Goal: Use online tool/utility: Utilize a website feature to perform a specific function

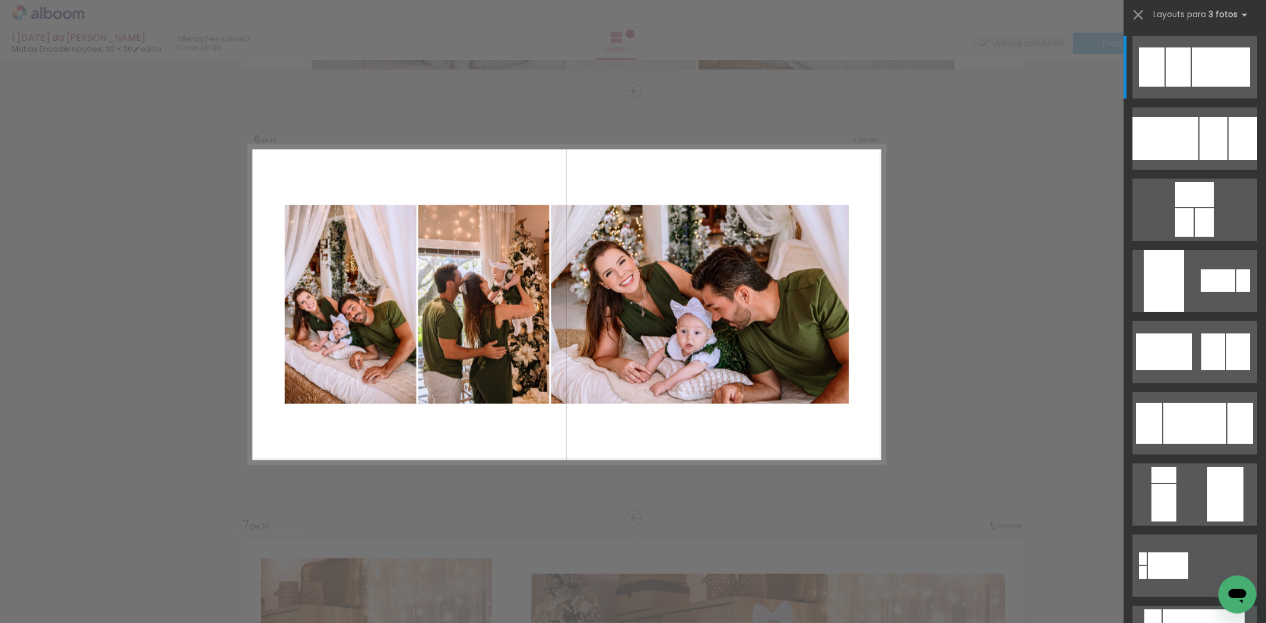
scroll to position [0, 1559]
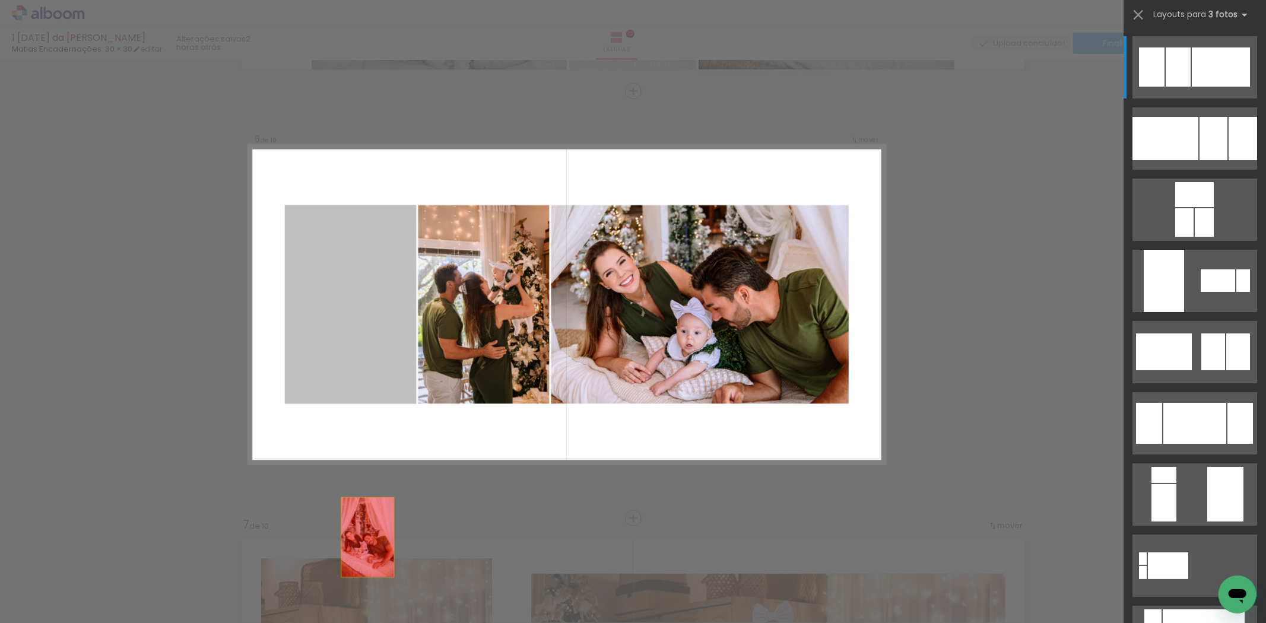
drag, startPoint x: 345, startPoint y: 310, endPoint x: 367, endPoint y: 595, distance: 285.6
click at [367, 595] on quentale-workspace at bounding box center [633, 311] width 1266 height 623
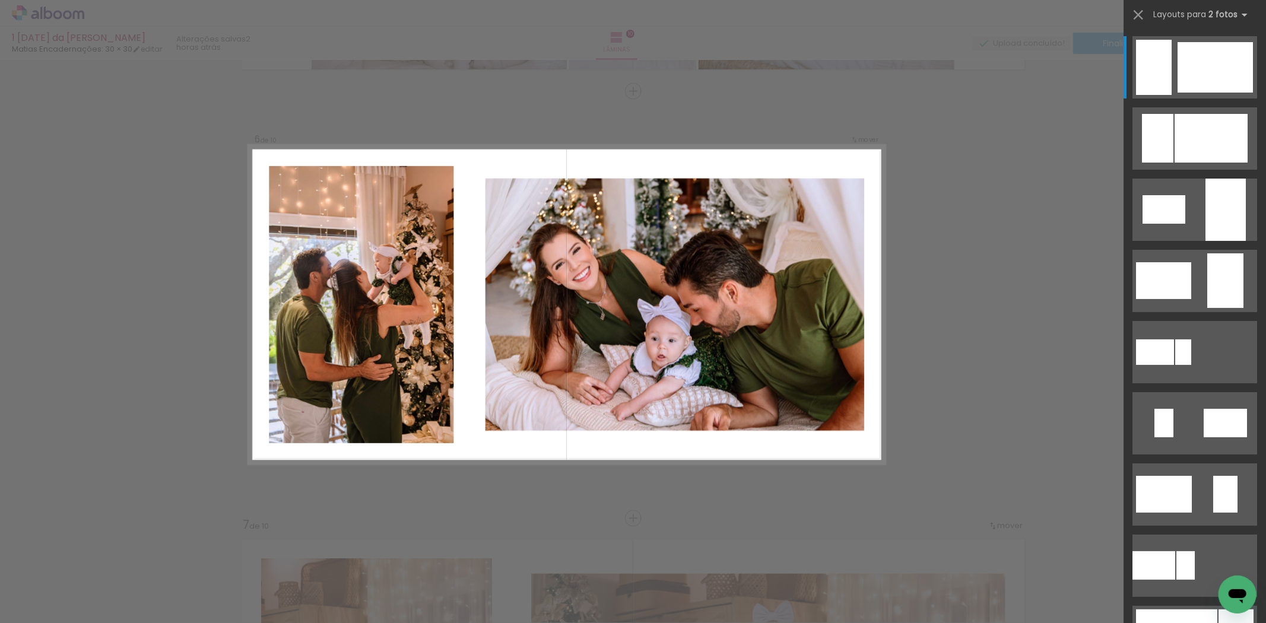
click at [57, 602] on span "Adicionar Fotos" at bounding box center [42, 606] width 36 height 13
click at [0, 0] on input "file" at bounding box center [0, 0] width 0 height 0
click at [1040, 414] on div "Confirmar Cancelar" at bounding box center [633, 299] width 1266 height 4728
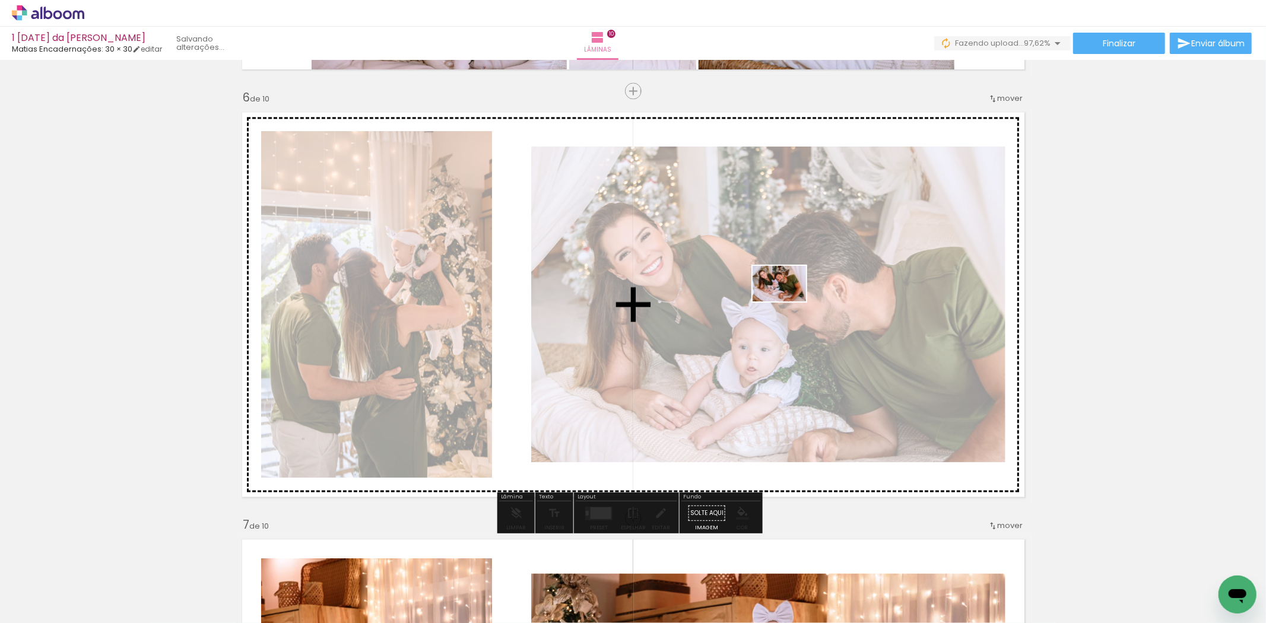
drag, startPoint x: 1204, startPoint y: 586, endPoint x: 782, endPoint y: 293, distance: 514.2
click at [782, 293] on quentale-workspace at bounding box center [633, 311] width 1266 height 623
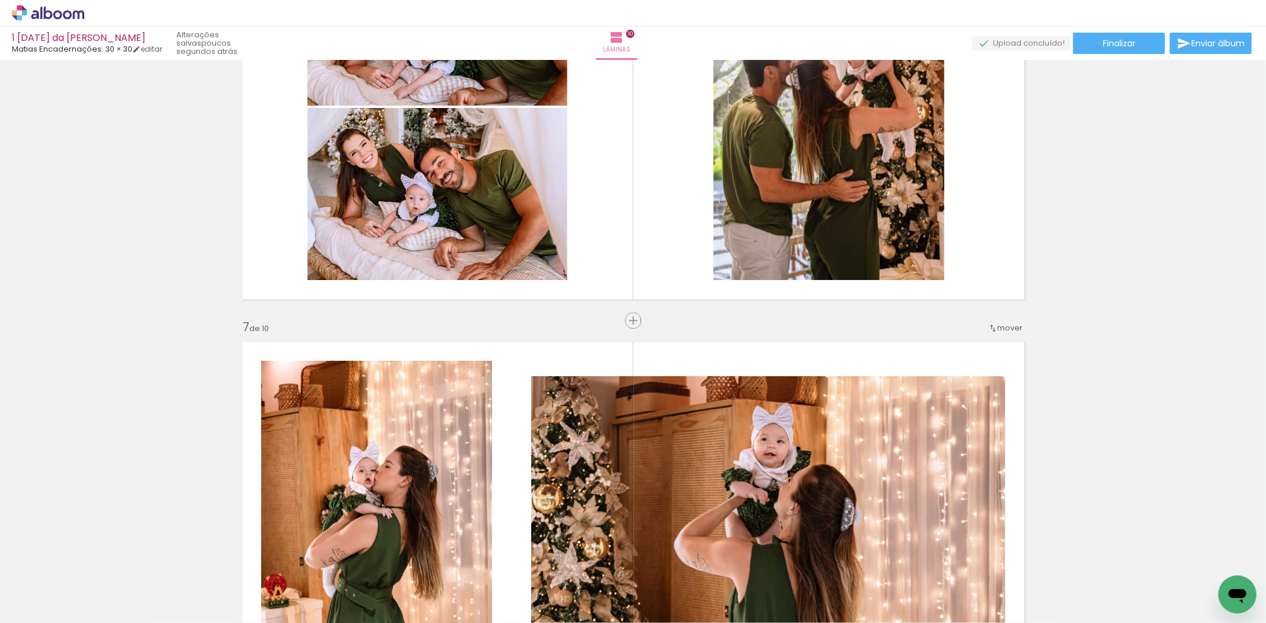
scroll to position [2586, 0]
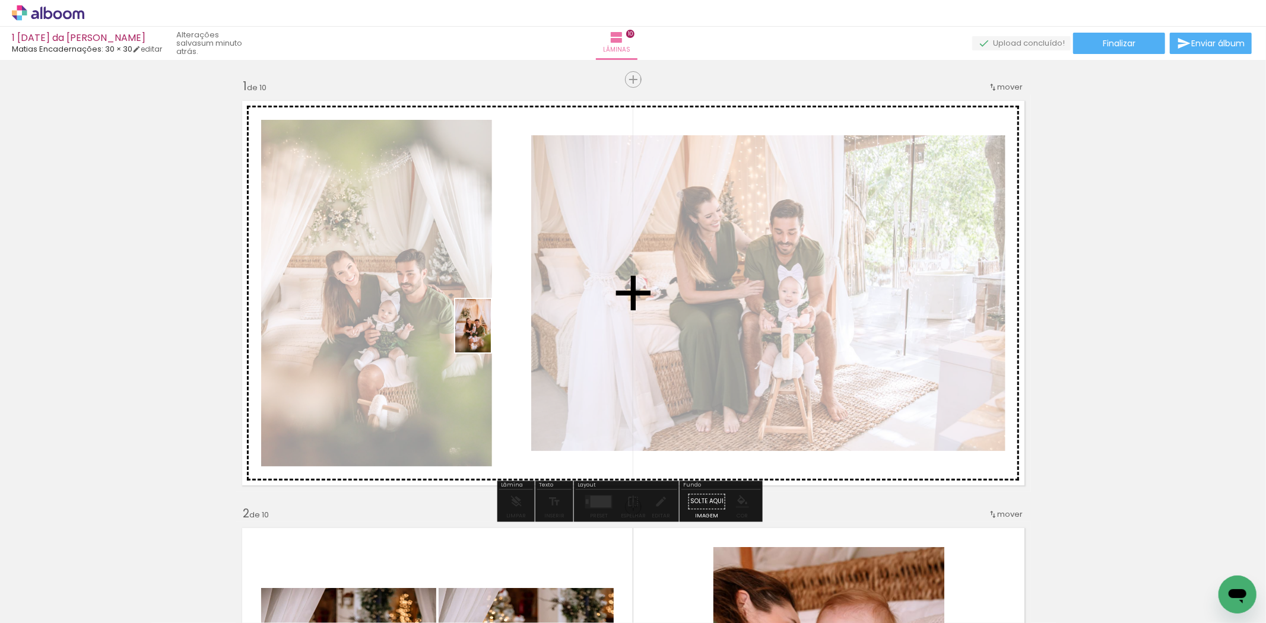
drag, startPoint x: 899, startPoint y: 607, endPoint x: 485, endPoint y: 328, distance: 499.6
click at [479, 314] on quentale-workspace at bounding box center [633, 311] width 1266 height 623
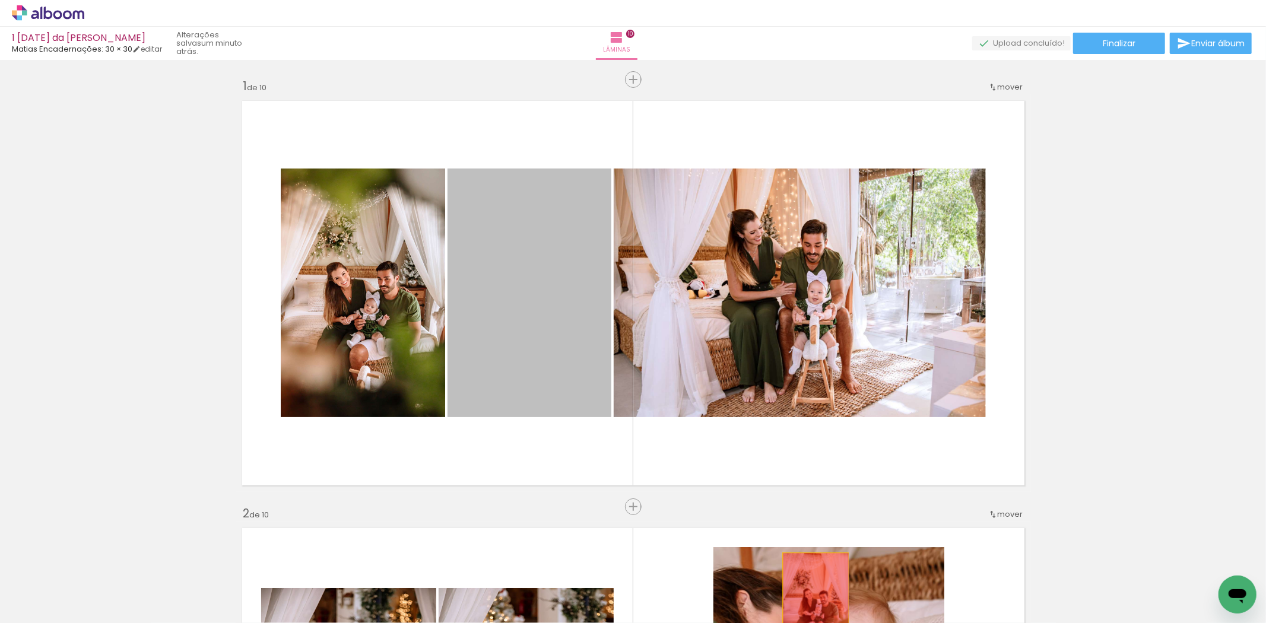
drag, startPoint x: 532, startPoint y: 295, endPoint x: 811, endPoint y: 603, distance: 415.8
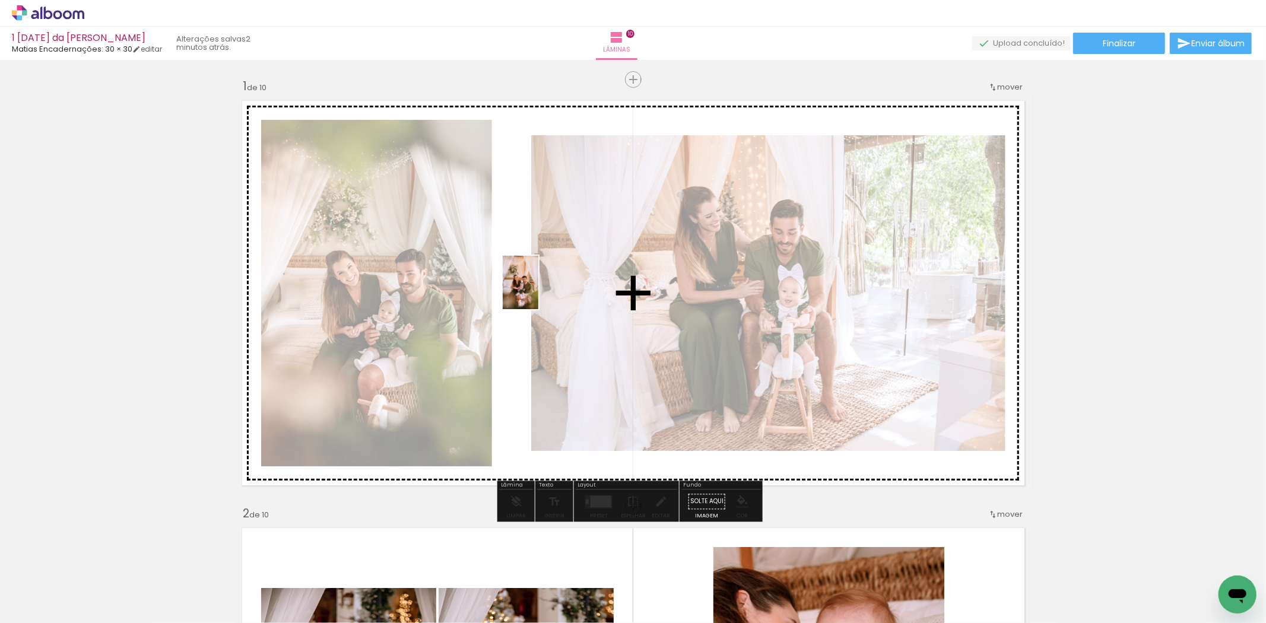
drag, startPoint x: 886, startPoint y: 601, endPoint x: 538, endPoint y: 291, distance: 466.1
click at [538, 291] on quentale-workspace at bounding box center [633, 311] width 1266 height 623
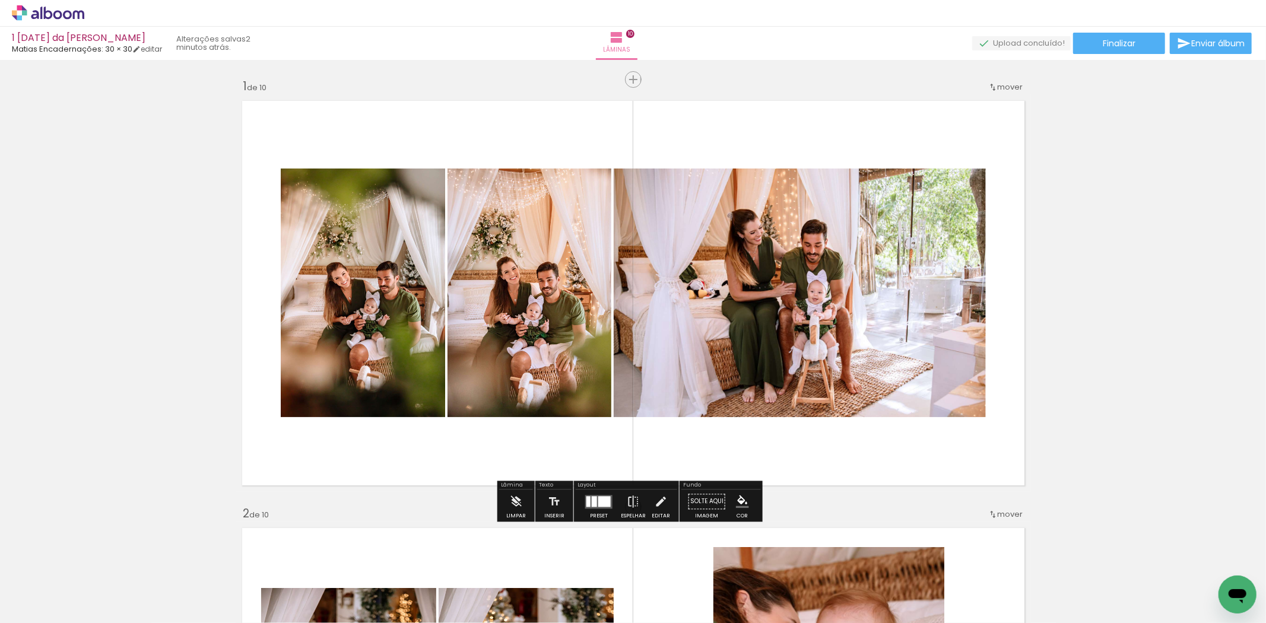
drag, startPoint x: 607, startPoint y: 501, endPoint x: 672, endPoint y: 502, distance: 64.7
click at [606, 501] on div at bounding box center [604, 501] width 12 height 11
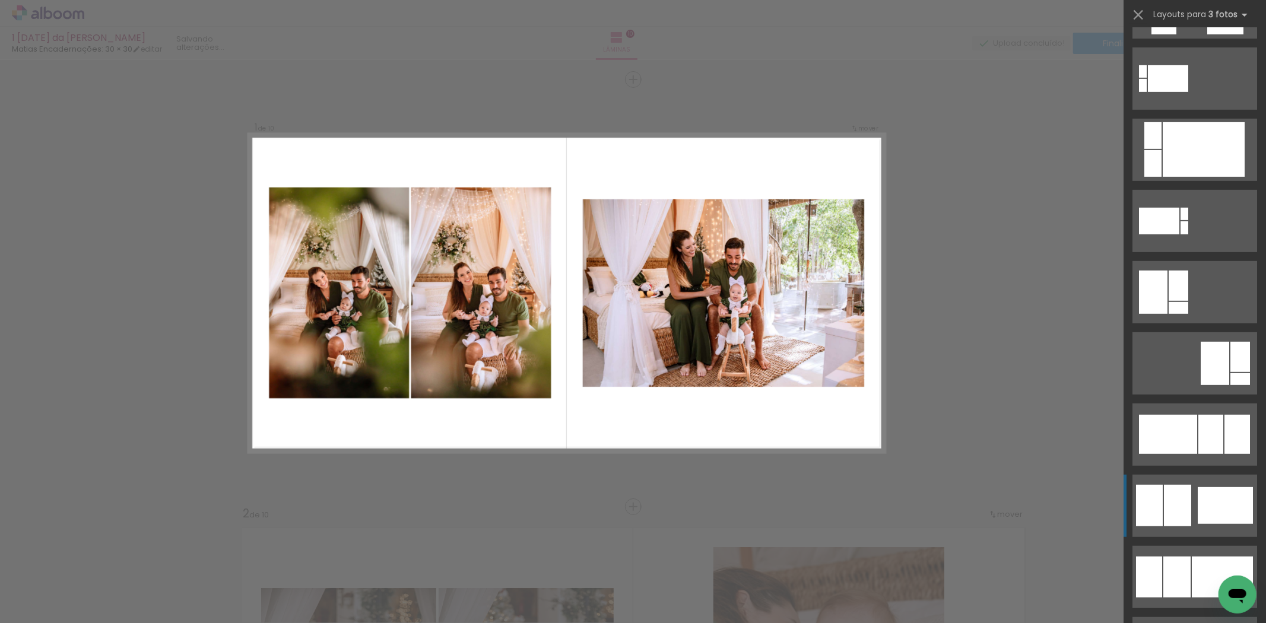
scroll to position [527, 0]
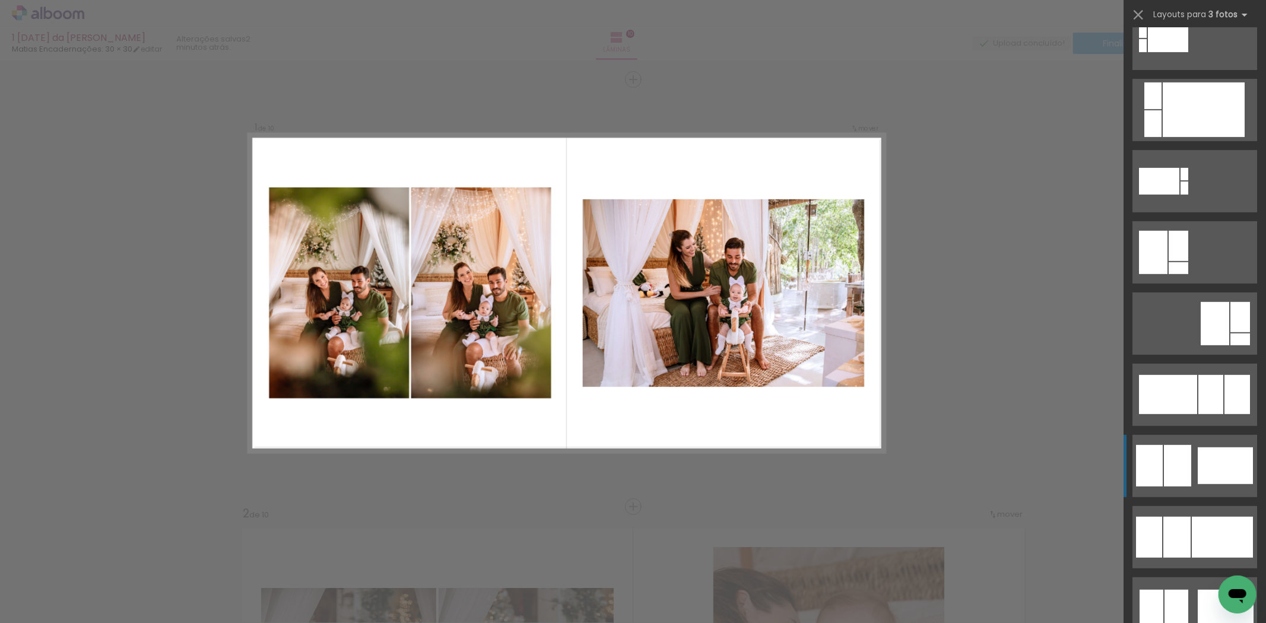
click at [1205, 462] on div at bounding box center [1224, 465] width 55 height 37
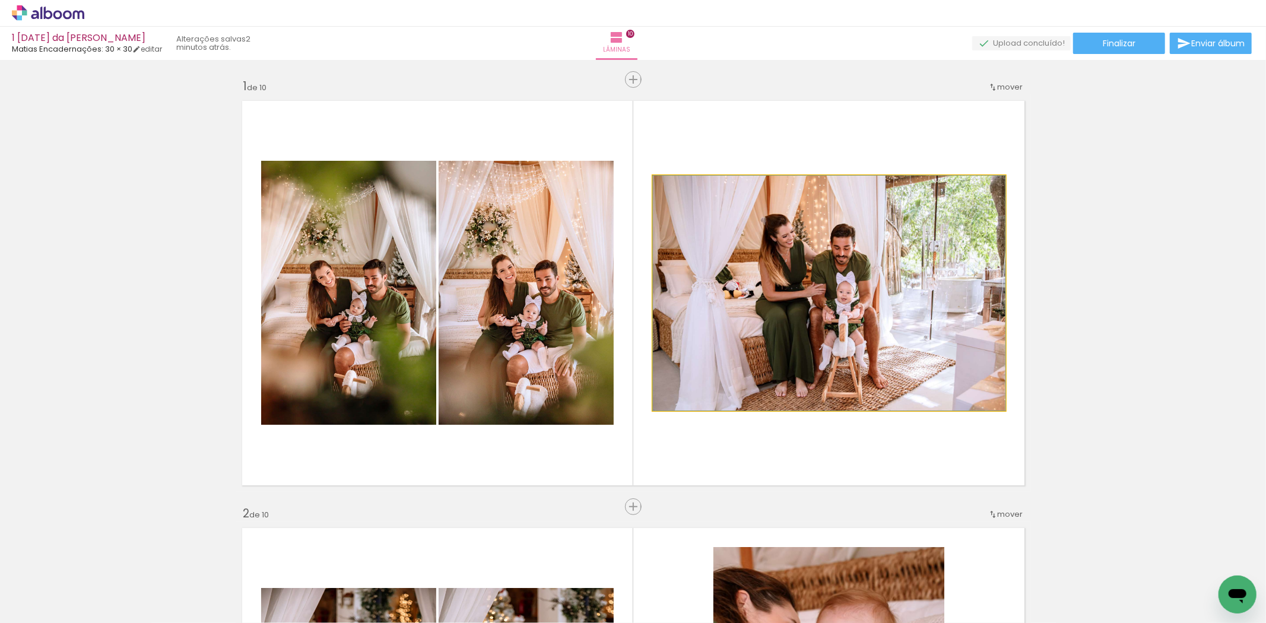
click at [881, 318] on quentale-photo at bounding box center [829, 293] width 352 height 235
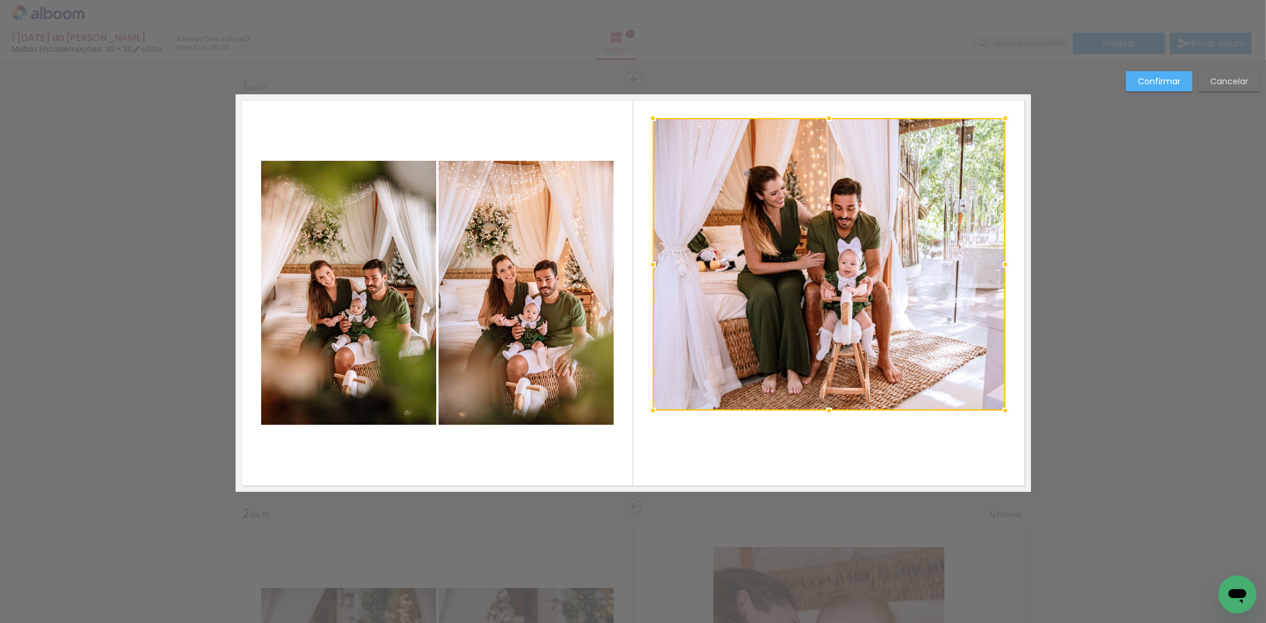
drag, startPoint x: 822, startPoint y: 174, endPoint x: 839, endPoint y: 74, distance: 101.6
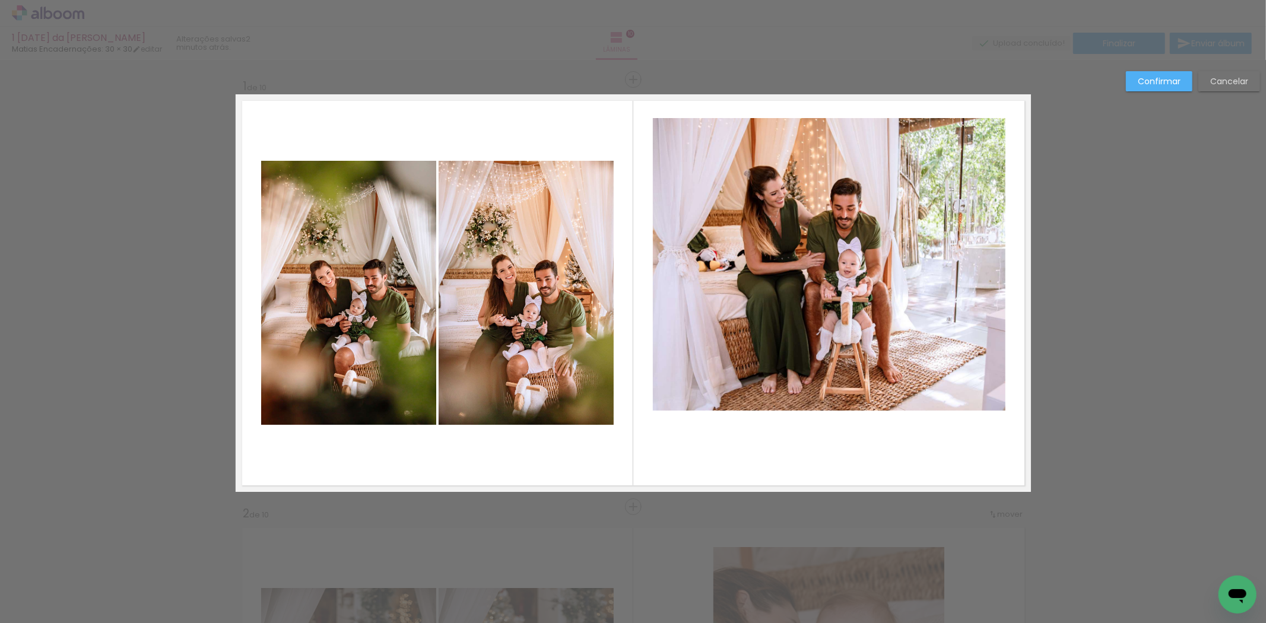
click at [822, 117] on quentale-layouter at bounding box center [633, 293] width 795 height 398
click at [834, 392] on quentale-photo at bounding box center [829, 264] width 352 height 293
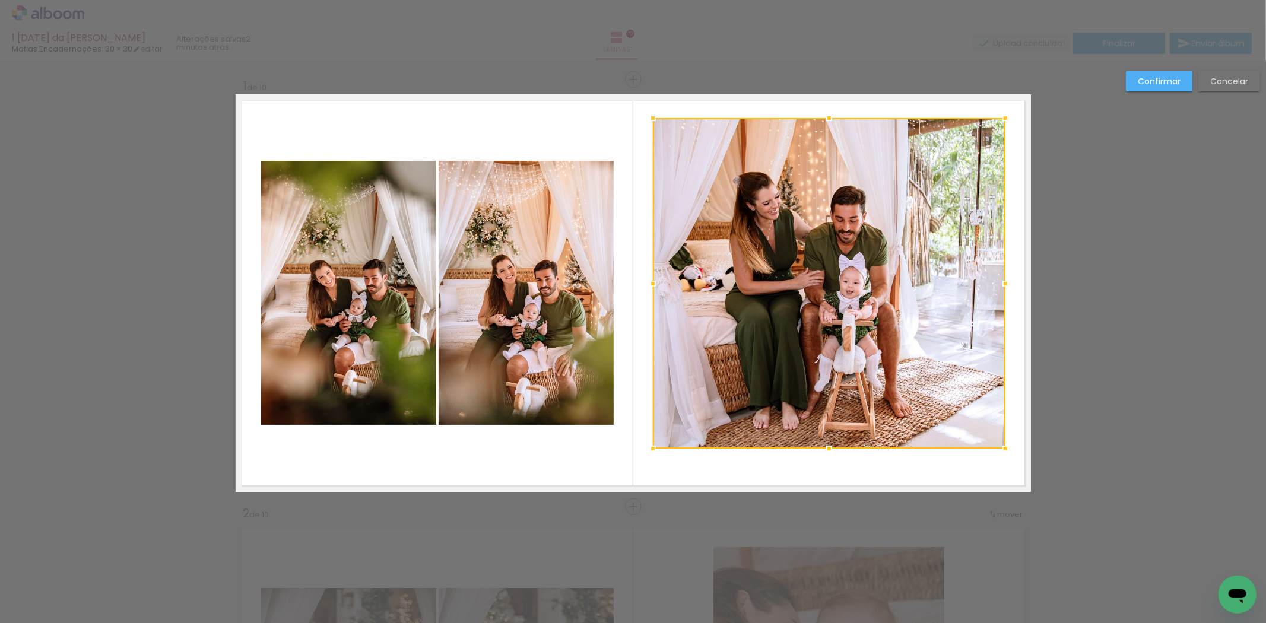
drag, startPoint x: 821, startPoint y: 413, endPoint x: 824, endPoint y: 472, distance: 58.8
click at [824, 472] on album-spread "1 de 10" at bounding box center [633, 293] width 795 height 398
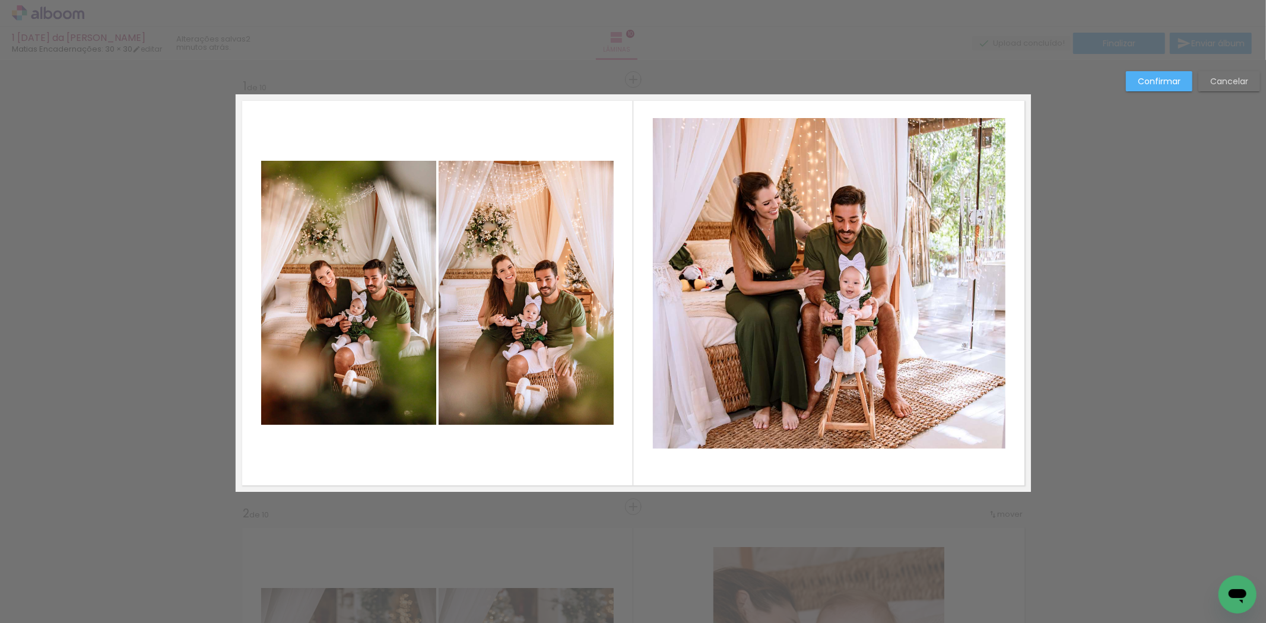
click at [973, 304] on quentale-photo at bounding box center [829, 283] width 352 height 330
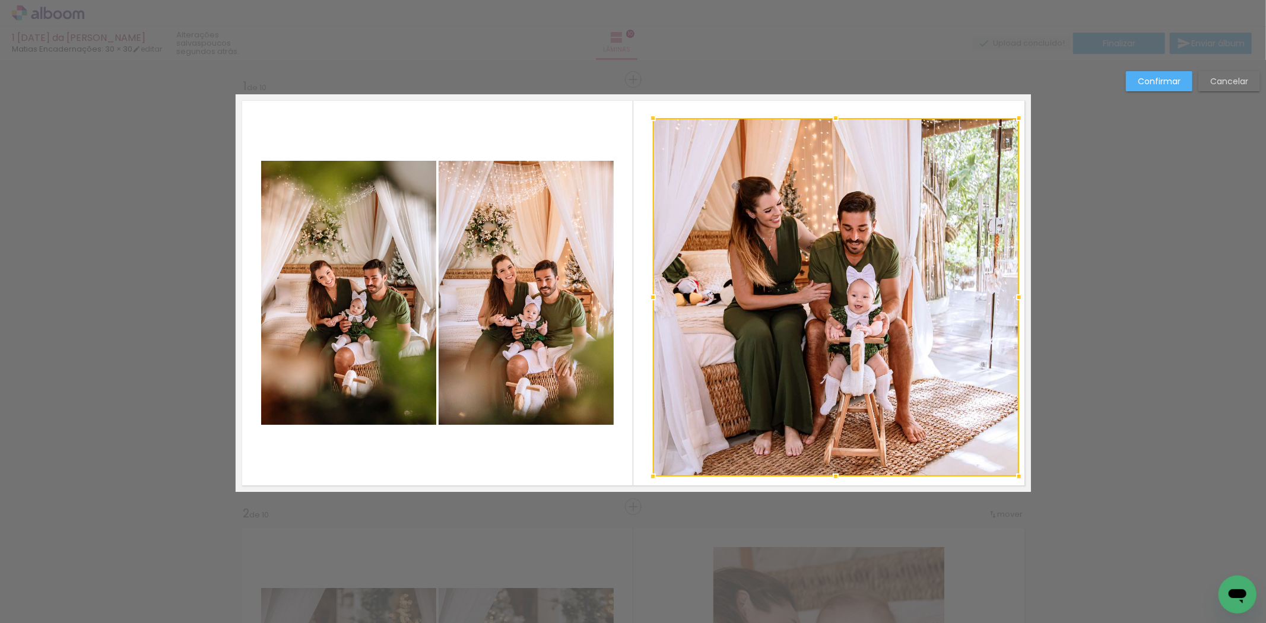
drag, startPoint x: 1004, startPoint y: 451, endPoint x: 1018, endPoint y: 478, distance: 30.5
click at [1018, 478] on div at bounding box center [1019, 477] width 24 height 24
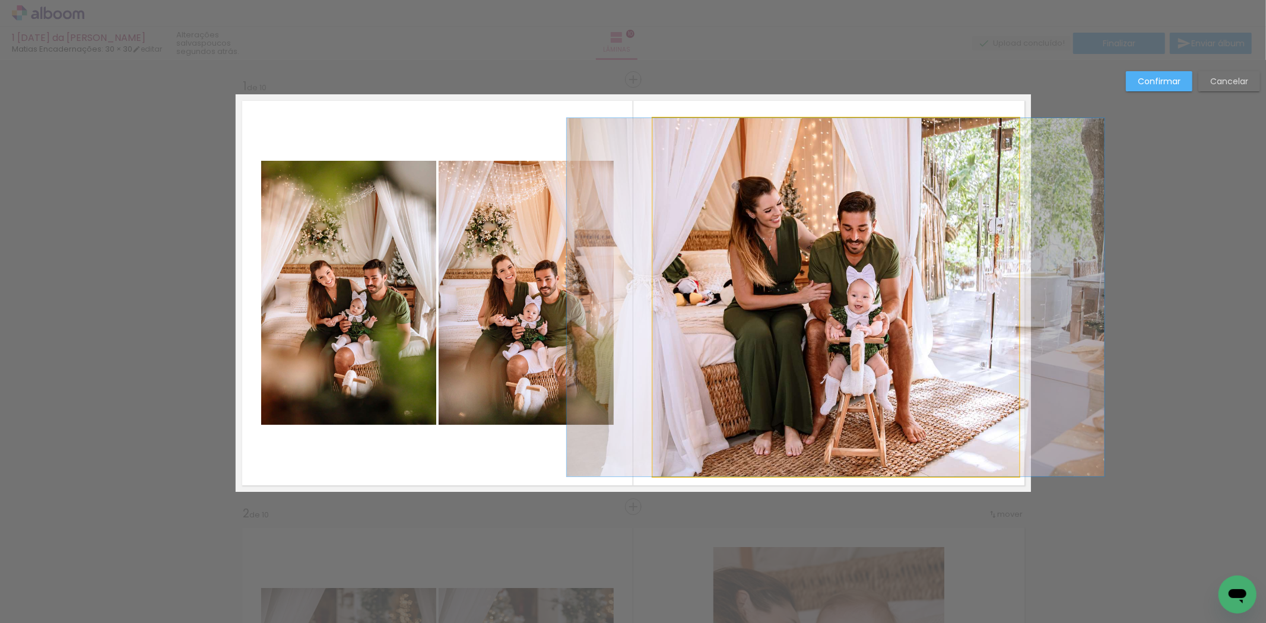
click at [653, 123] on quentale-photo at bounding box center [836, 297] width 366 height 358
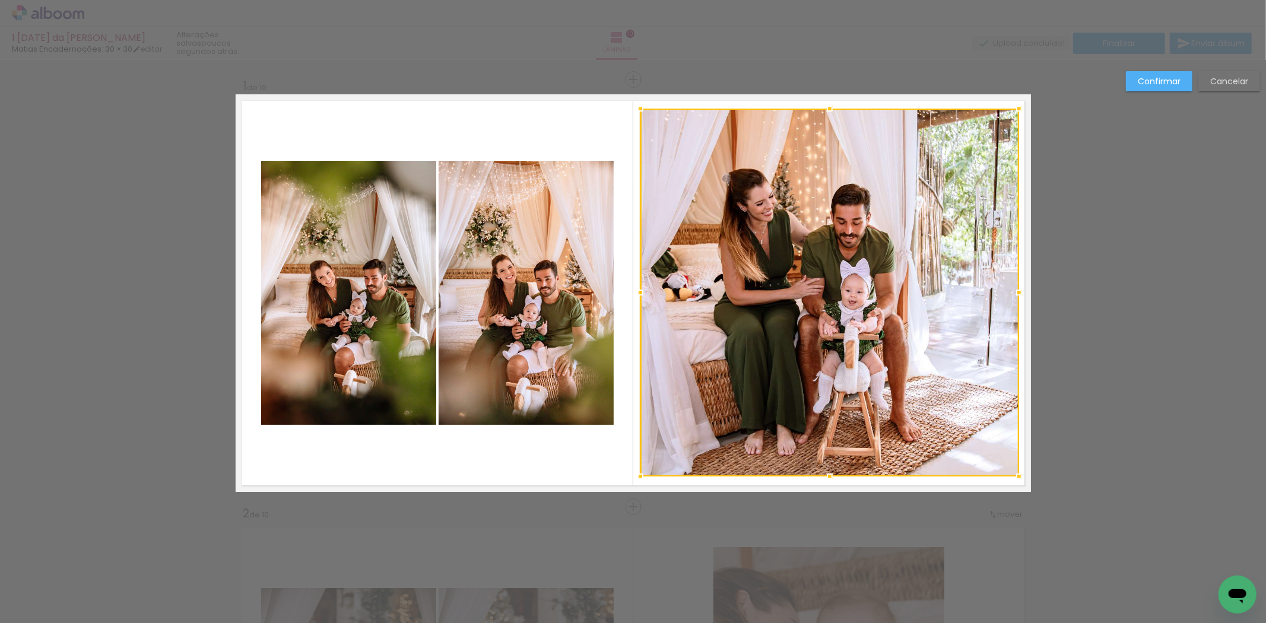
drag, startPoint x: 645, startPoint y: 116, endPoint x: 632, endPoint y: 106, distance: 16.0
click at [632, 106] on div at bounding box center [640, 109] width 24 height 24
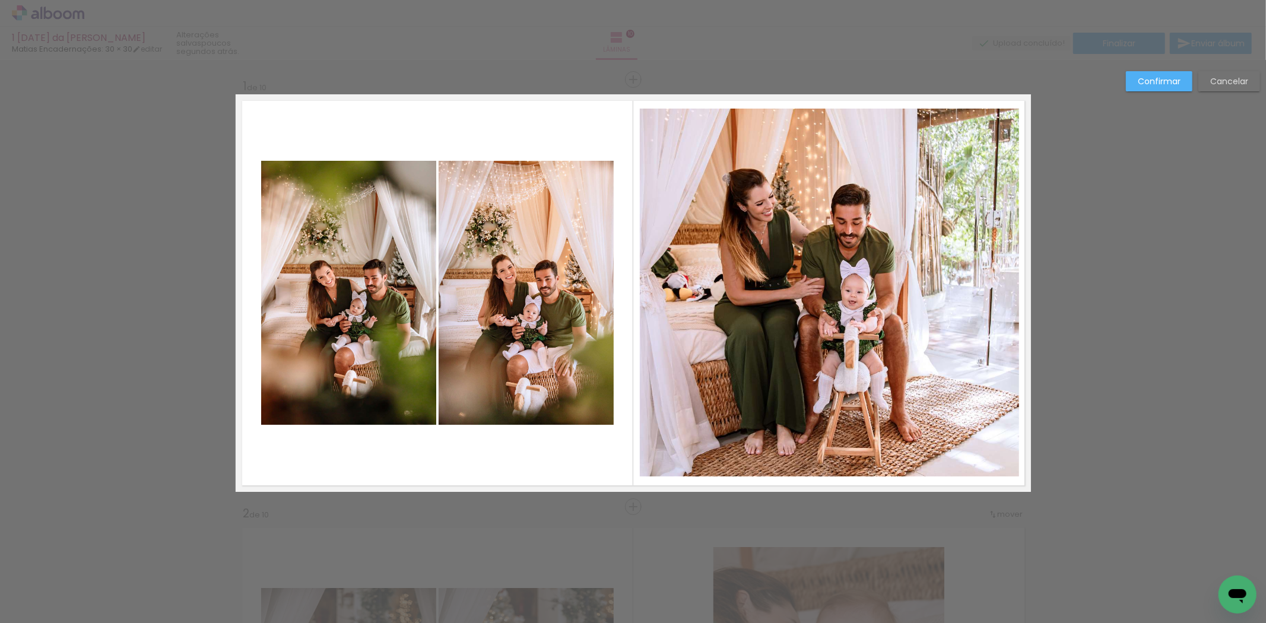
click at [0, 0] on slot "Confirmar" at bounding box center [0, 0] width 0 height 0
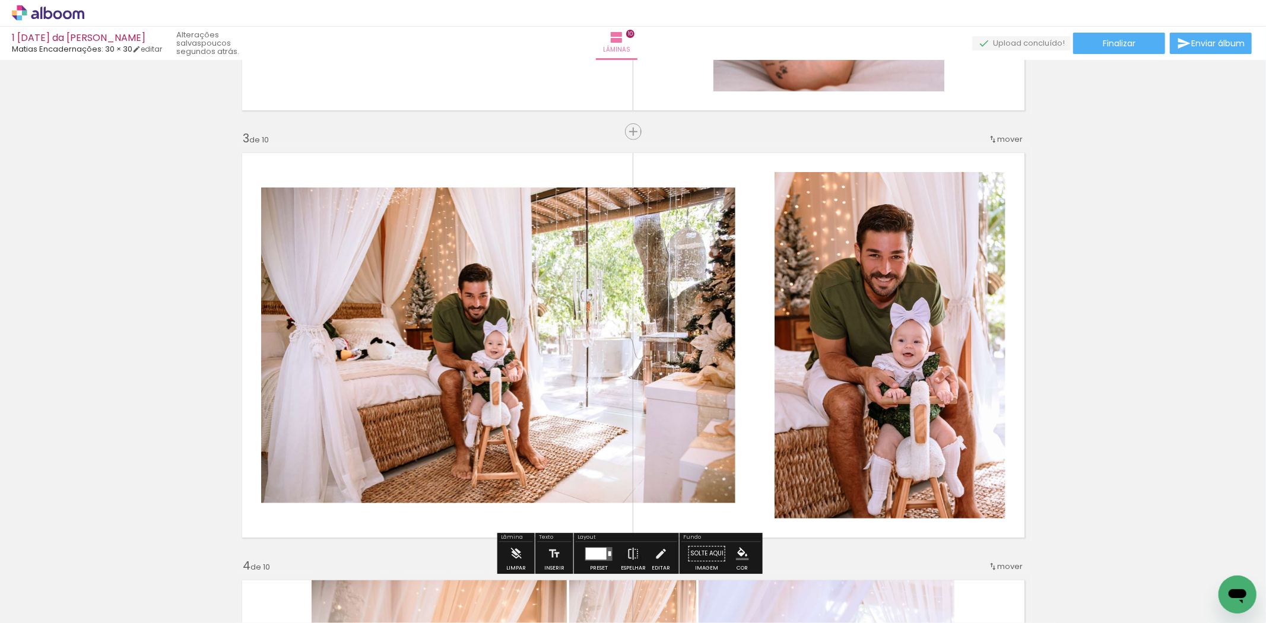
scroll to position [791, 0]
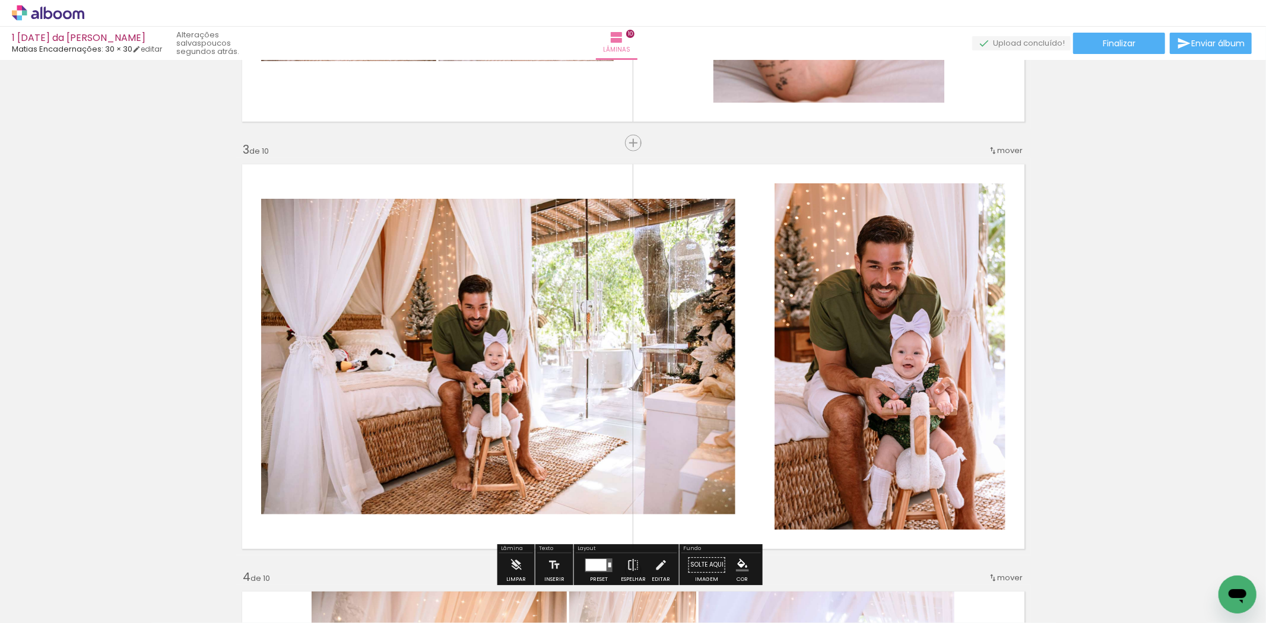
click at [988, 148] on iron-icon at bounding box center [992, 150] width 9 height 9
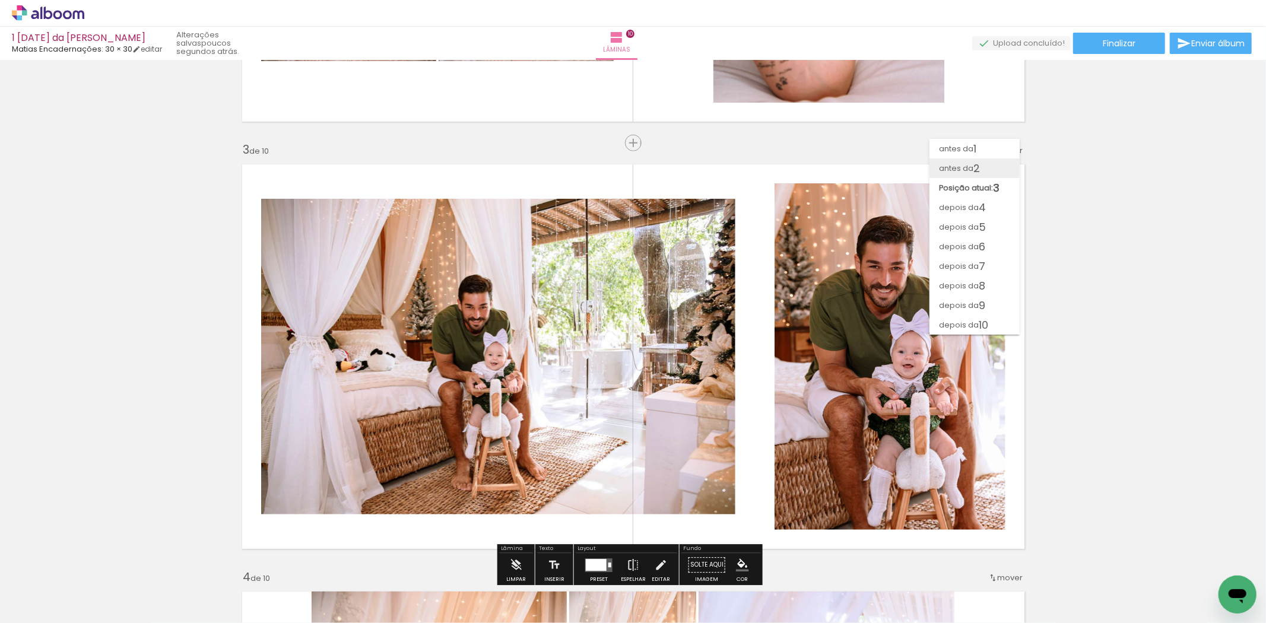
click at [980, 166] on span "2" at bounding box center [976, 168] width 7 height 20
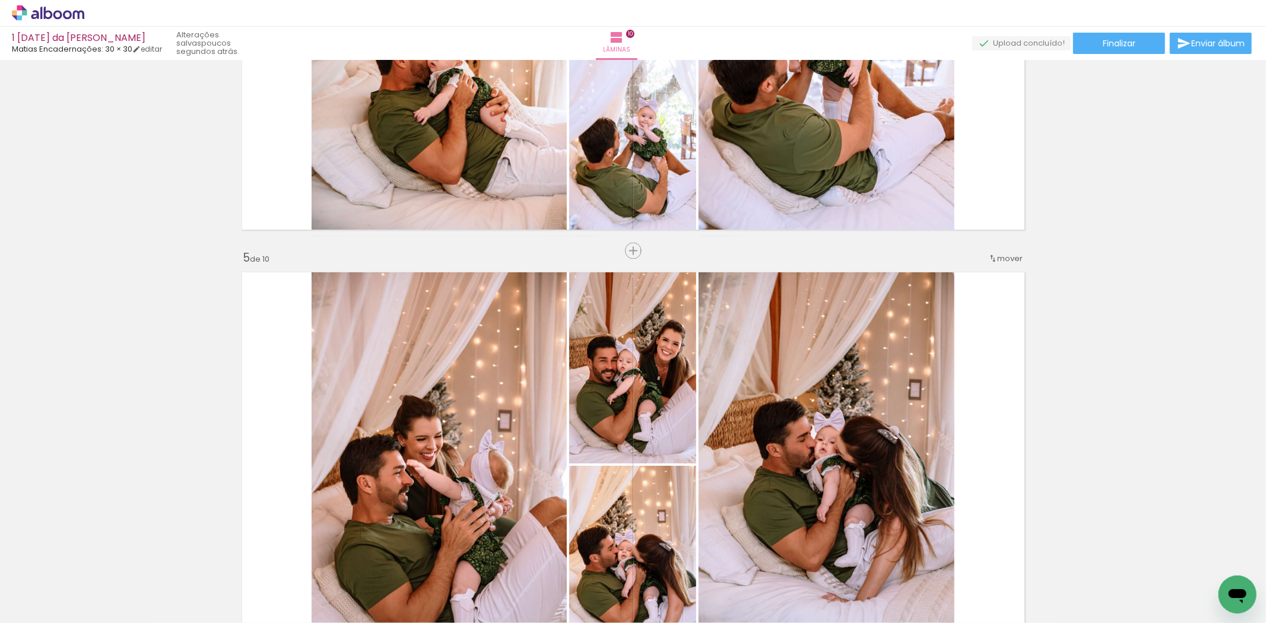
scroll to position [1537, 0]
click at [997, 258] on span "mover" at bounding box center [1010, 258] width 26 height 11
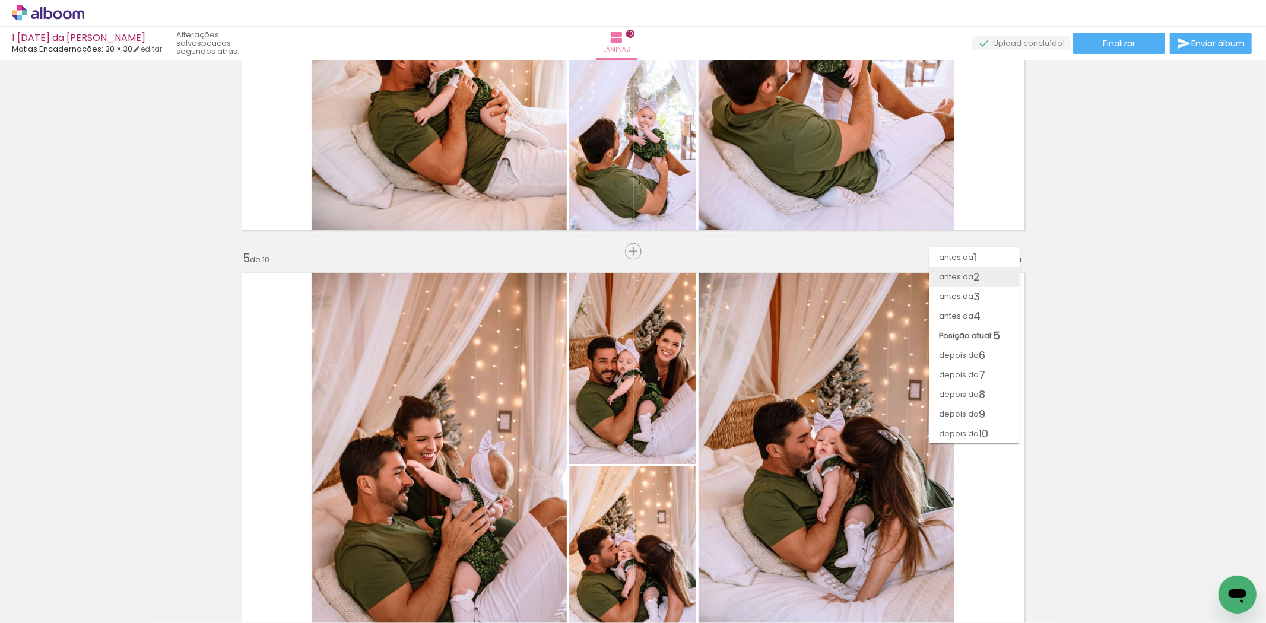
click at [980, 280] on span "2" at bounding box center [976, 277] width 7 height 20
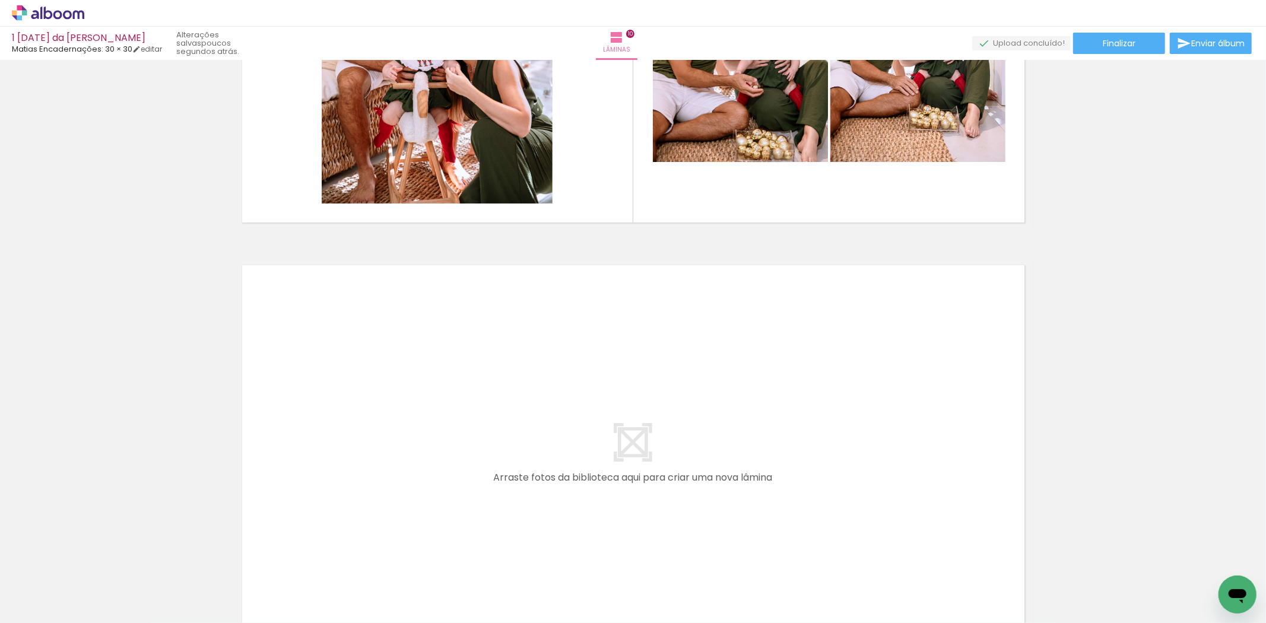
scroll to position [0, 953]
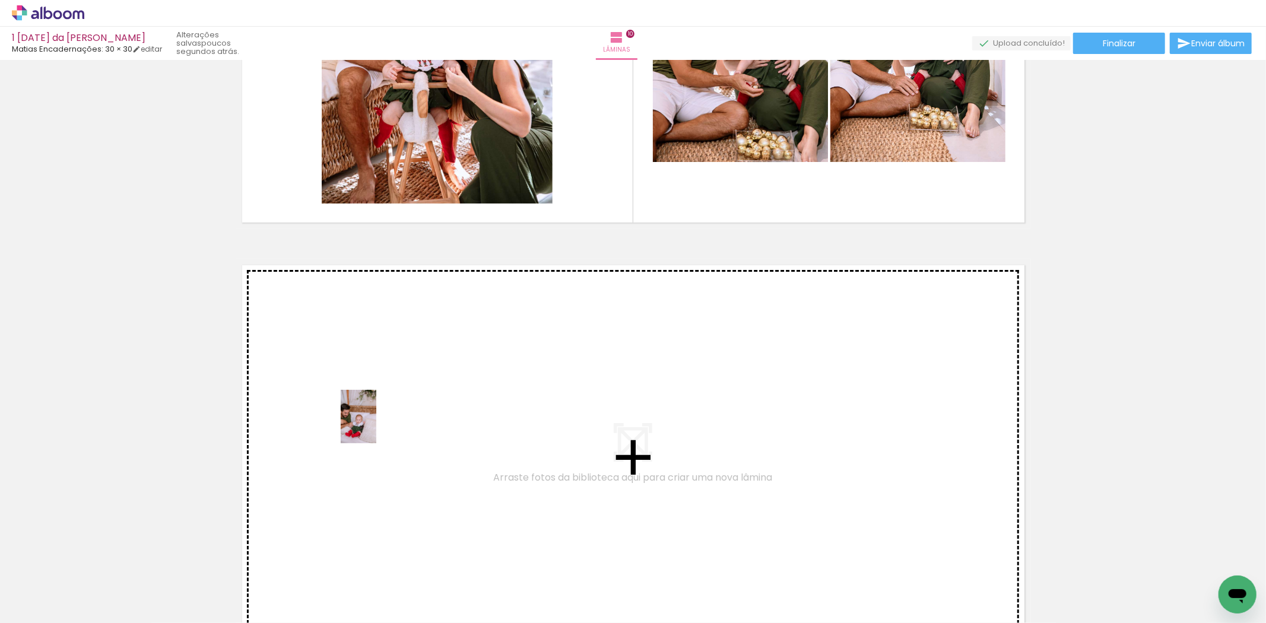
drag, startPoint x: 428, startPoint y: 597, endPoint x: 376, endPoint y: 425, distance: 179.1
click at [376, 425] on quentale-workspace at bounding box center [633, 311] width 1266 height 623
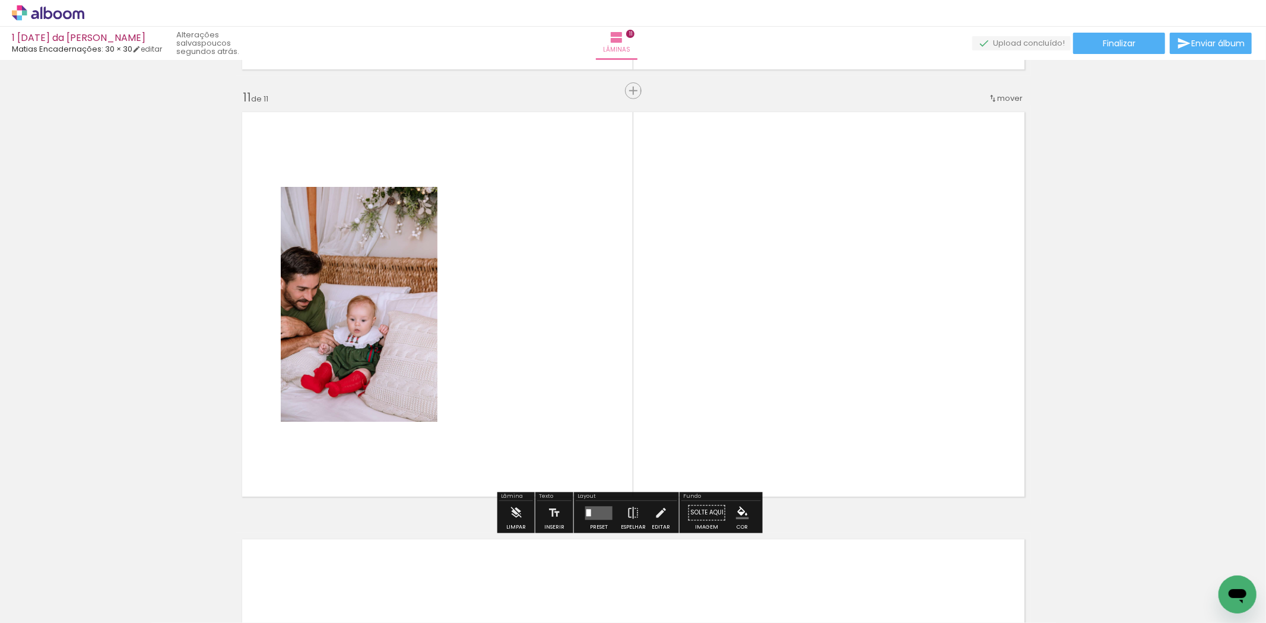
scroll to position [0, 1538]
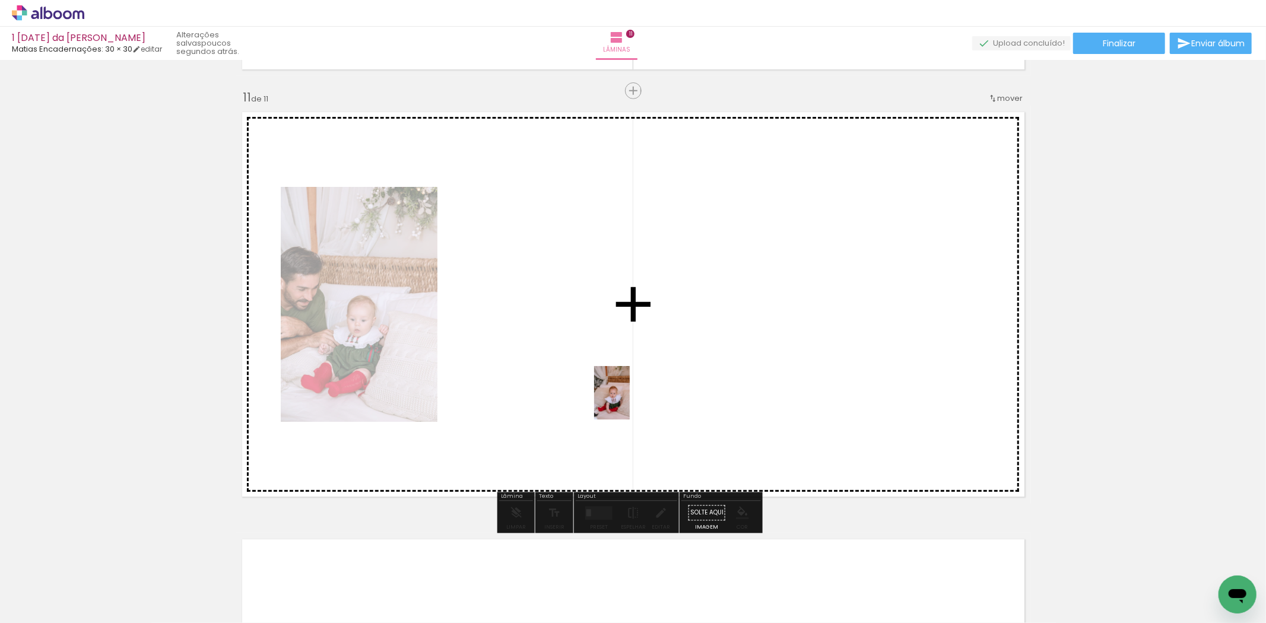
drag, startPoint x: 773, startPoint y: 599, endPoint x: 630, endPoint y: 402, distance: 244.2
click at [630, 402] on quentale-workspace at bounding box center [633, 311] width 1266 height 623
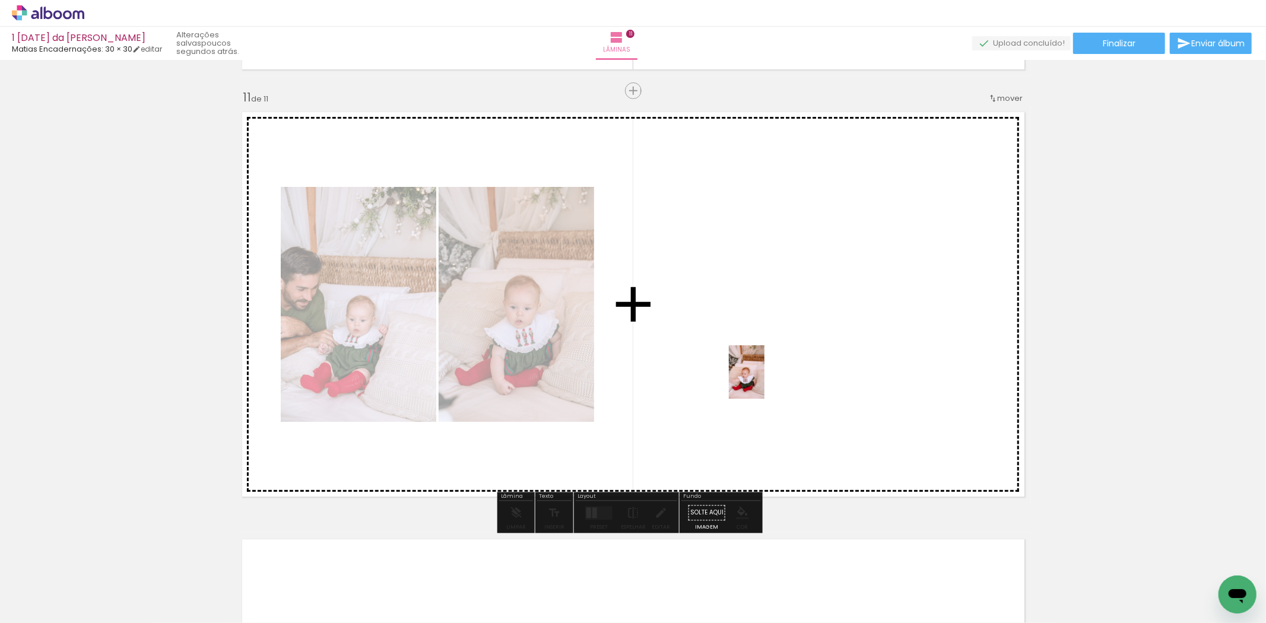
drag, startPoint x: 834, startPoint y: 592, endPoint x: 790, endPoint y: 462, distance: 137.7
click at [764, 380] on quentale-workspace at bounding box center [633, 311] width 1266 height 623
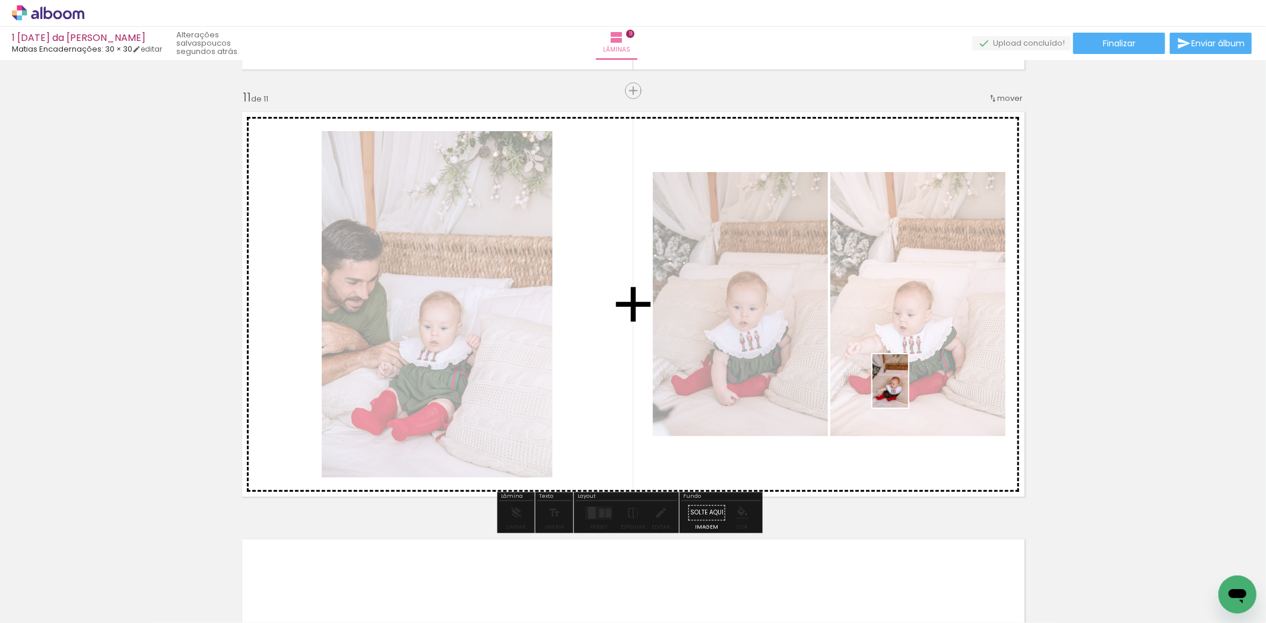
drag, startPoint x: 904, startPoint y: 594, endPoint x: 910, endPoint y: 348, distance: 245.7
click at [910, 349] on quentale-workspace at bounding box center [633, 311] width 1266 height 623
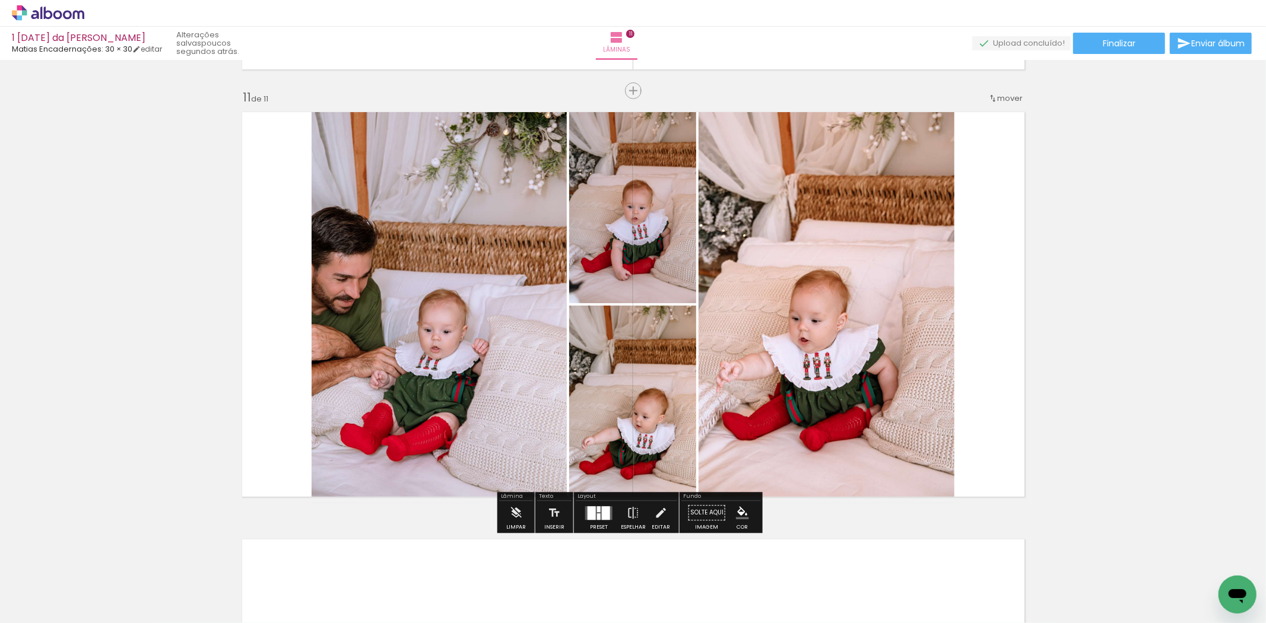
click at [602, 511] on div at bounding box center [606, 513] width 8 height 14
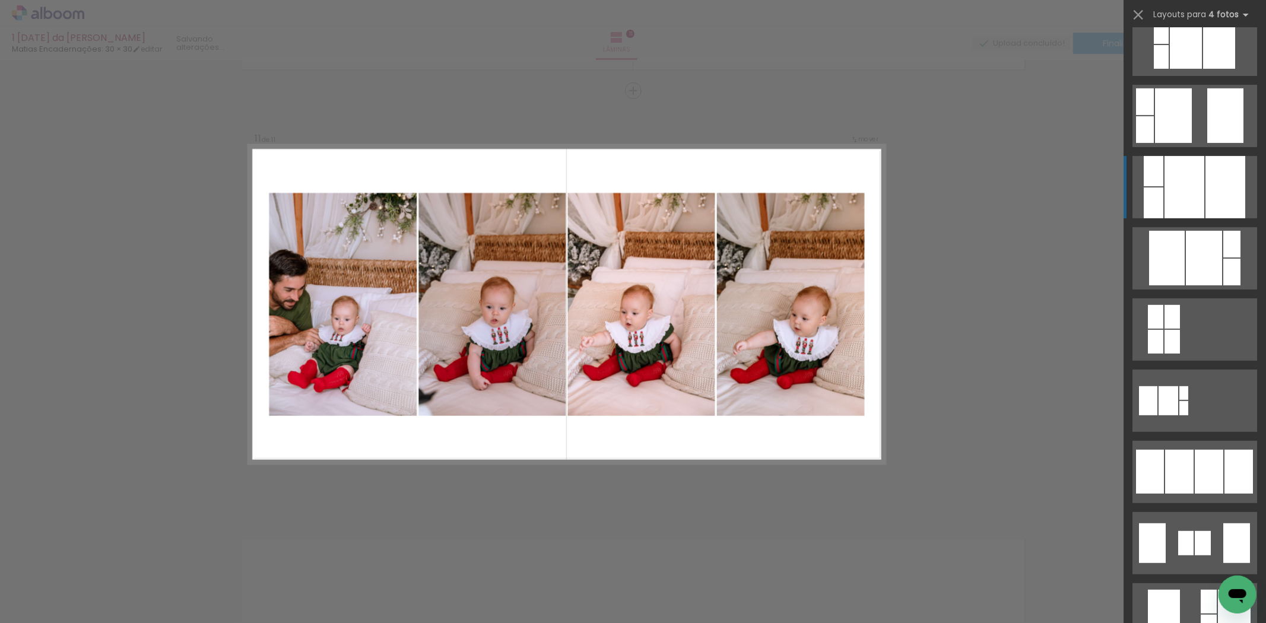
scroll to position [461, 0]
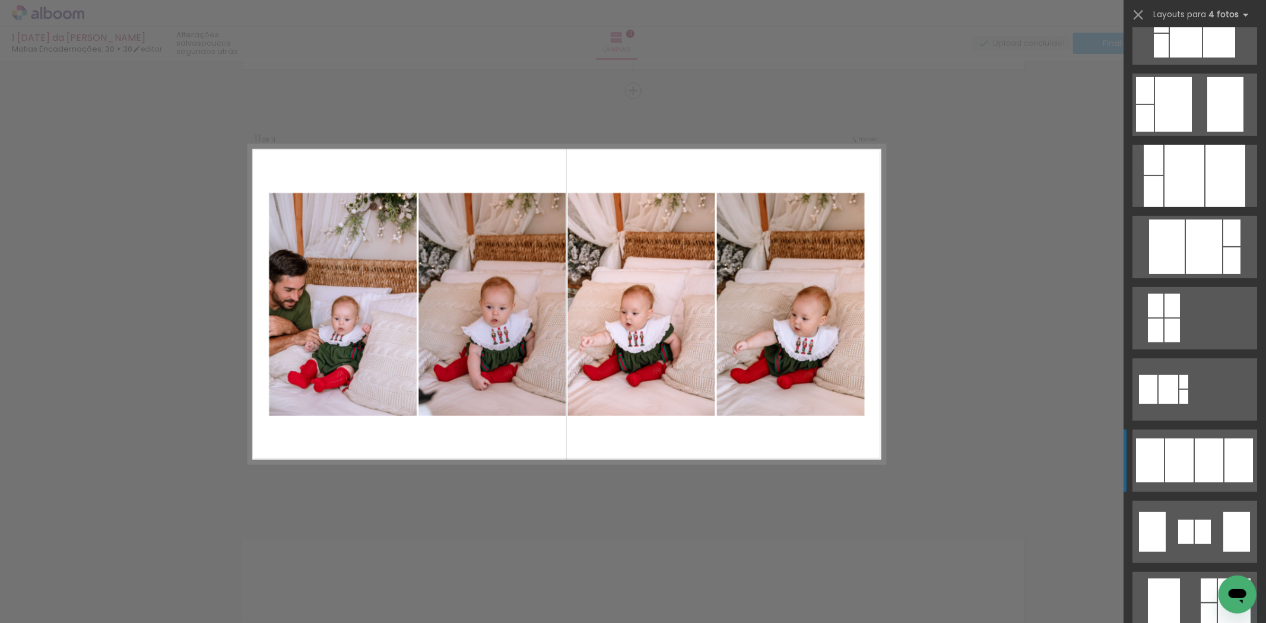
click at [1213, 463] on div at bounding box center [1208, 460] width 28 height 44
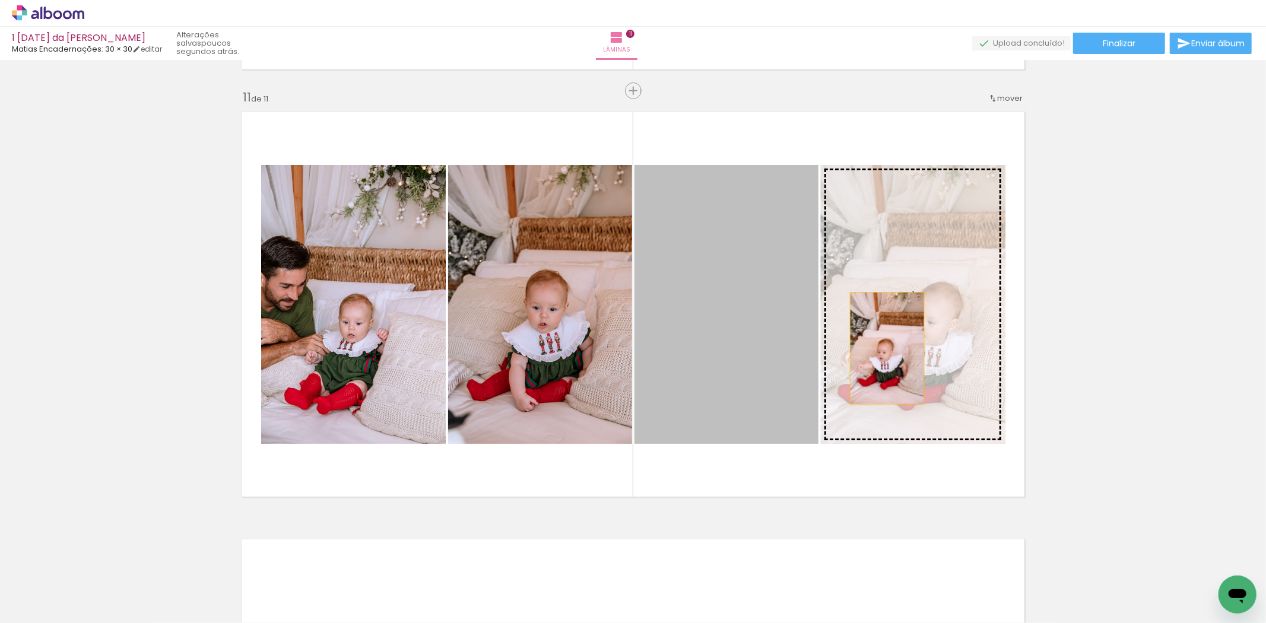
drag, startPoint x: 710, startPoint y: 346, endPoint x: 886, endPoint y: 347, distance: 175.6
click at [0, 0] on slot at bounding box center [0, 0] width 0 height 0
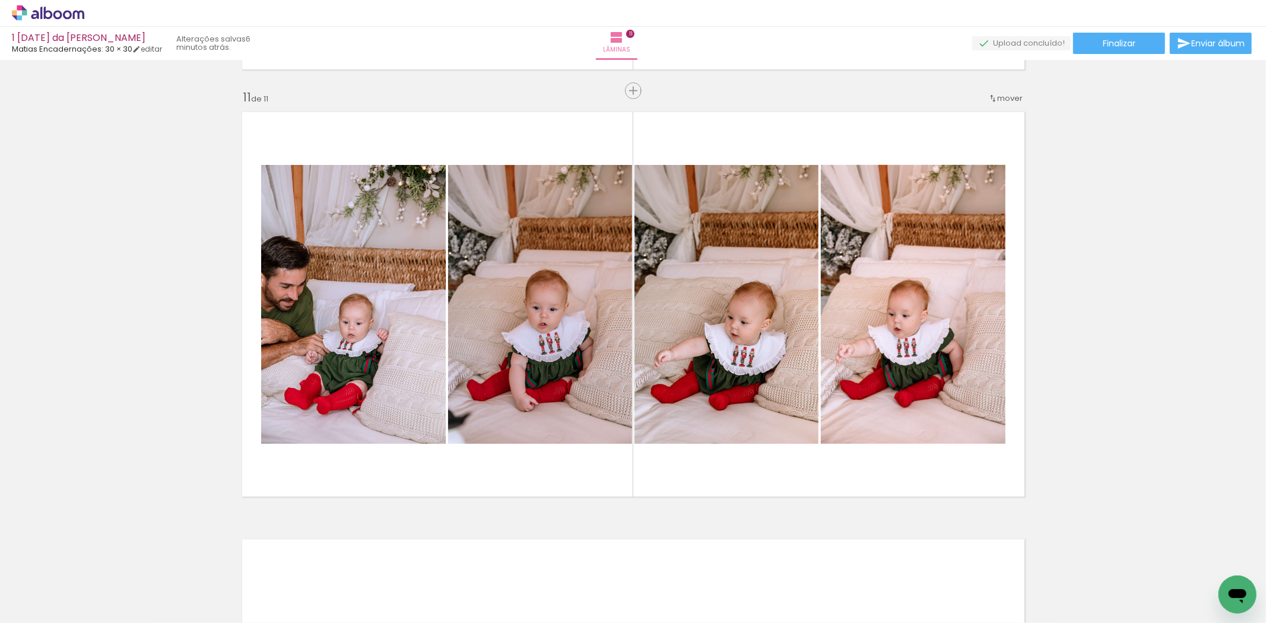
scroll to position [0, 1538]
click at [31, 606] on span "Adicionar Fotos" at bounding box center [42, 606] width 36 height 13
click at [0, 0] on input "file" at bounding box center [0, 0] width 0 height 0
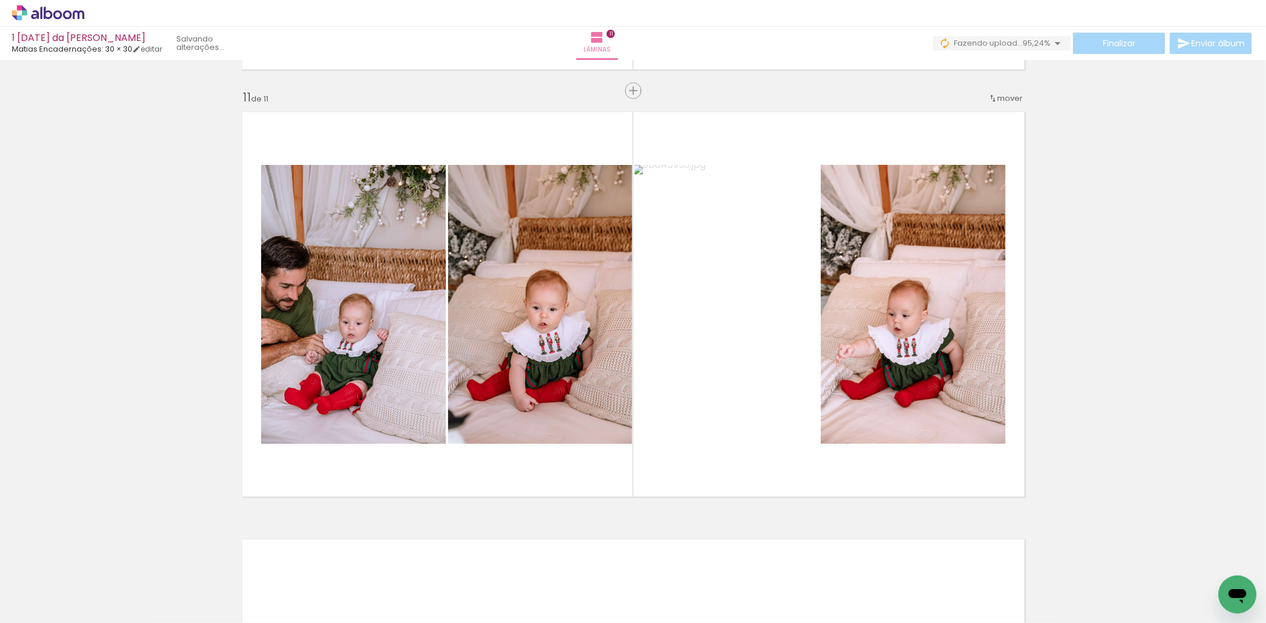
scroll to position [0, 1538]
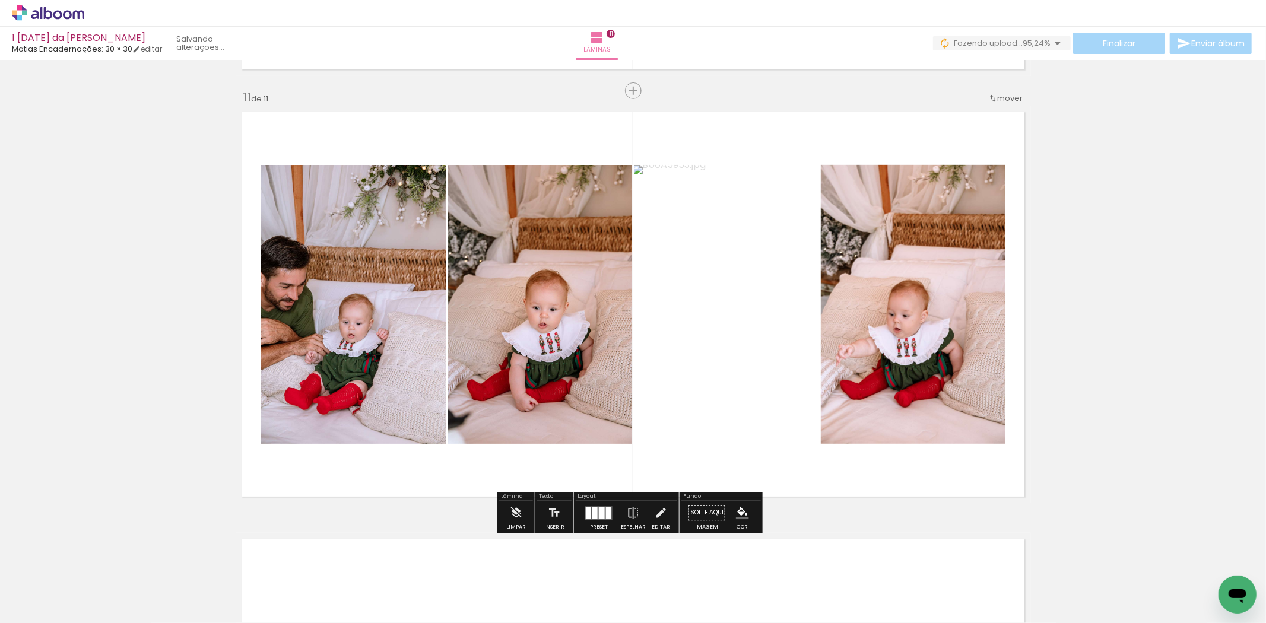
click at [50, 600] on span "Adicionar Fotos" at bounding box center [42, 606] width 36 height 13
click at [0, 0] on input "file" at bounding box center [0, 0] width 0 height 0
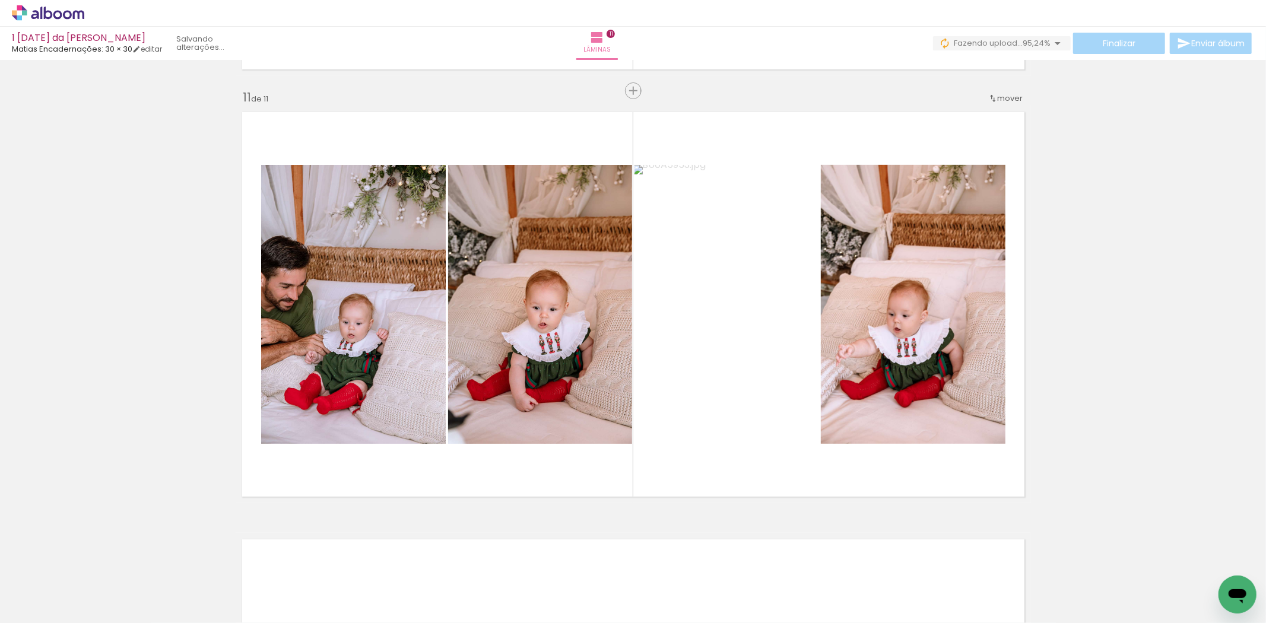
scroll to position [0, 0]
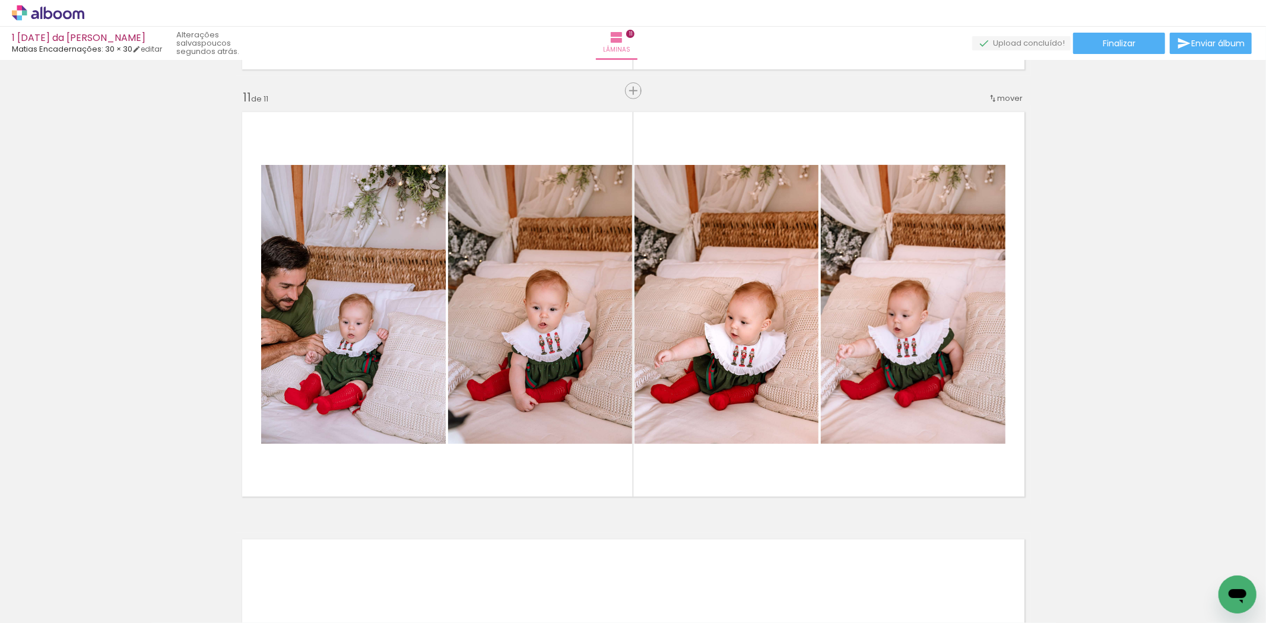
click at [50, 608] on span "Adicionar Fotos" at bounding box center [42, 606] width 36 height 13
click at [0, 0] on input "file" at bounding box center [0, 0] width 0 height 0
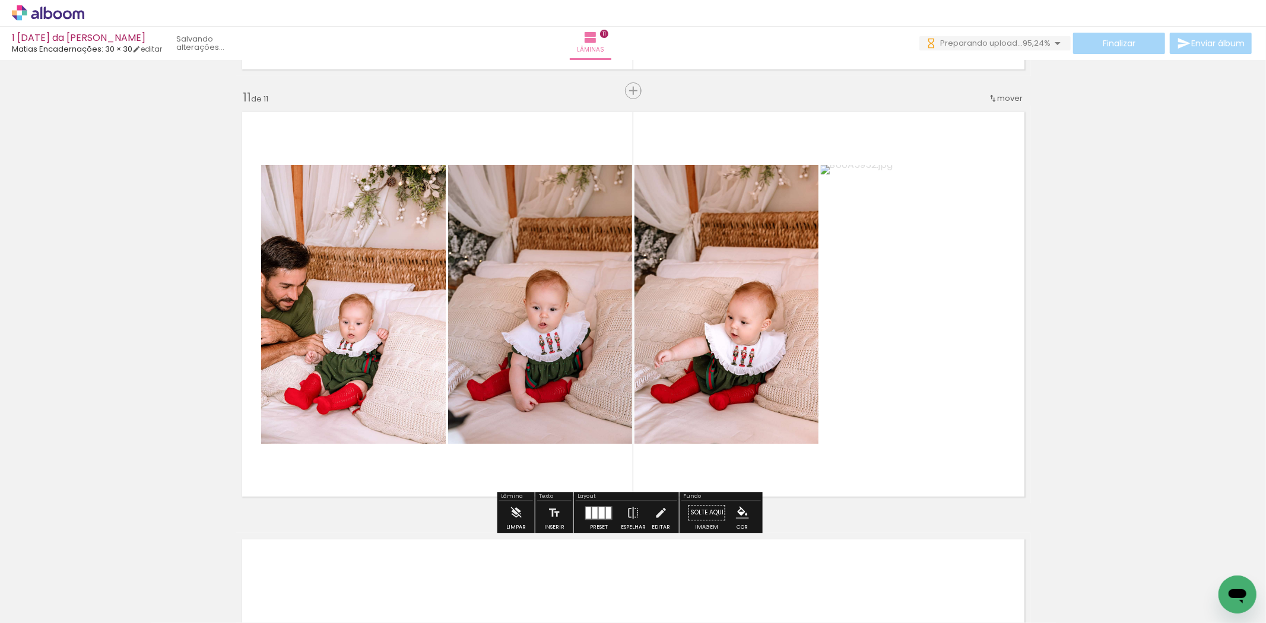
scroll to position [0, 1538]
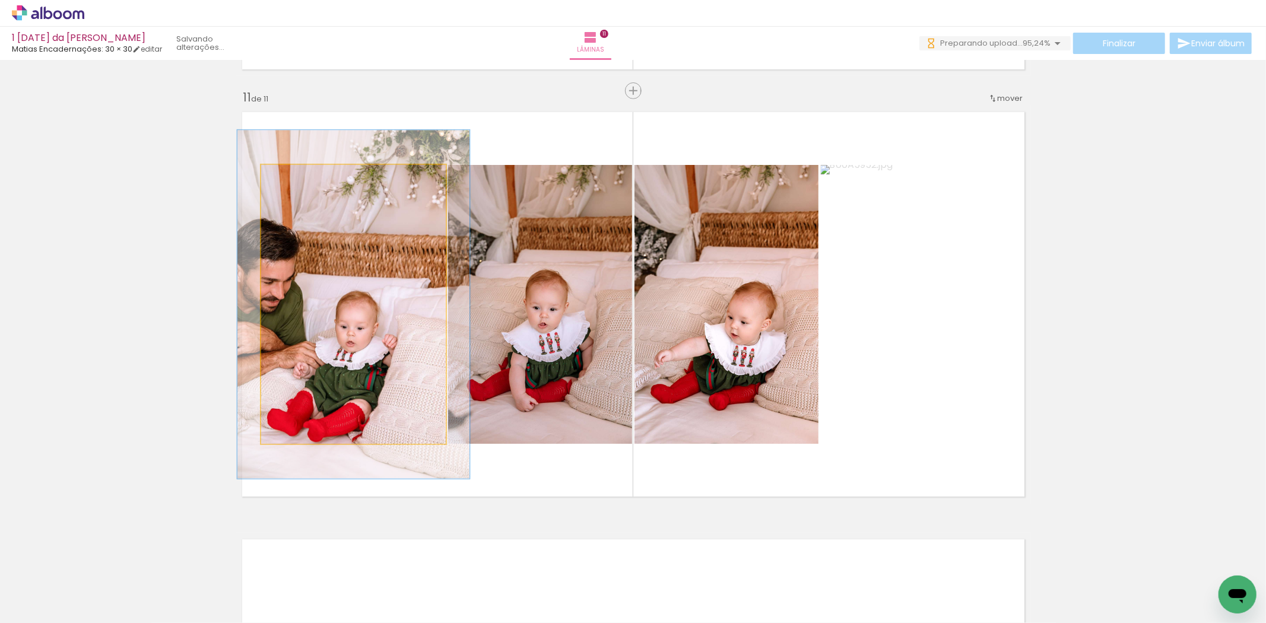
drag, startPoint x: 288, startPoint y: 176, endPoint x: 298, endPoint y: 176, distance: 10.1
type paper-slider "125"
click at [298, 176] on div at bounding box center [299, 177] width 19 height 19
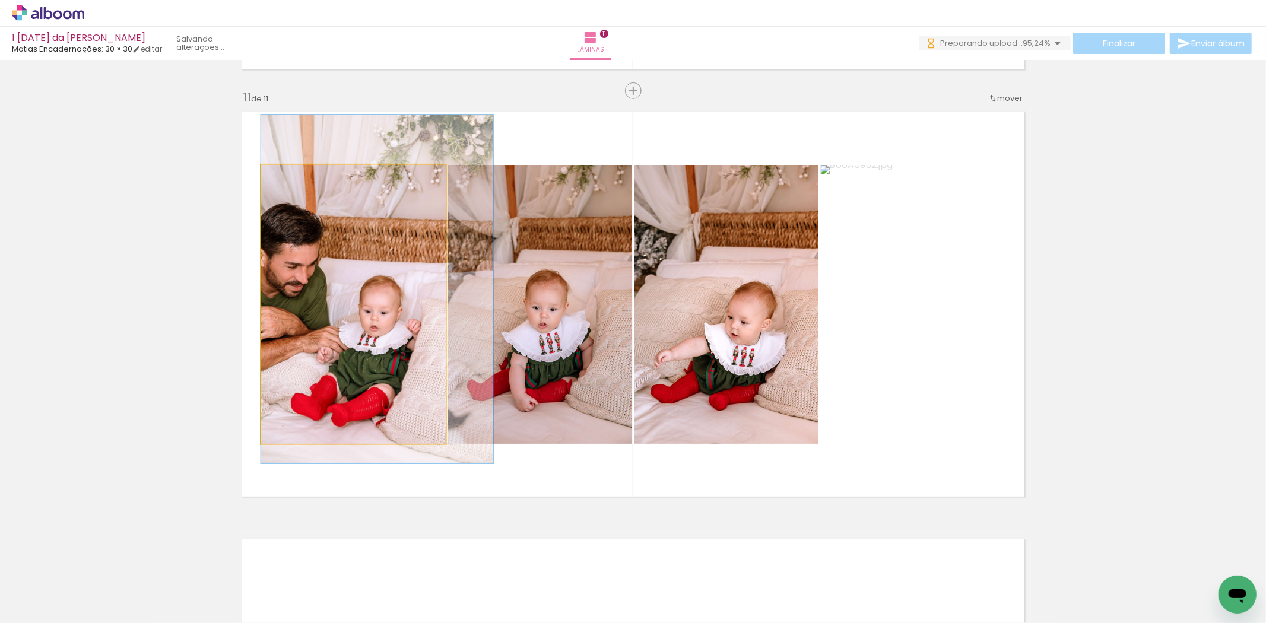
drag, startPoint x: 310, startPoint y: 313, endPoint x: 345, endPoint y: 298, distance: 38.3
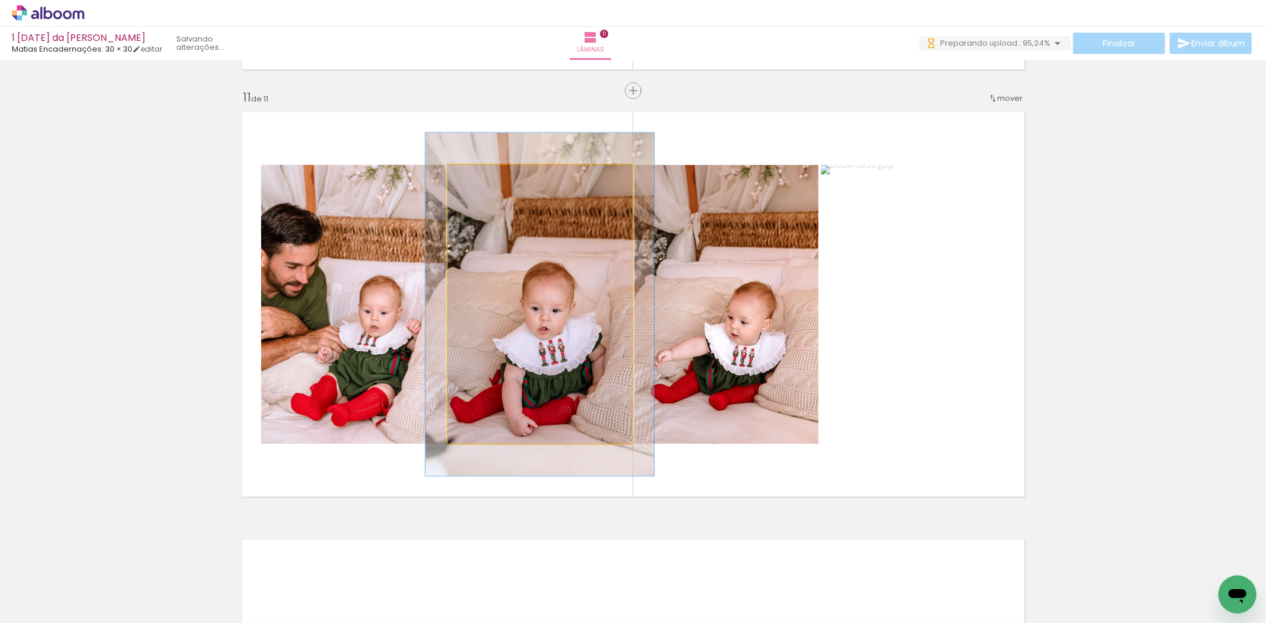
drag, startPoint x: 471, startPoint y: 179, endPoint x: 481, endPoint y: 176, distance: 9.9
type paper-slider "123"
click at [481, 176] on div at bounding box center [484, 177] width 11 height 11
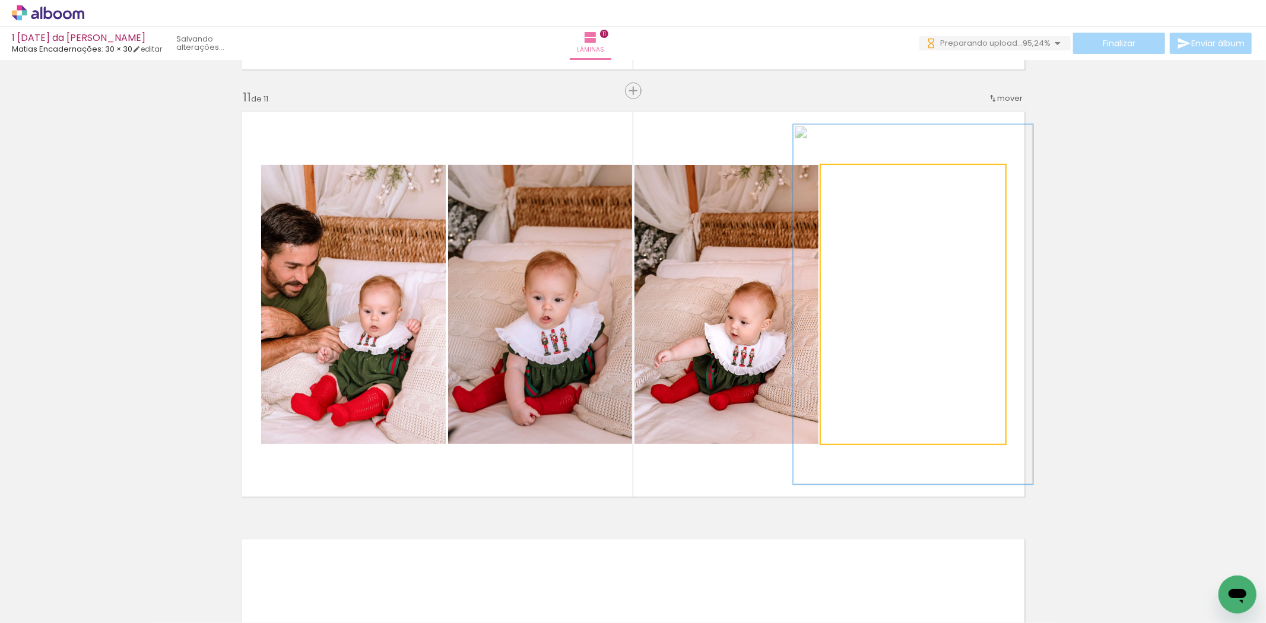
drag, startPoint x: 849, startPoint y: 180, endPoint x: 863, endPoint y: 180, distance: 13.6
type paper-slider "133"
click at [863, 180] on div at bounding box center [860, 177] width 19 height 19
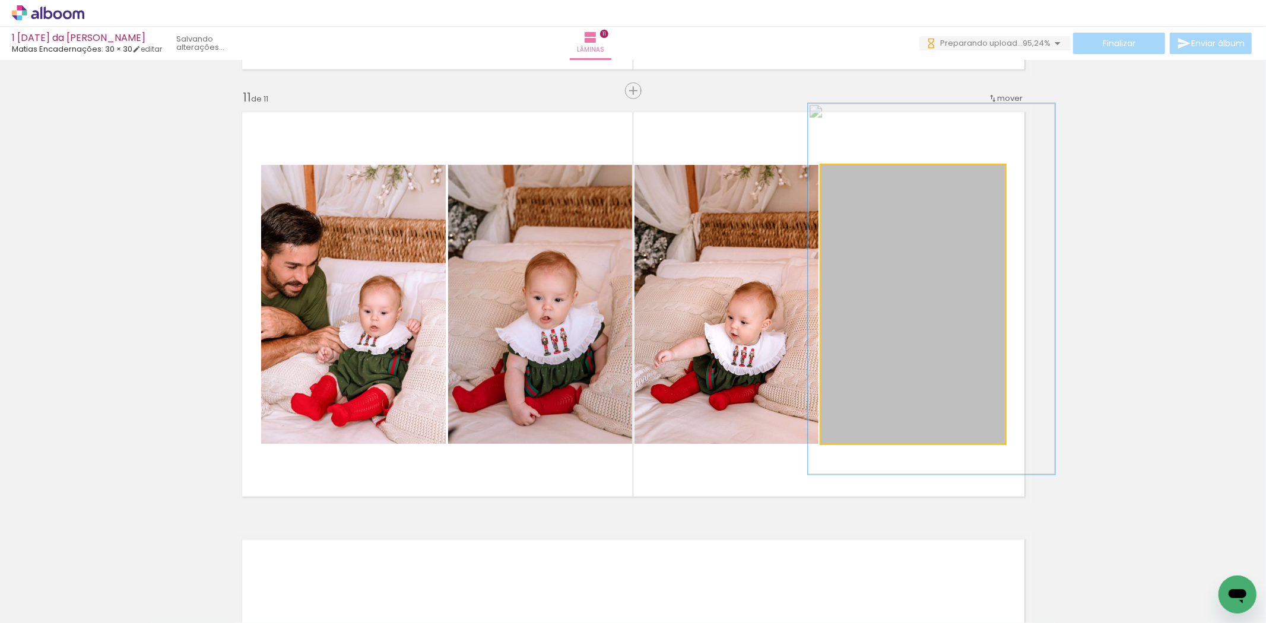
drag, startPoint x: 915, startPoint y: 376, endPoint x: 930, endPoint y: 365, distance: 18.3
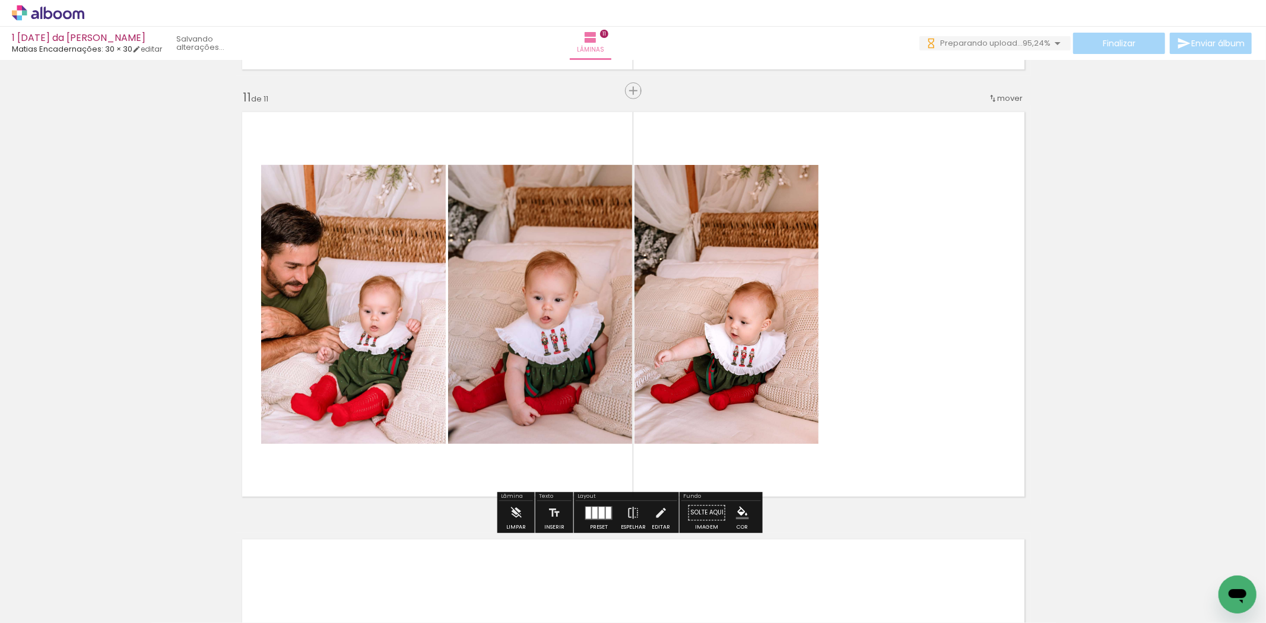
click at [748, 376] on quentale-photo at bounding box center [726, 304] width 184 height 279
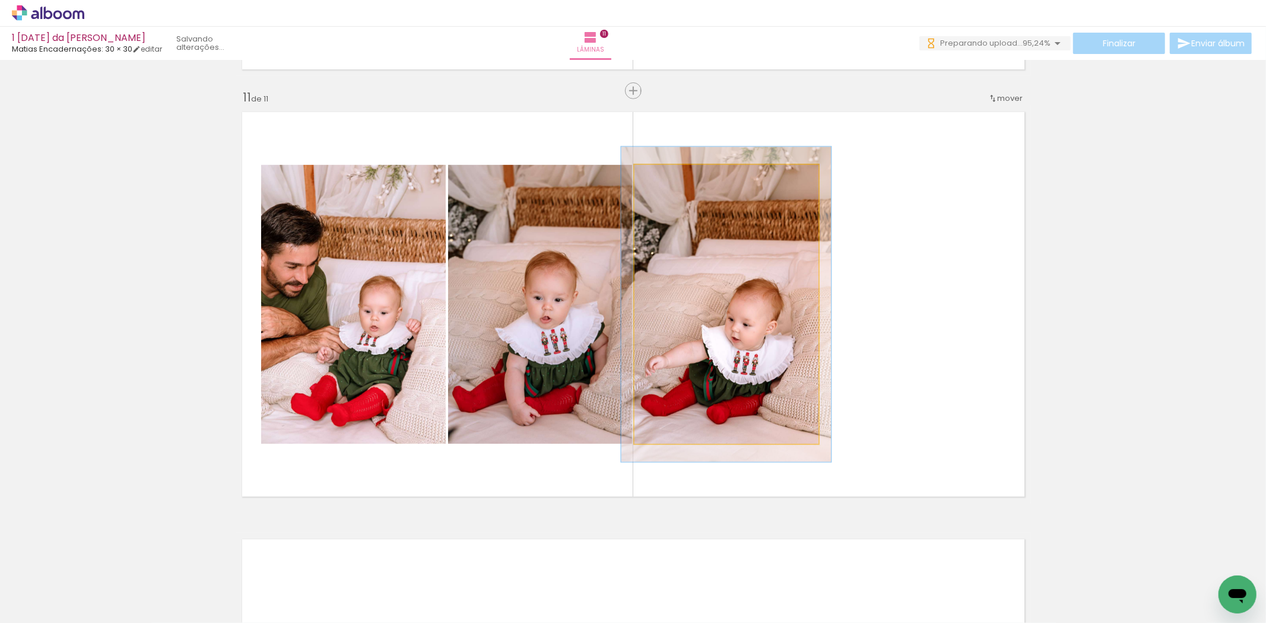
type paper-slider "113"
click at [667, 178] on div at bounding box center [666, 177] width 19 height 19
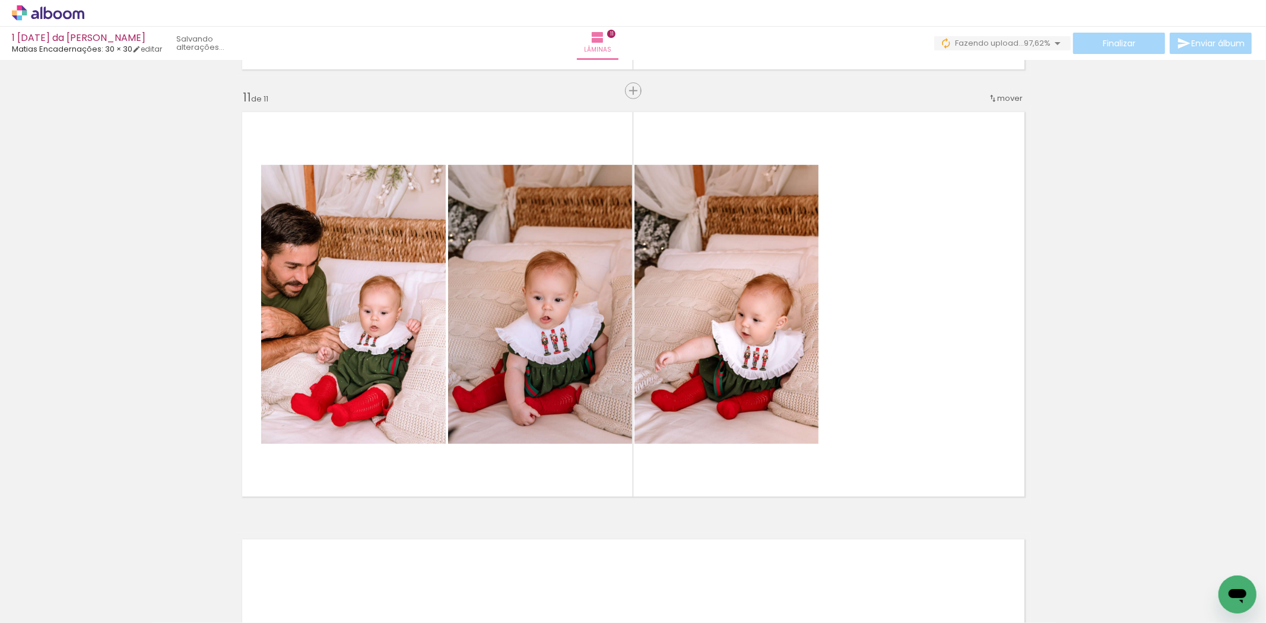
click at [47, 609] on span "Adicionar Fotos" at bounding box center [42, 606] width 36 height 13
click at [0, 0] on input "file" at bounding box center [0, 0] width 0 height 0
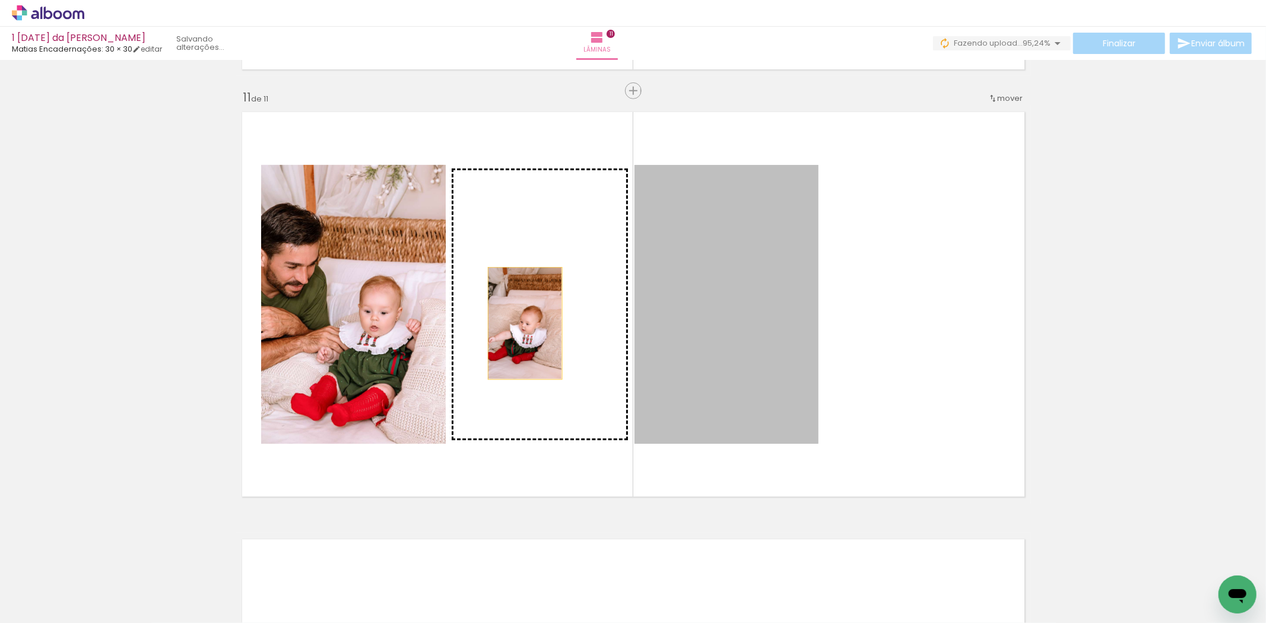
drag, startPoint x: 736, startPoint y: 359, endPoint x: 520, endPoint y: 323, distance: 219.5
click at [0, 0] on slot at bounding box center [0, 0] width 0 height 0
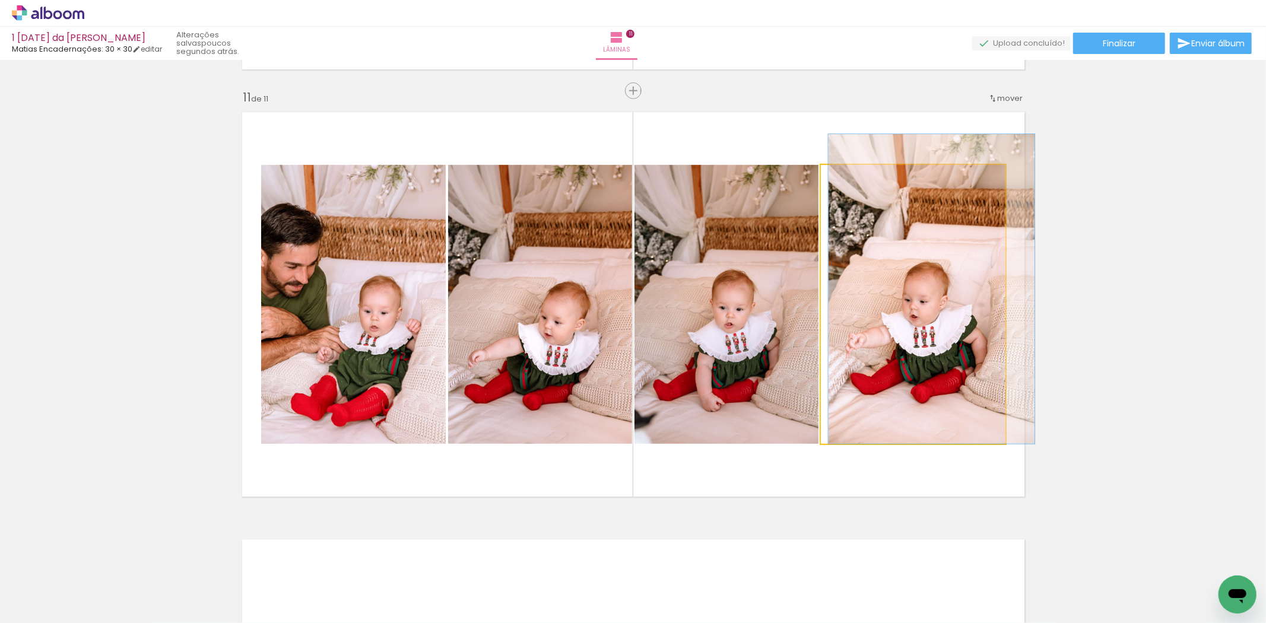
drag, startPoint x: 856, startPoint y: 173, endPoint x: 846, endPoint y: 177, distance: 10.7
type paper-slider "111"
click at [846, 177] on div at bounding box center [853, 177] width 19 height 19
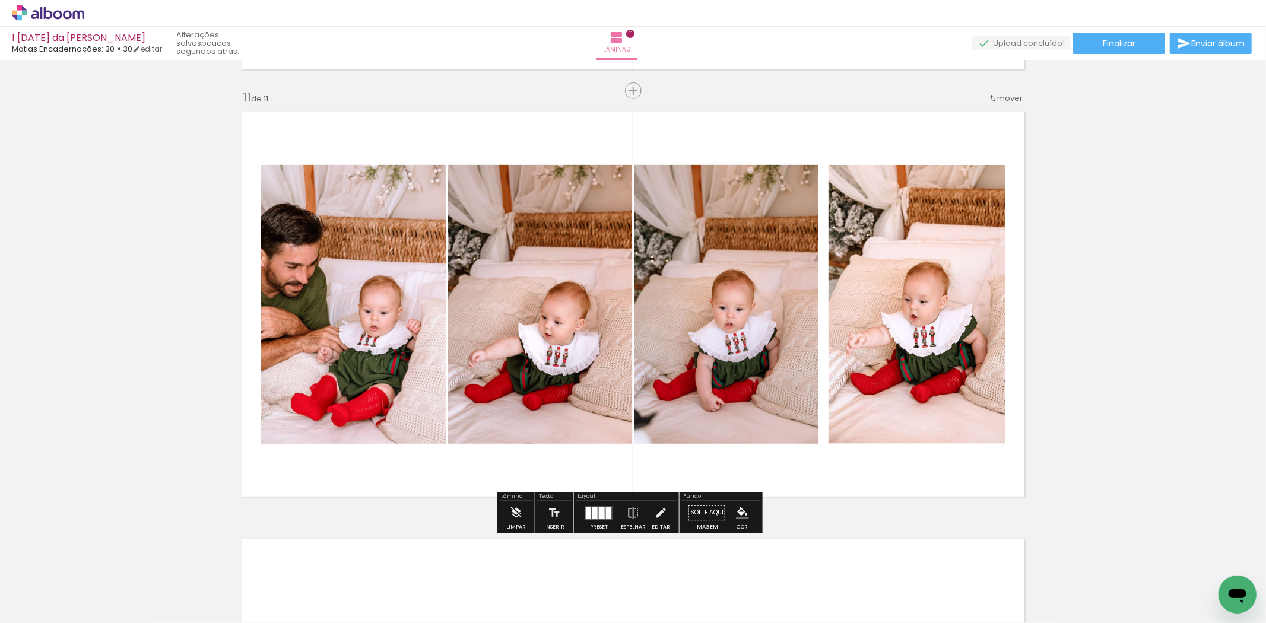
click at [859, 247] on quentale-photo at bounding box center [913, 304] width 185 height 279
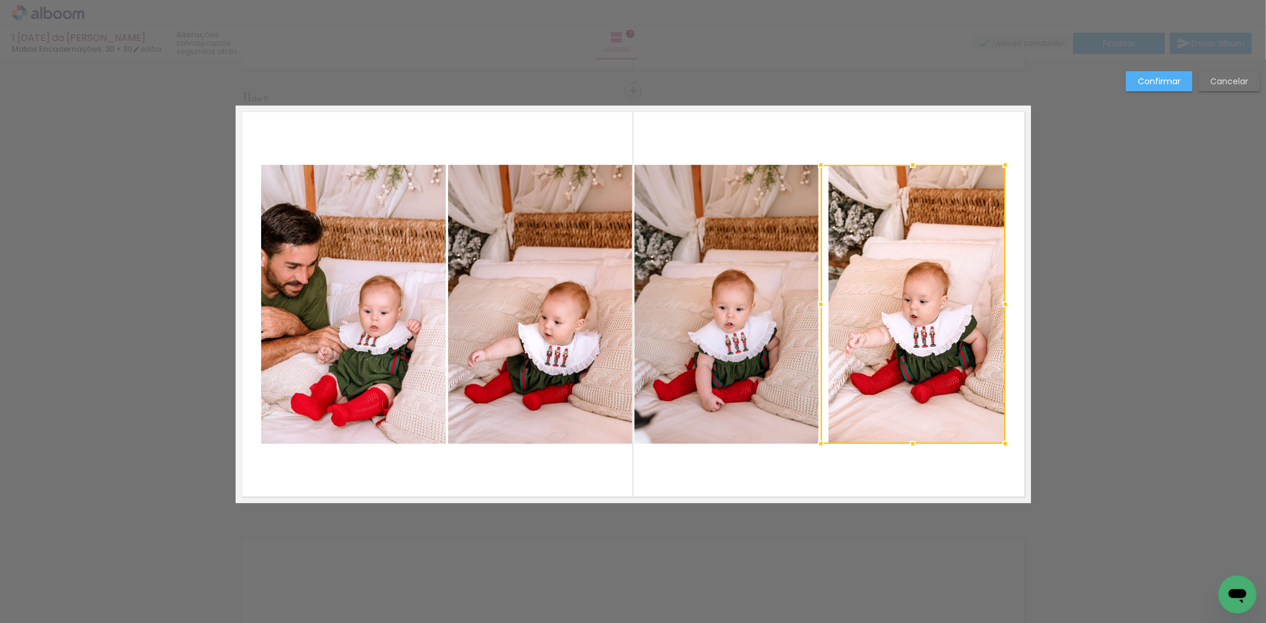
click at [894, 215] on div at bounding box center [913, 304] width 185 height 279
click at [1154, 74] on paper-button "Confirmar" at bounding box center [1159, 81] width 66 height 20
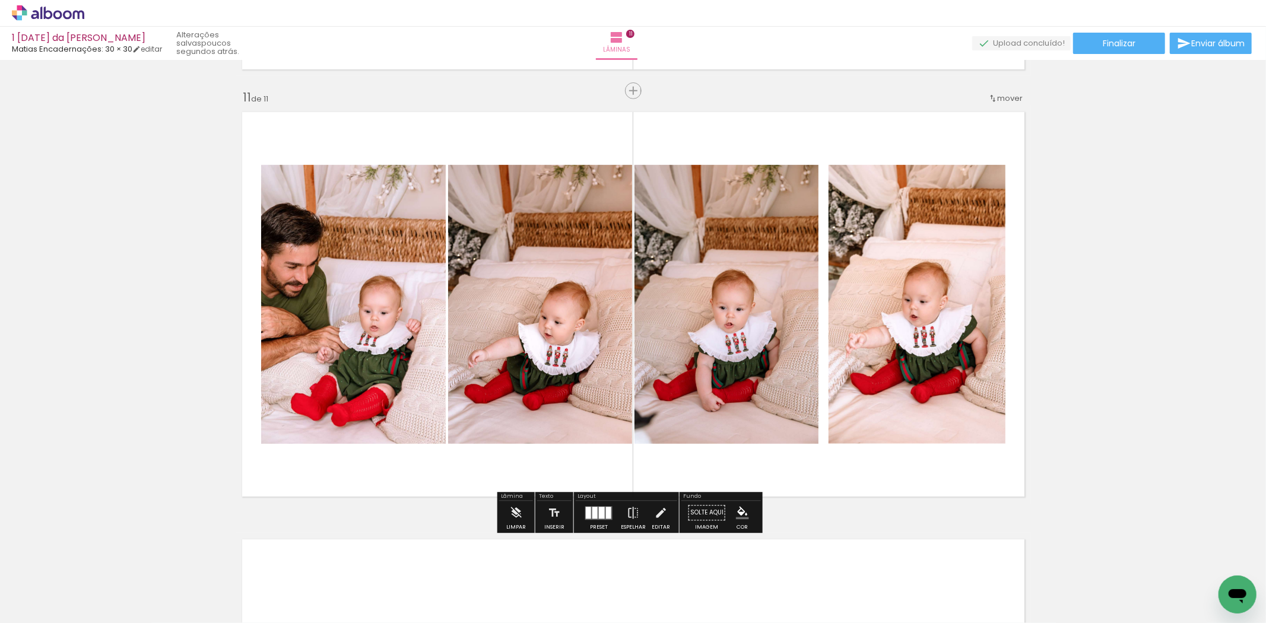
scroll to position [0, 1538]
click at [918, 263] on quentale-photo at bounding box center [913, 304] width 185 height 279
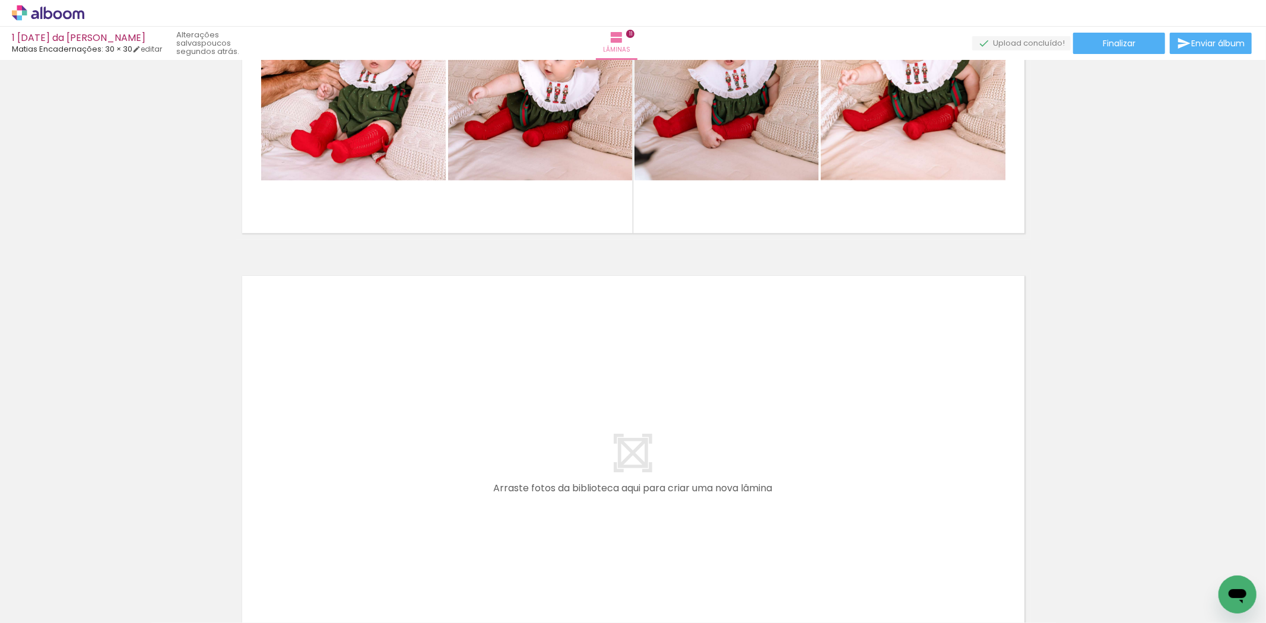
scroll to position [4684, 0]
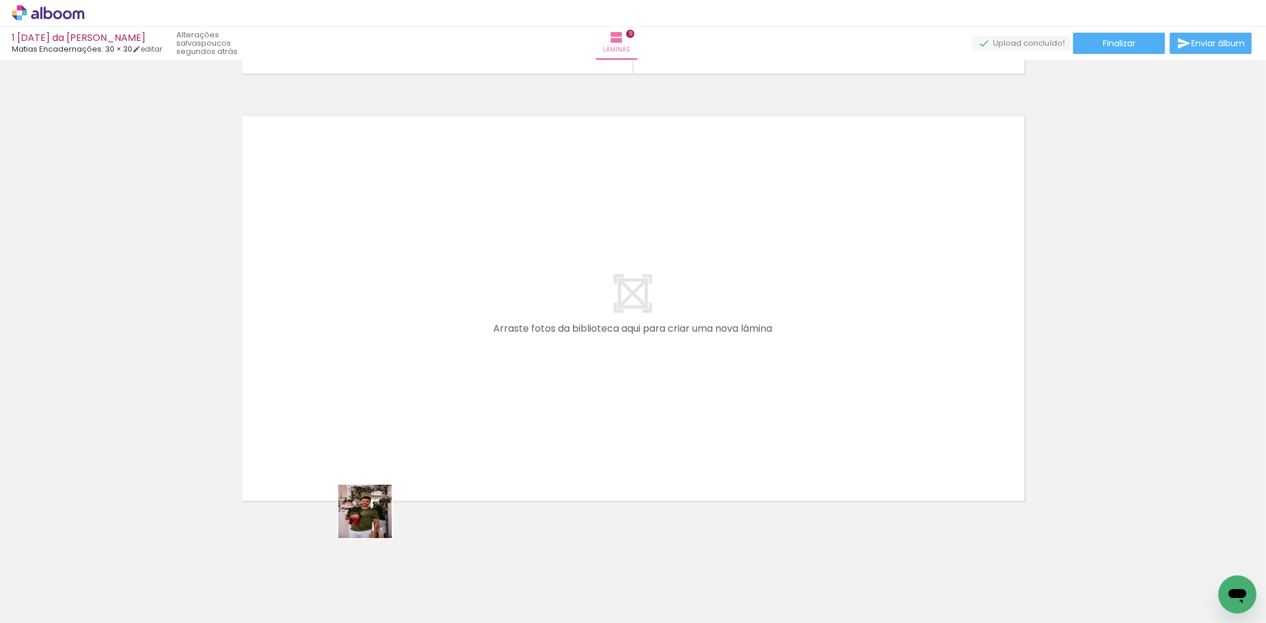
drag, startPoint x: 382, startPoint y: 599, endPoint x: 371, endPoint y: 389, distance: 210.9
click at [371, 389] on quentale-workspace at bounding box center [633, 311] width 1266 height 623
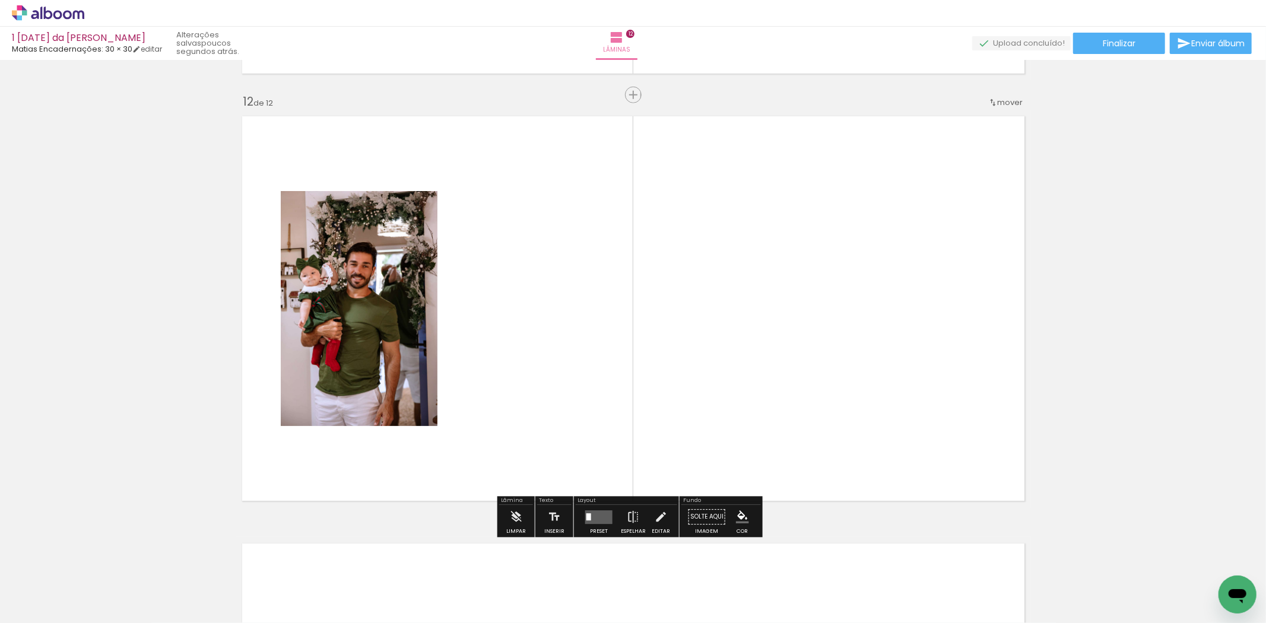
scroll to position [4688, 0]
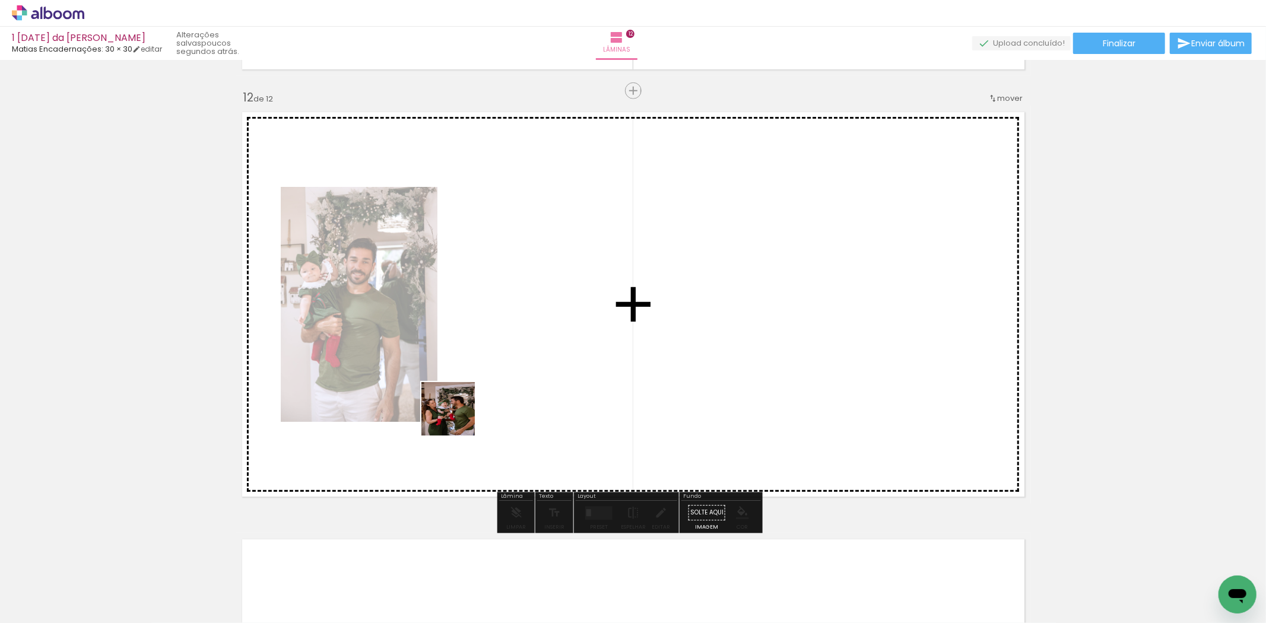
drag, startPoint x: 454, startPoint y: 526, endPoint x: 520, endPoint y: 481, distance: 80.3
click at [459, 403] on quentale-workspace at bounding box center [633, 311] width 1266 height 623
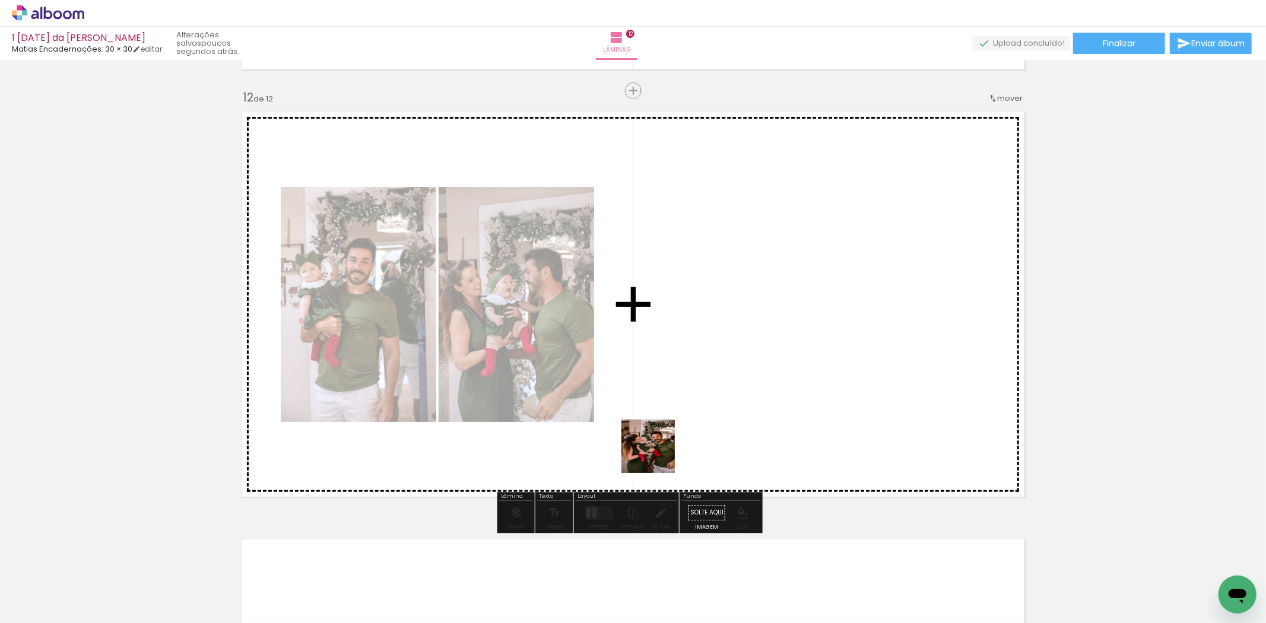
drag, startPoint x: 582, startPoint y: 599, endPoint x: 694, endPoint y: 369, distance: 256.1
click at [693, 372] on quentale-workspace at bounding box center [633, 311] width 1266 height 623
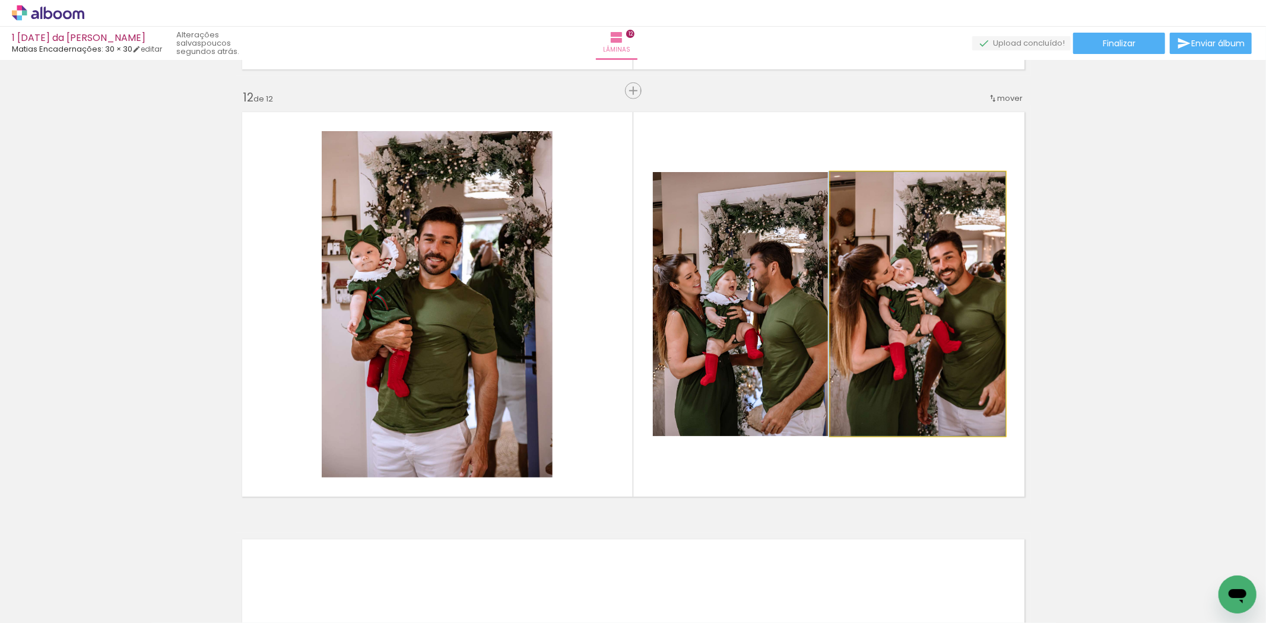
drag, startPoint x: 911, startPoint y: 356, endPoint x: 755, endPoint y: 341, distance: 156.7
click at [0, 0] on slot at bounding box center [0, 0] width 0 height 0
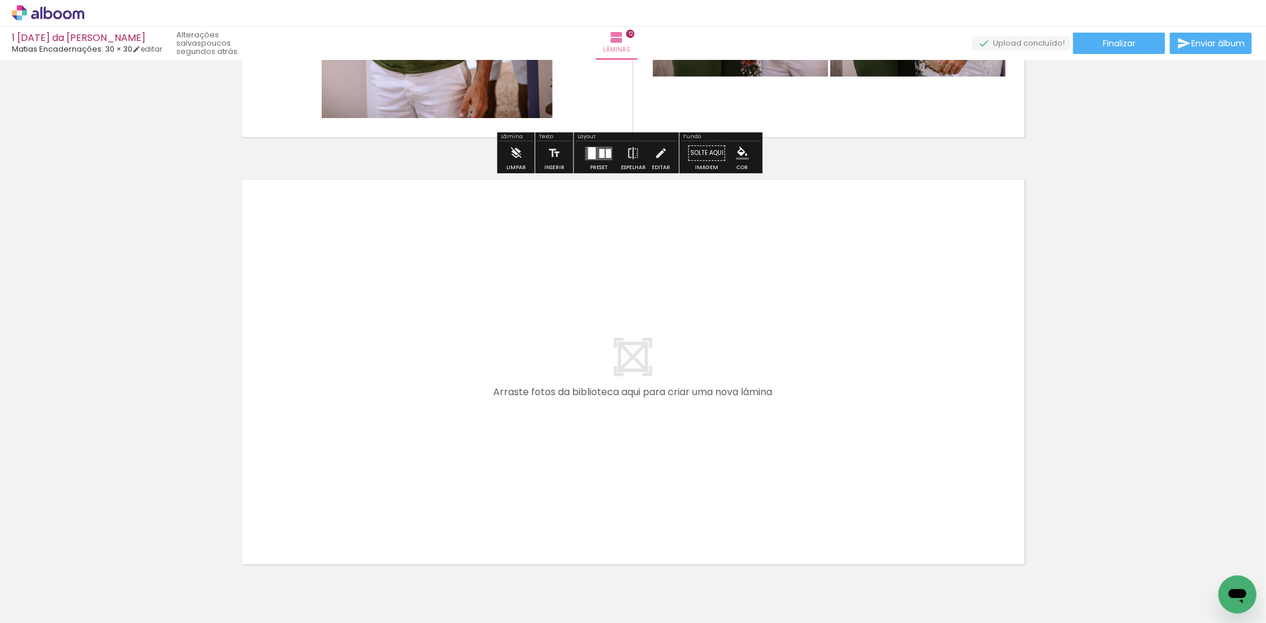
scroll to position [5083, 0]
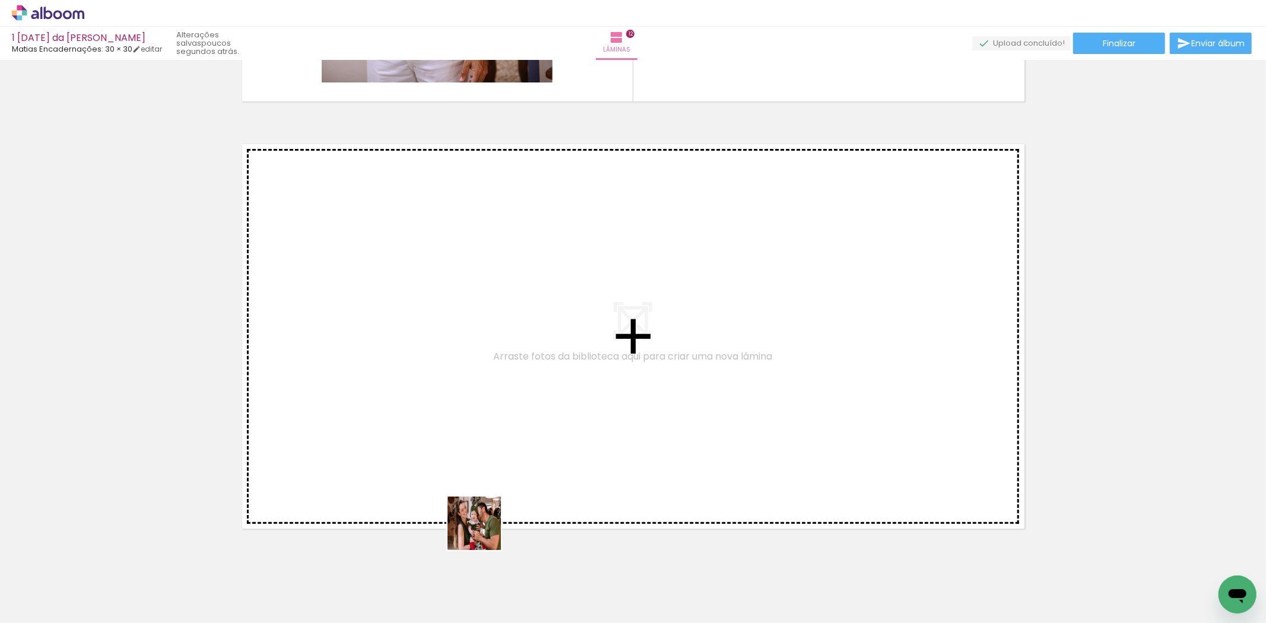
drag, startPoint x: 507, startPoint y: 596, endPoint x: 450, endPoint y: 464, distance: 143.5
click at [450, 464] on quentale-workspace at bounding box center [633, 311] width 1266 height 623
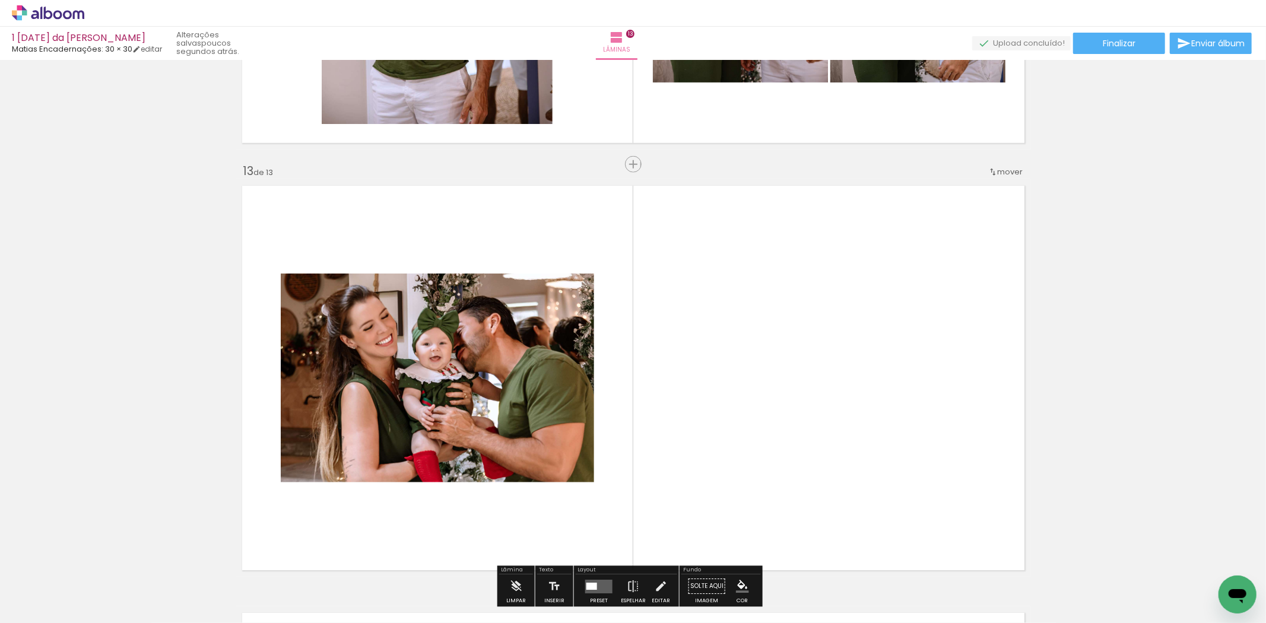
scroll to position [4917, 0]
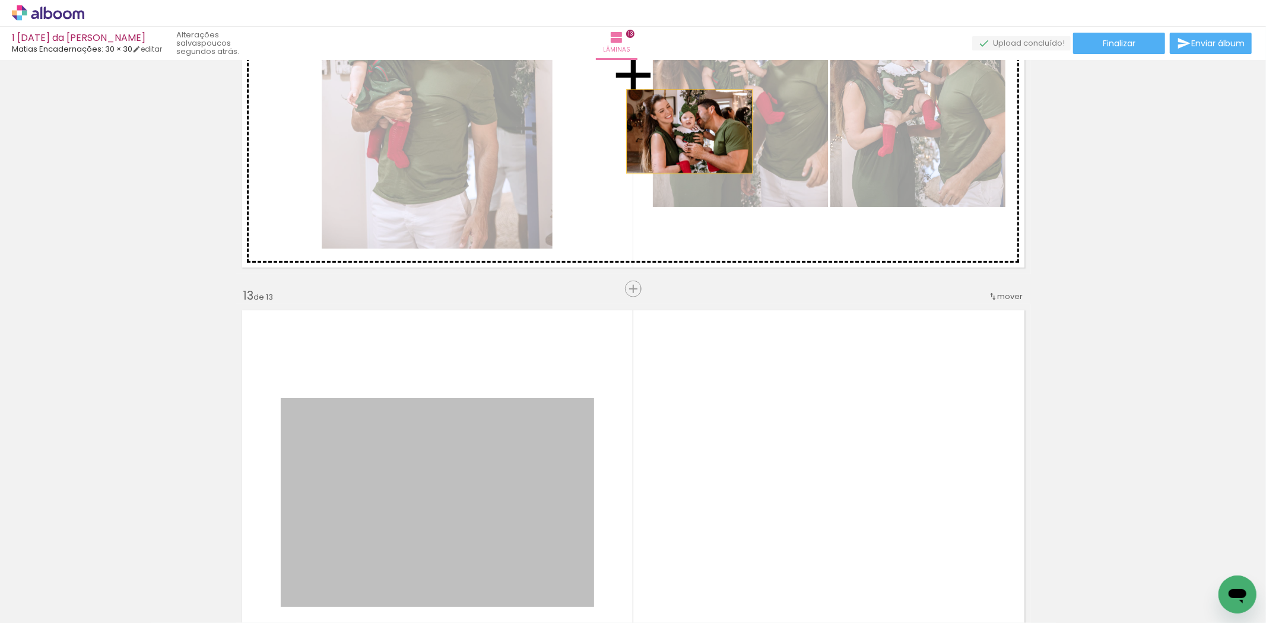
drag, startPoint x: 532, startPoint y: 526, endPoint x: 684, endPoint y: 131, distance: 423.3
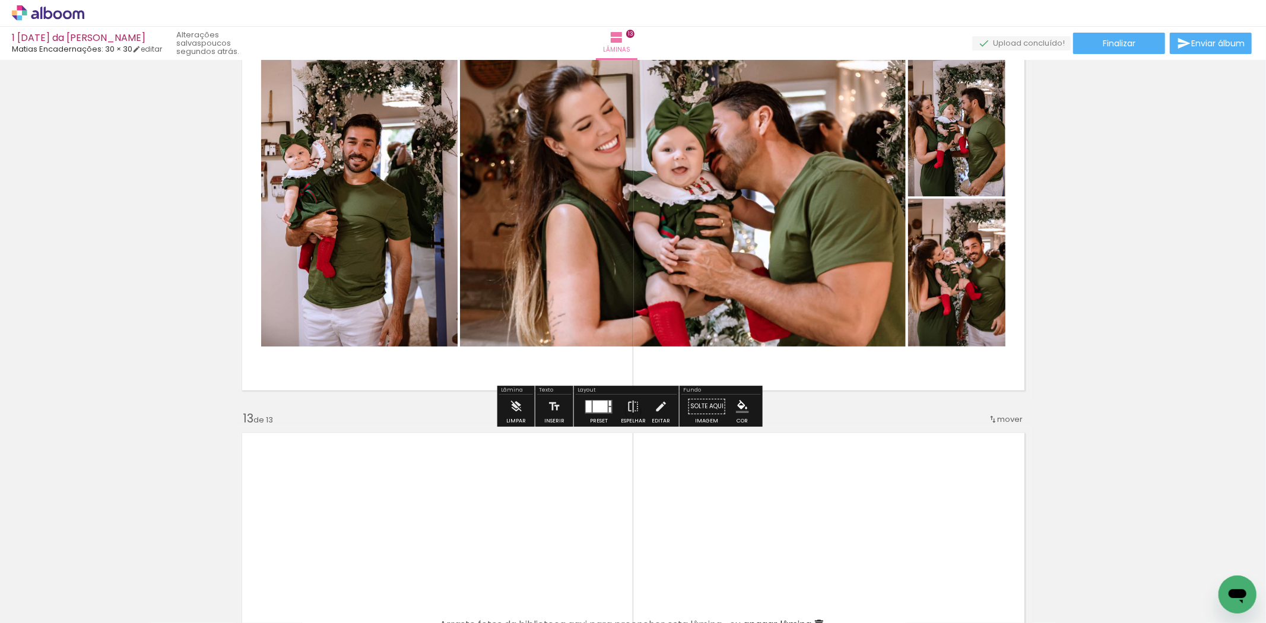
scroll to position [4653, 0]
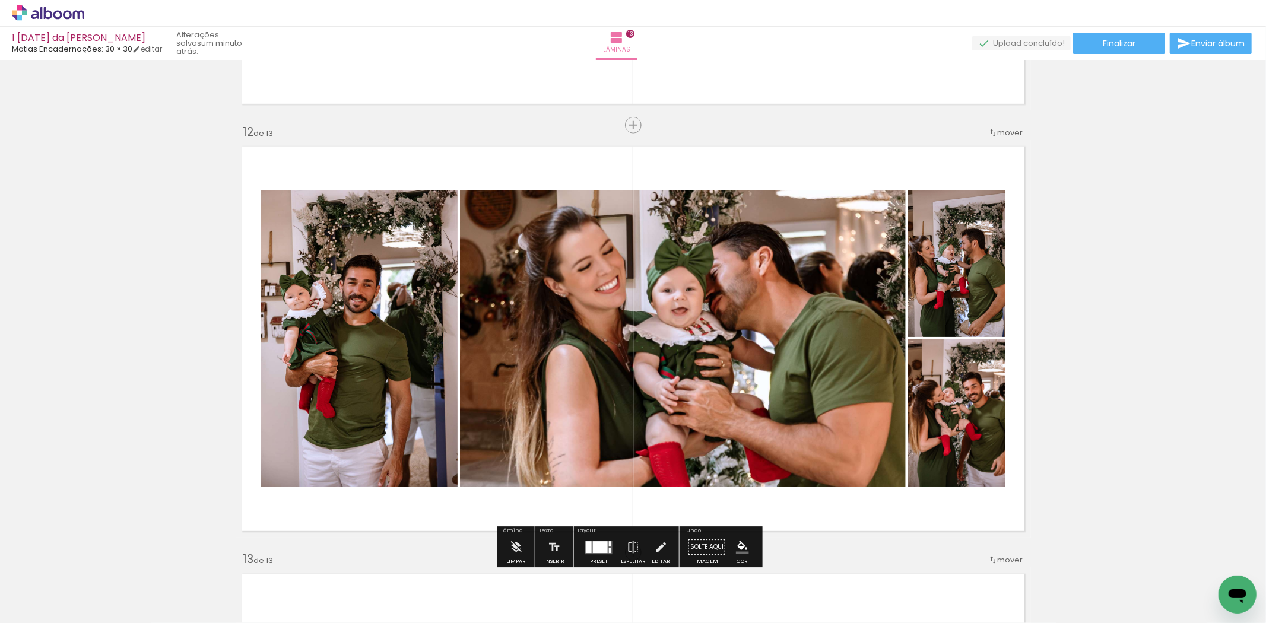
click at [598, 538] on div at bounding box center [599, 547] width 32 height 24
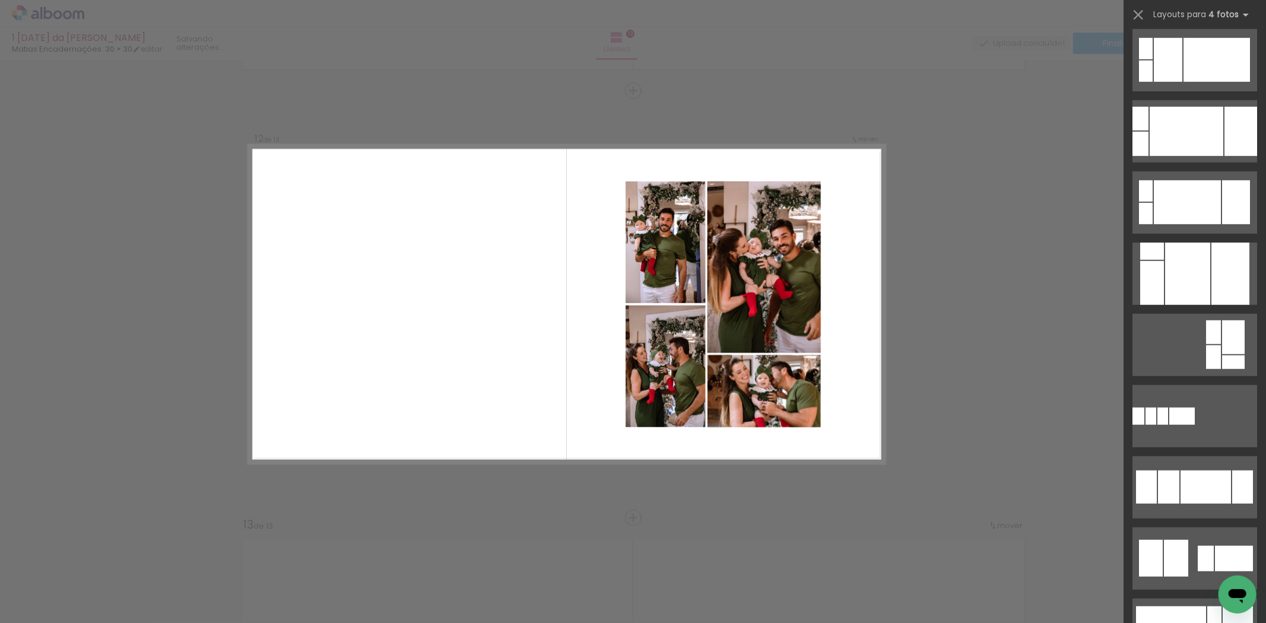
scroll to position [791, 0]
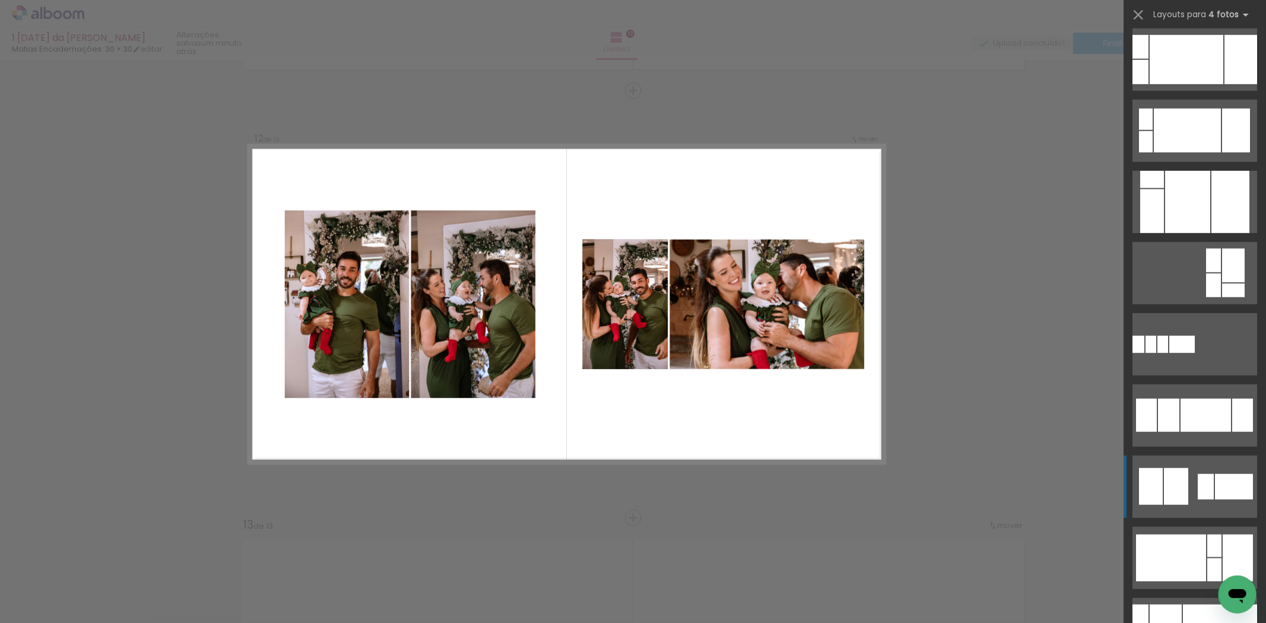
click at [1235, 488] on div at bounding box center [1234, 487] width 38 height 26
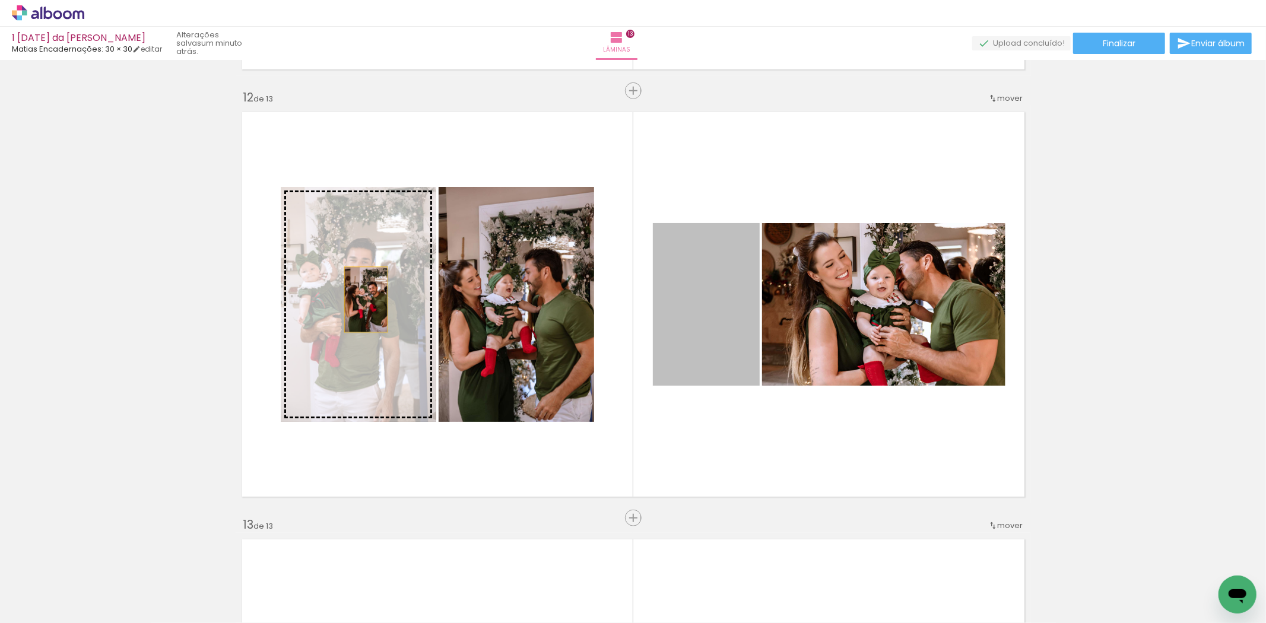
drag, startPoint x: 716, startPoint y: 346, endPoint x: 360, endPoint y: 300, distance: 359.0
click at [0, 0] on slot at bounding box center [0, 0] width 0 height 0
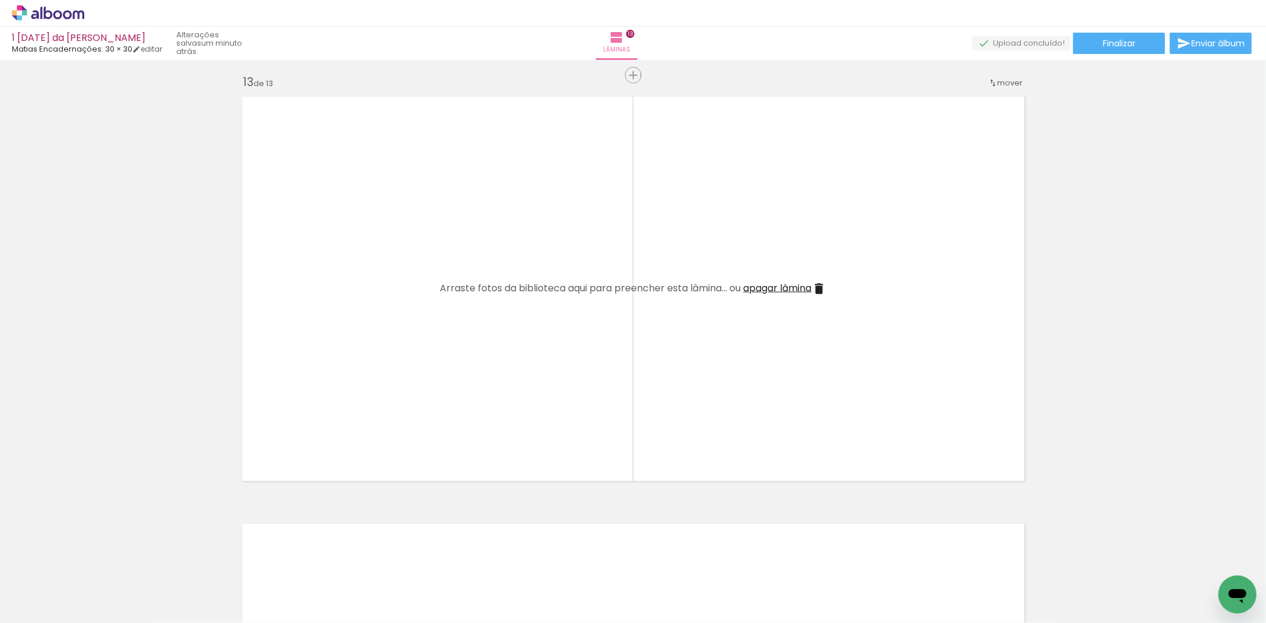
scroll to position [5149, 0]
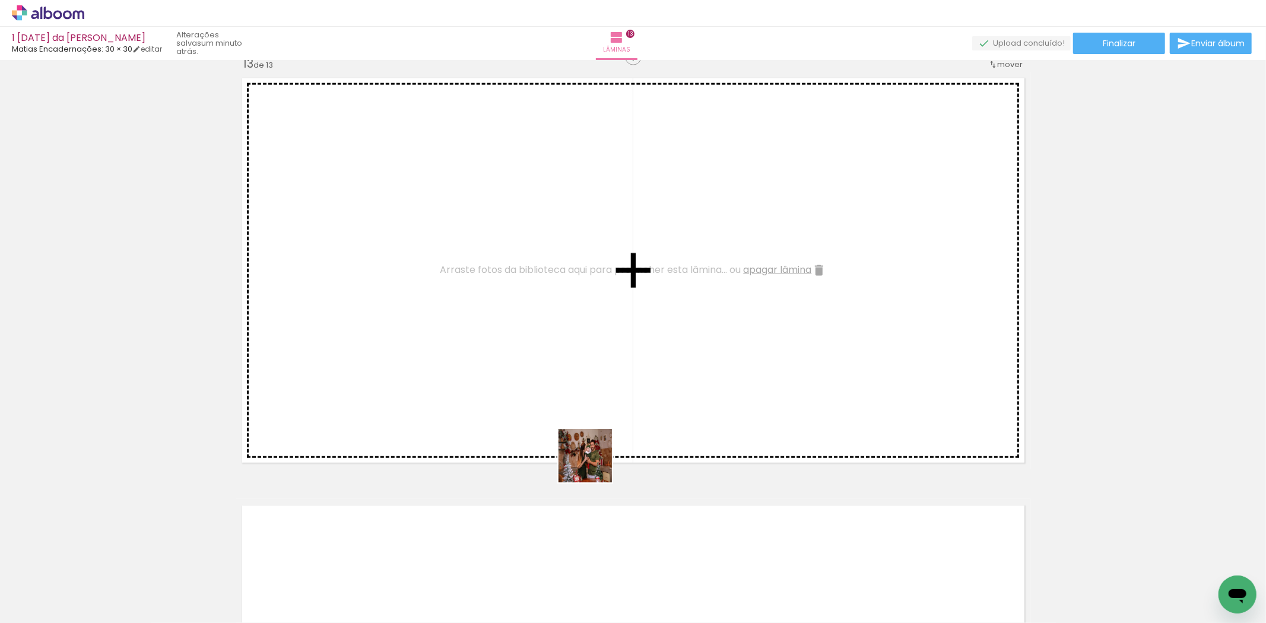
drag, startPoint x: 659, startPoint y: 585, endPoint x: 561, endPoint y: 383, distance: 224.0
click at [561, 383] on quentale-workspace at bounding box center [633, 311] width 1266 height 623
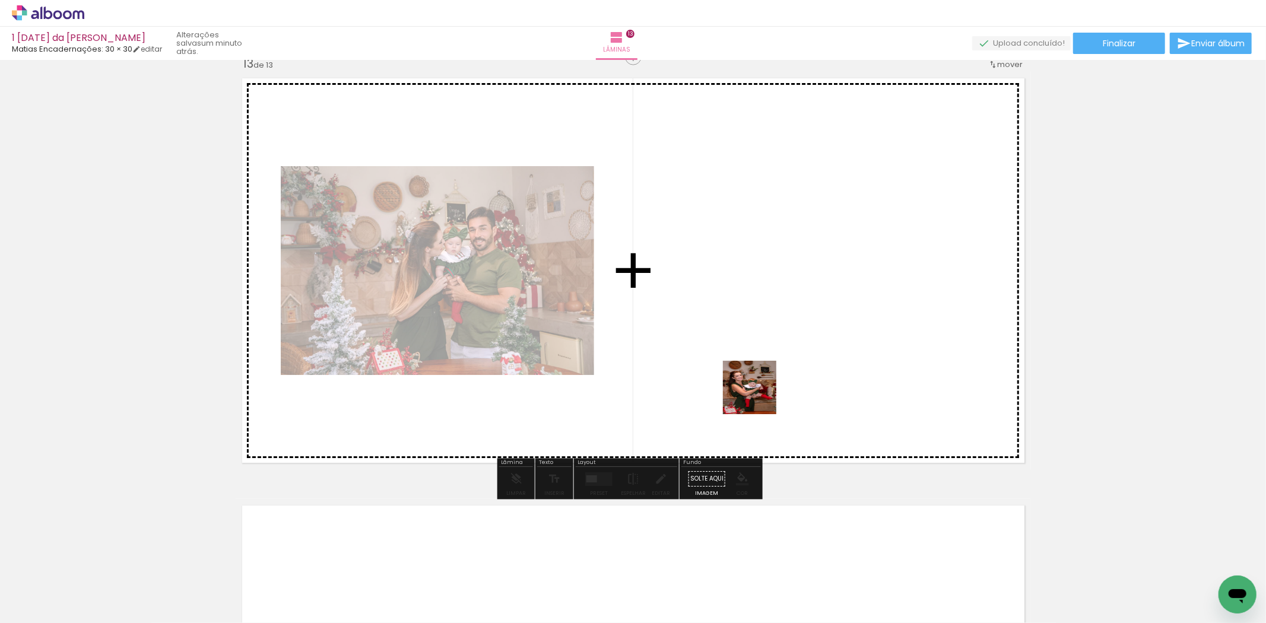
drag, startPoint x: 711, startPoint y: 596, endPoint x: 774, endPoint y: 321, distance: 281.9
click at [773, 326] on quentale-workspace at bounding box center [633, 311] width 1266 height 623
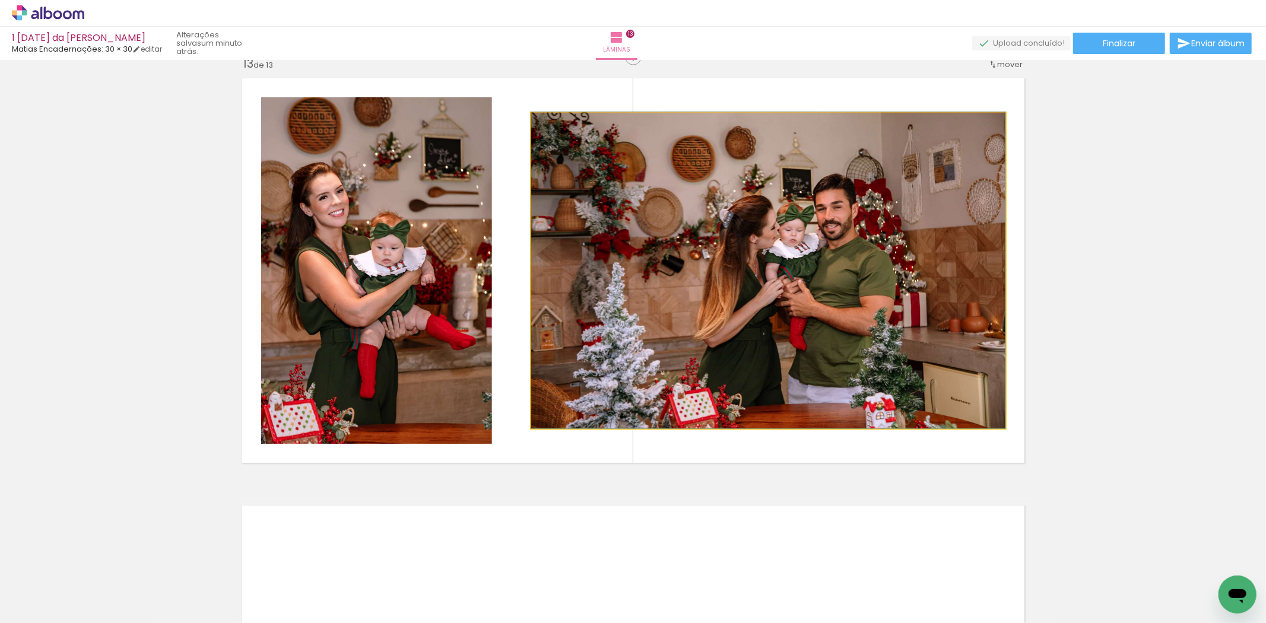
click at [770, 297] on quentale-photo at bounding box center [768, 271] width 474 height 316
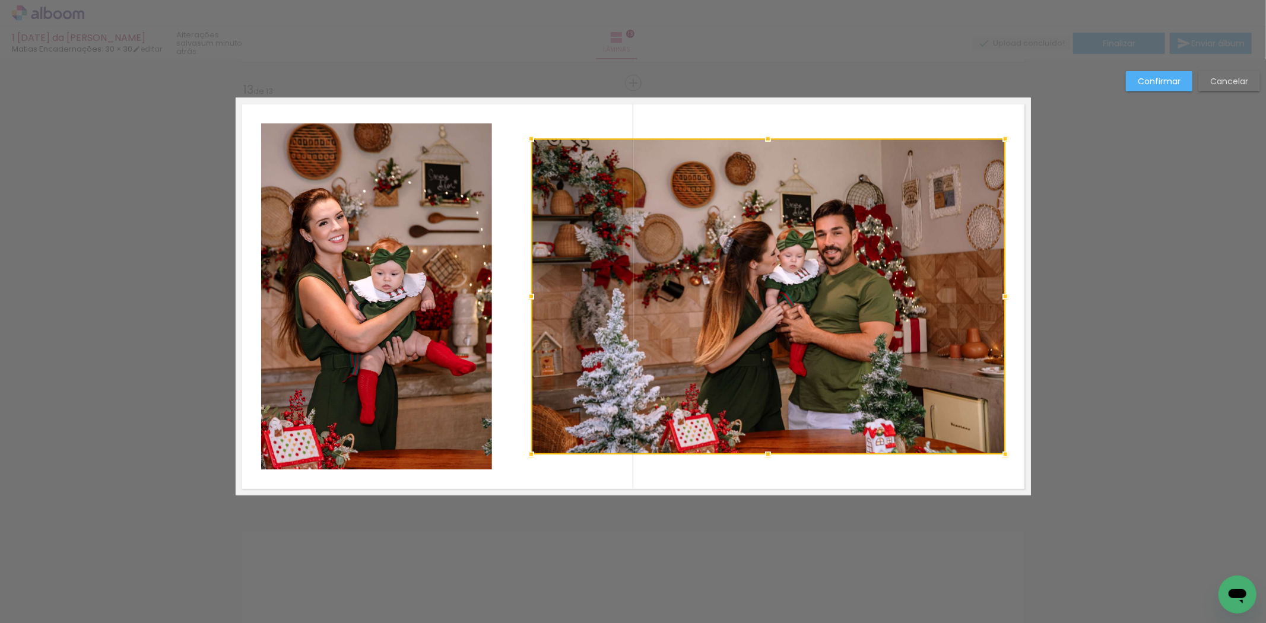
scroll to position [5115, 0]
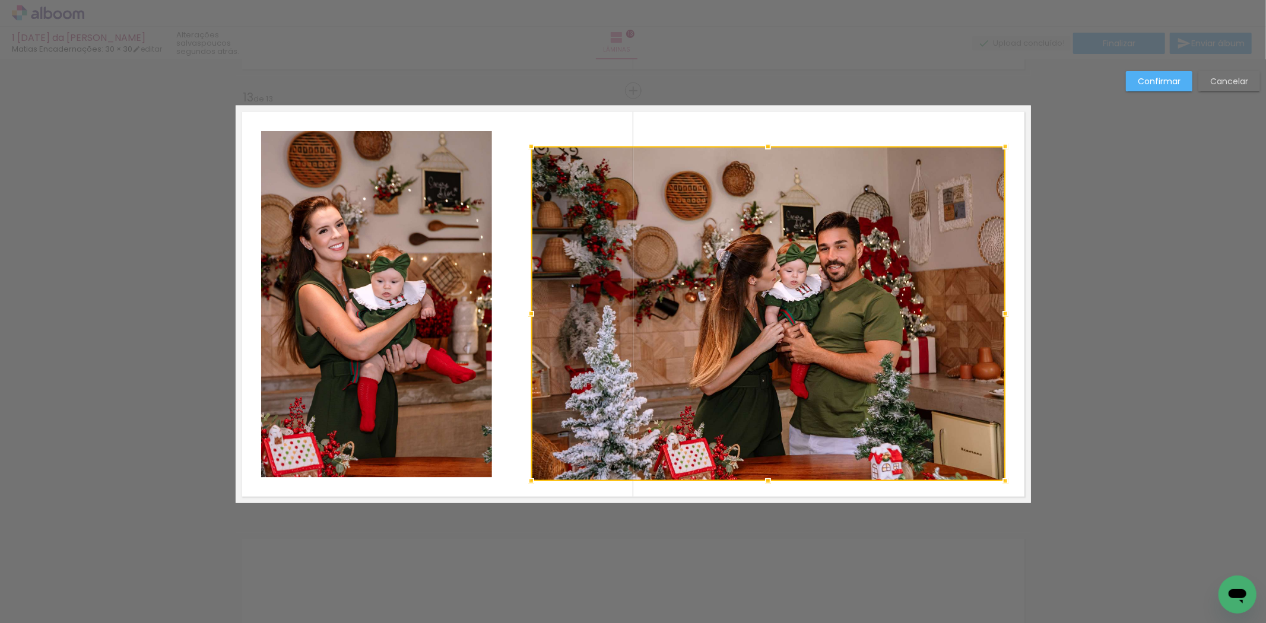
drag, startPoint x: 760, startPoint y: 458, endPoint x: 761, endPoint y: 477, distance: 19.0
click at [761, 477] on div at bounding box center [768, 481] width 24 height 24
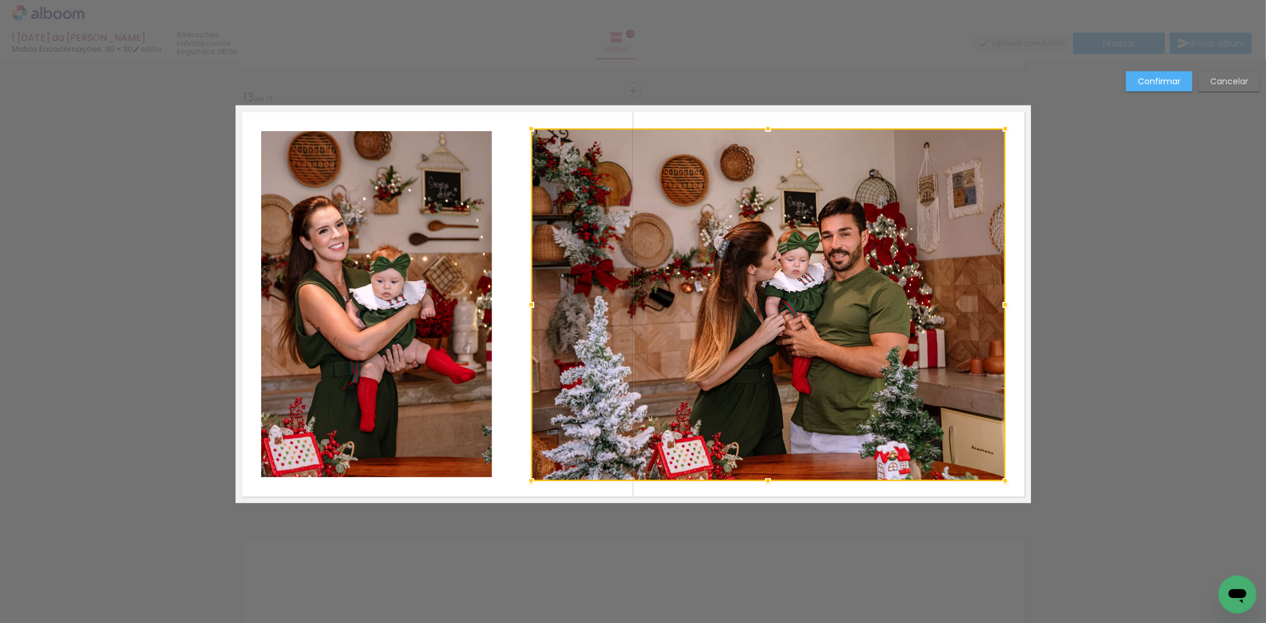
drag, startPoint x: 759, startPoint y: 145, endPoint x: 758, endPoint y: 128, distance: 17.8
click at [758, 128] on div at bounding box center [768, 129] width 24 height 24
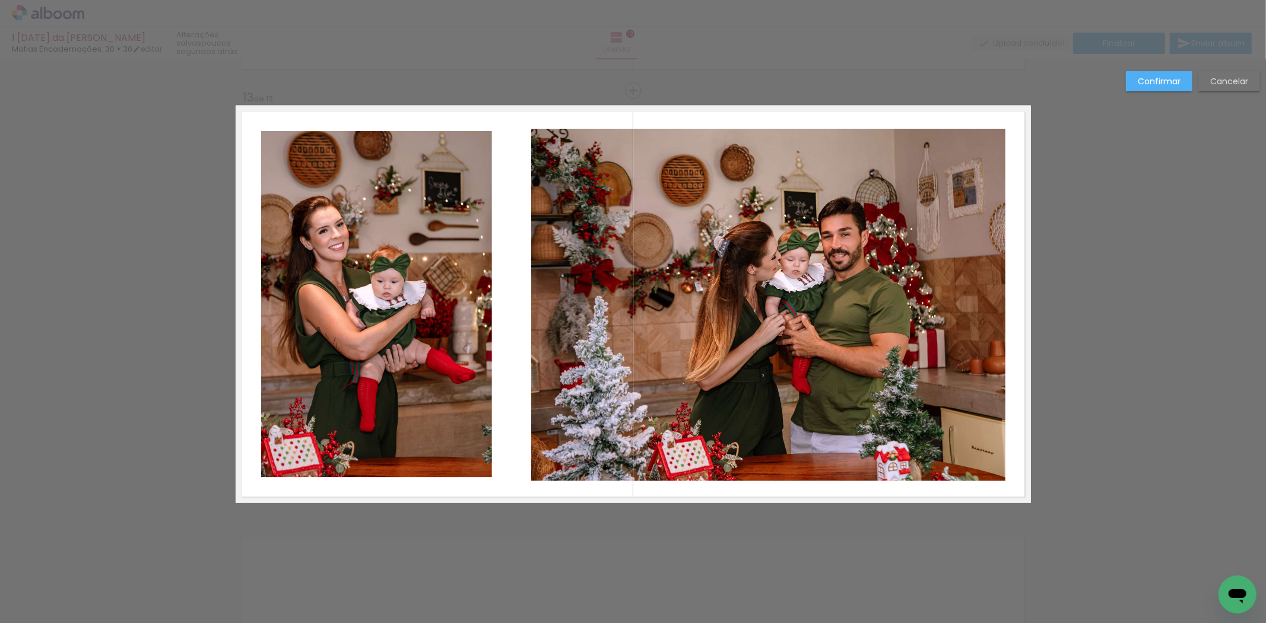
click at [558, 305] on quentale-photo at bounding box center [768, 305] width 474 height 352
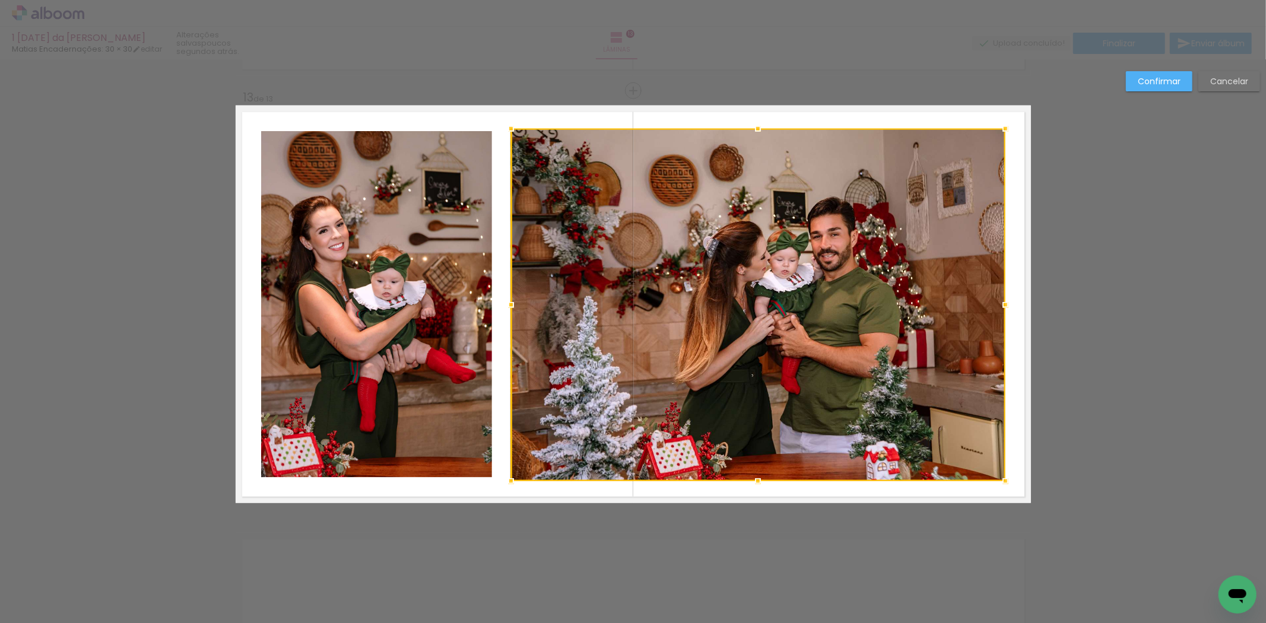
drag, startPoint x: 530, startPoint y: 304, endPoint x: 509, endPoint y: 304, distance: 20.8
click at [509, 304] on div at bounding box center [511, 305] width 24 height 24
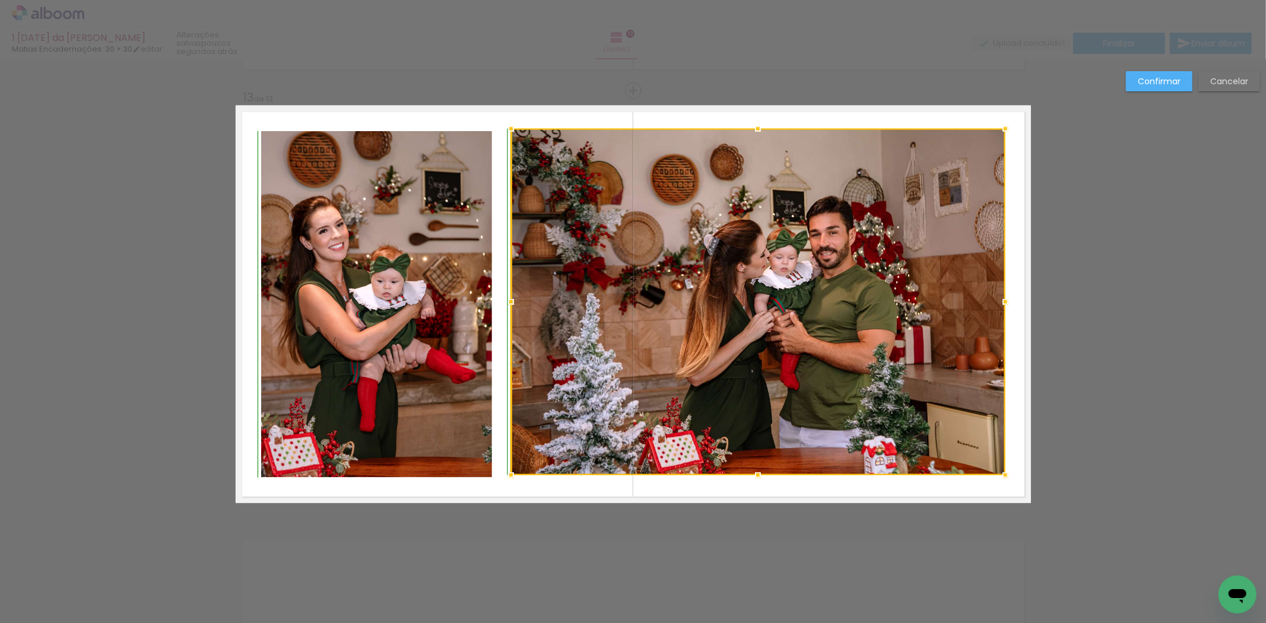
click at [754, 479] on div at bounding box center [758, 475] width 24 height 24
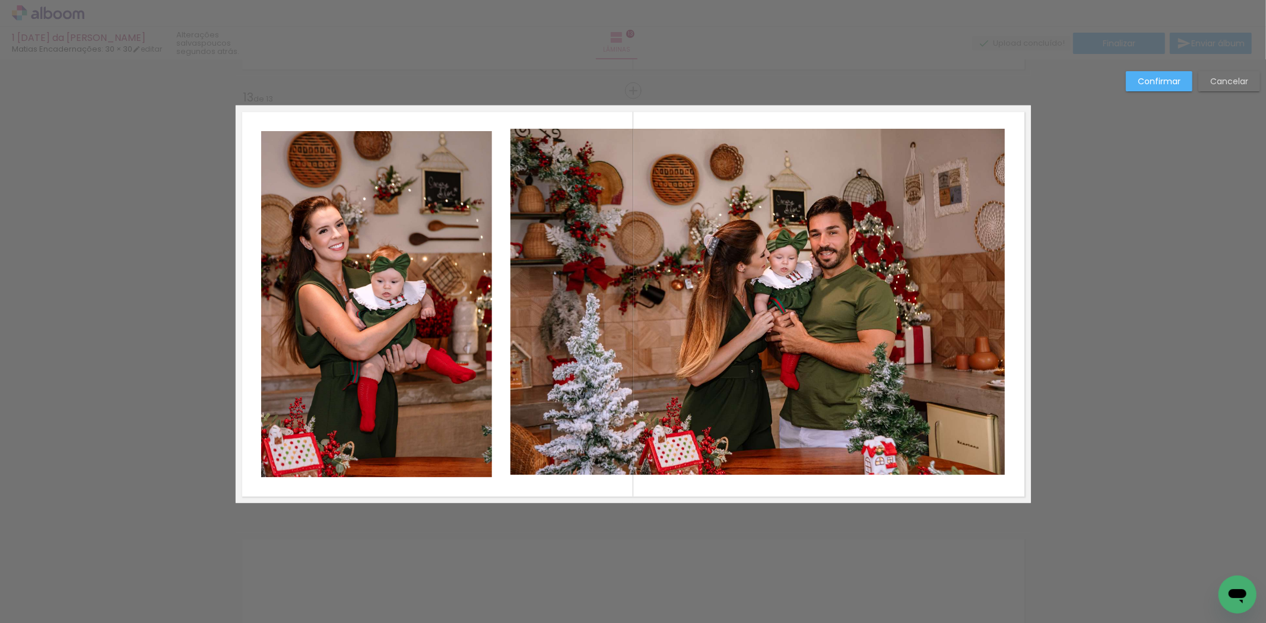
click at [785, 138] on quentale-photo at bounding box center [757, 302] width 494 height 346
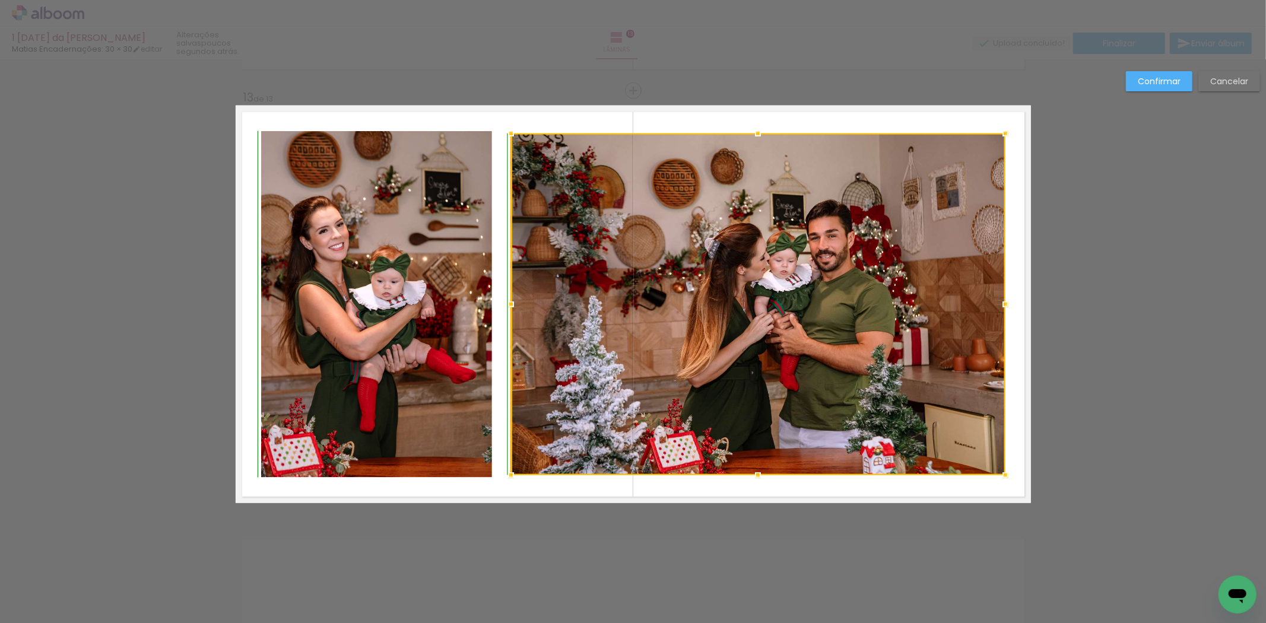
click at [754, 125] on div at bounding box center [758, 134] width 24 height 24
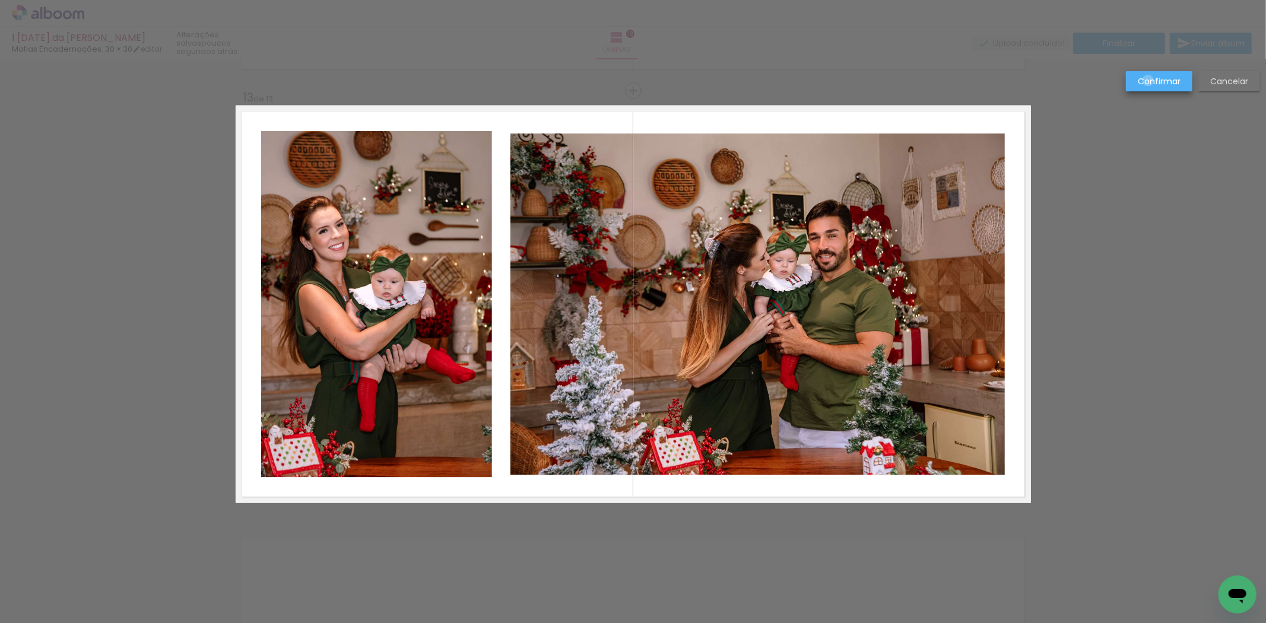
click at [0, 0] on slot "Confirmar" at bounding box center [0, 0] width 0 height 0
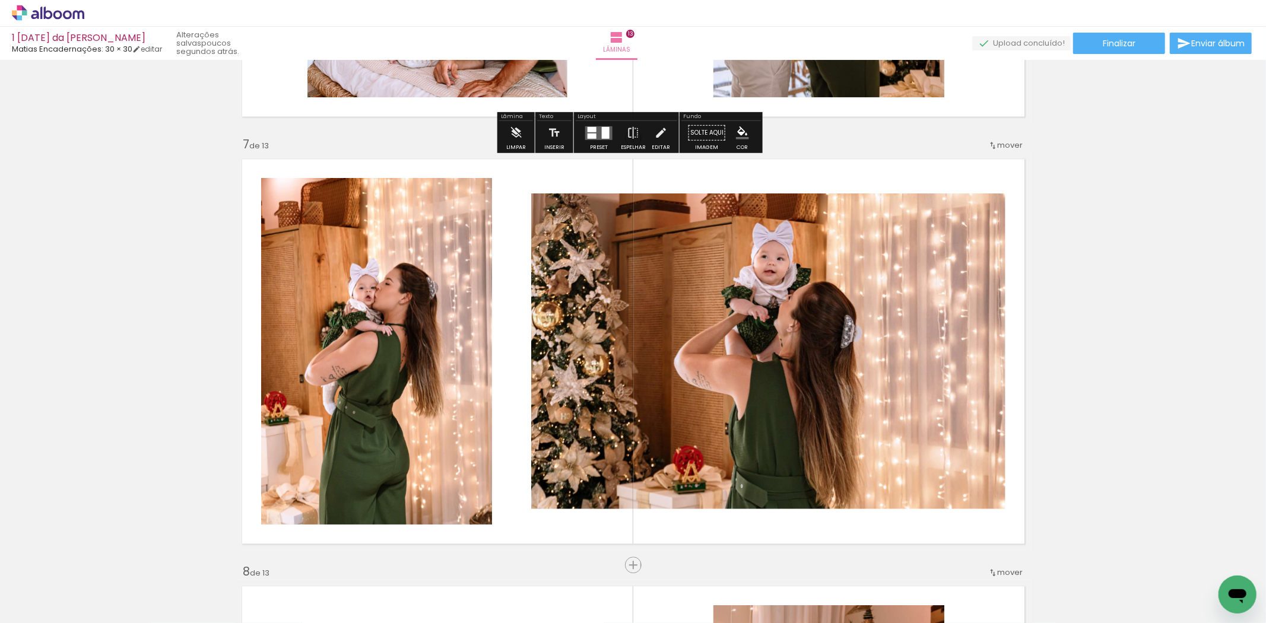
scroll to position [2768, 0]
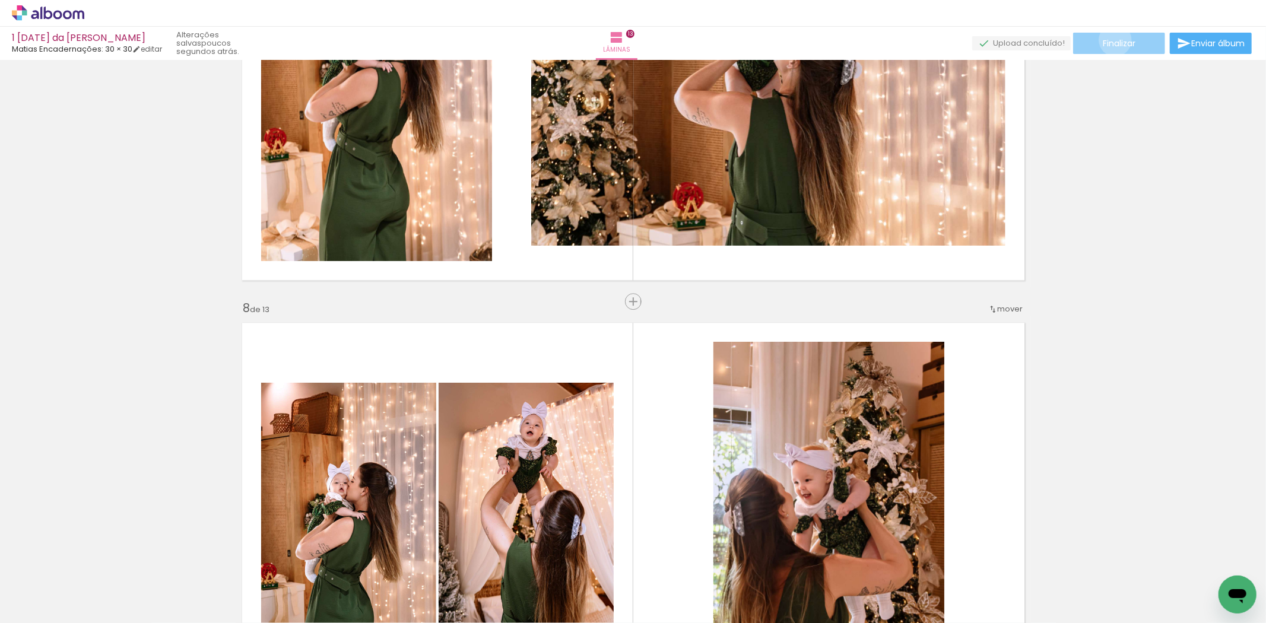
click at [1111, 40] on span "Finalizar" at bounding box center [1118, 43] width 33 height 8
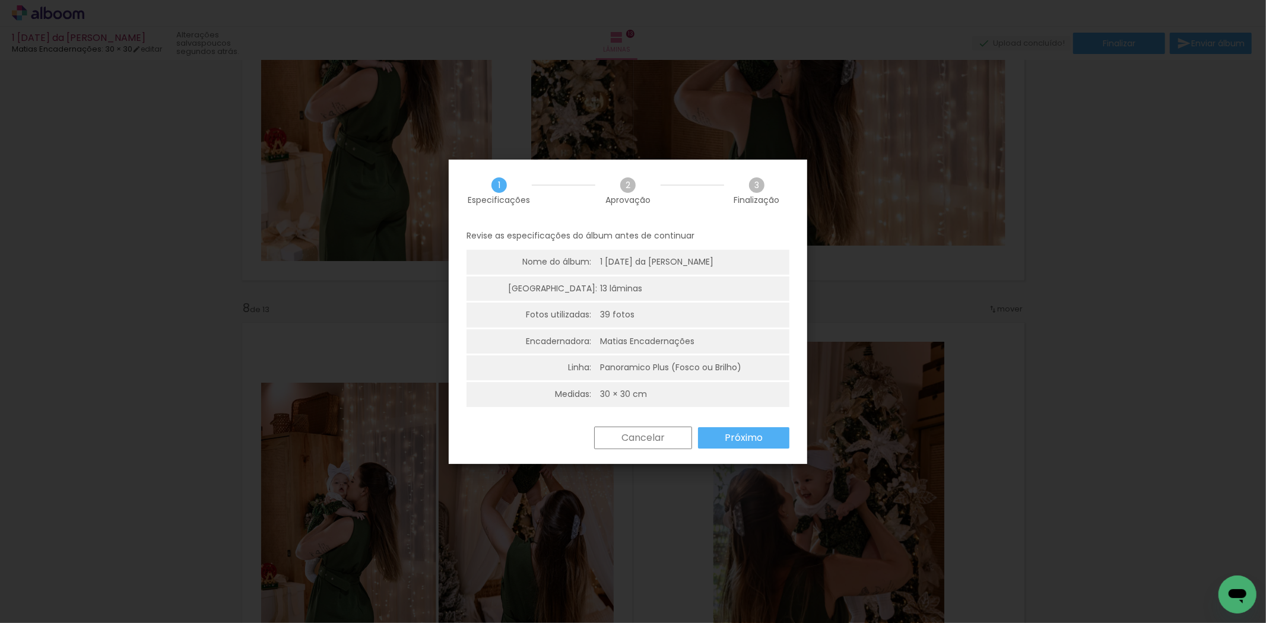
click at [0, 0] on slot "Próximo" at bounding box center [0, 0] width 0 height 0
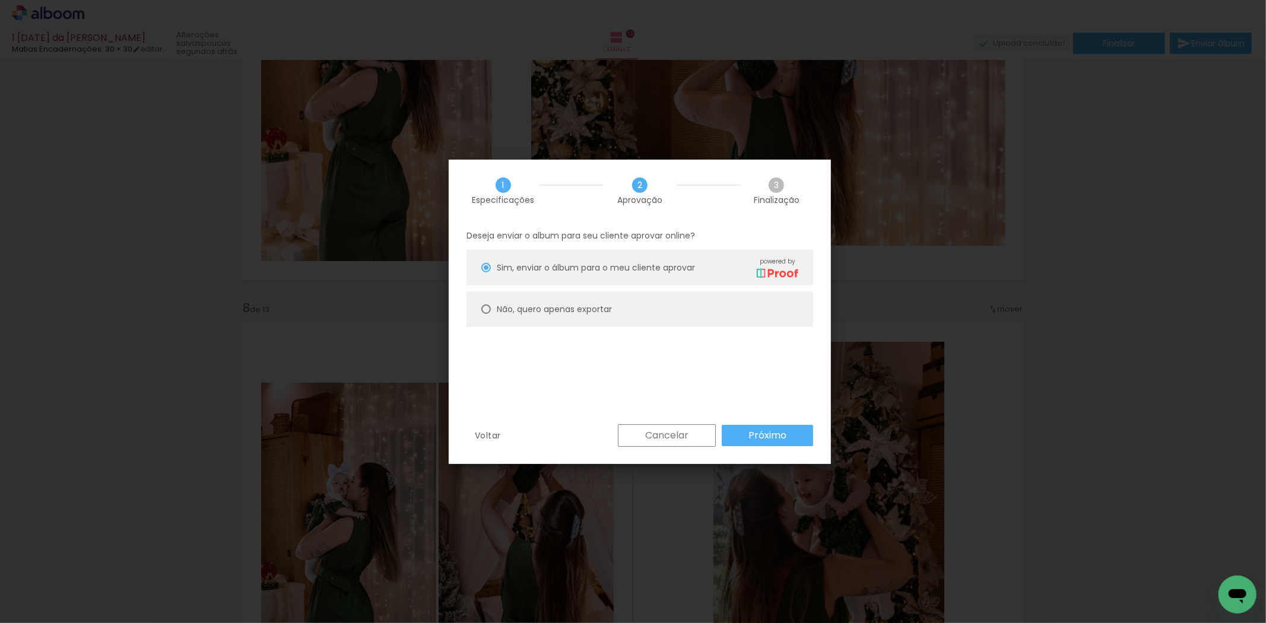
click slot "Próximo"
